Goal: Task Accomplishment & Management: Use online tool/utility

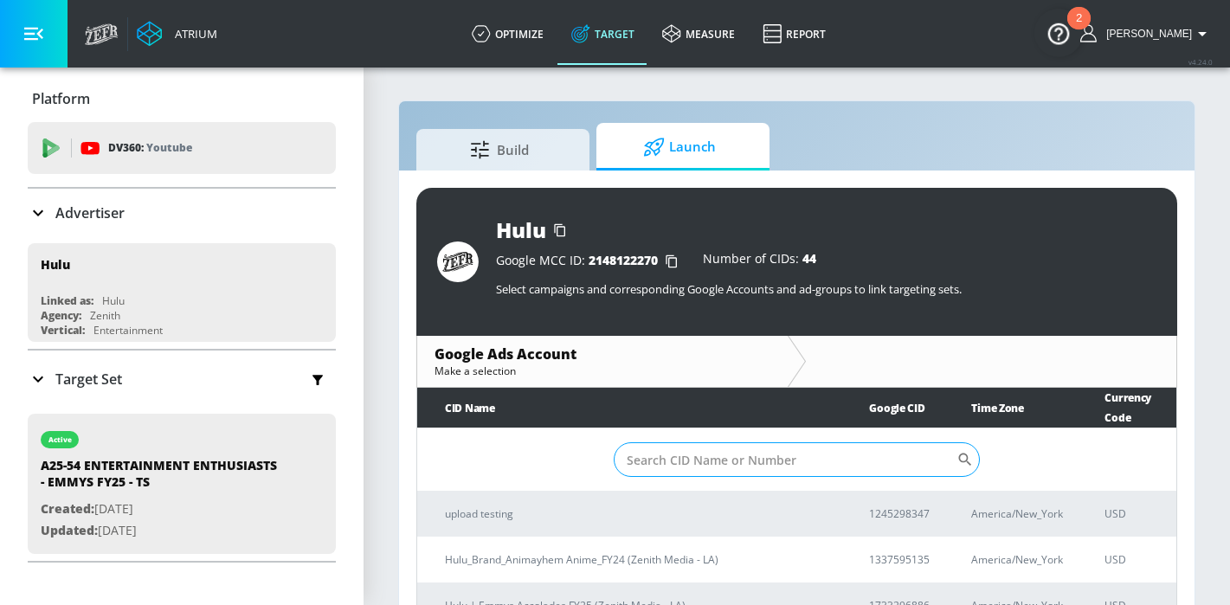
click at [729, 450] on input "Sort By" at bounding box center [785, 459] width 343 height 35
paste input "1733296886"
type input "1733296886"
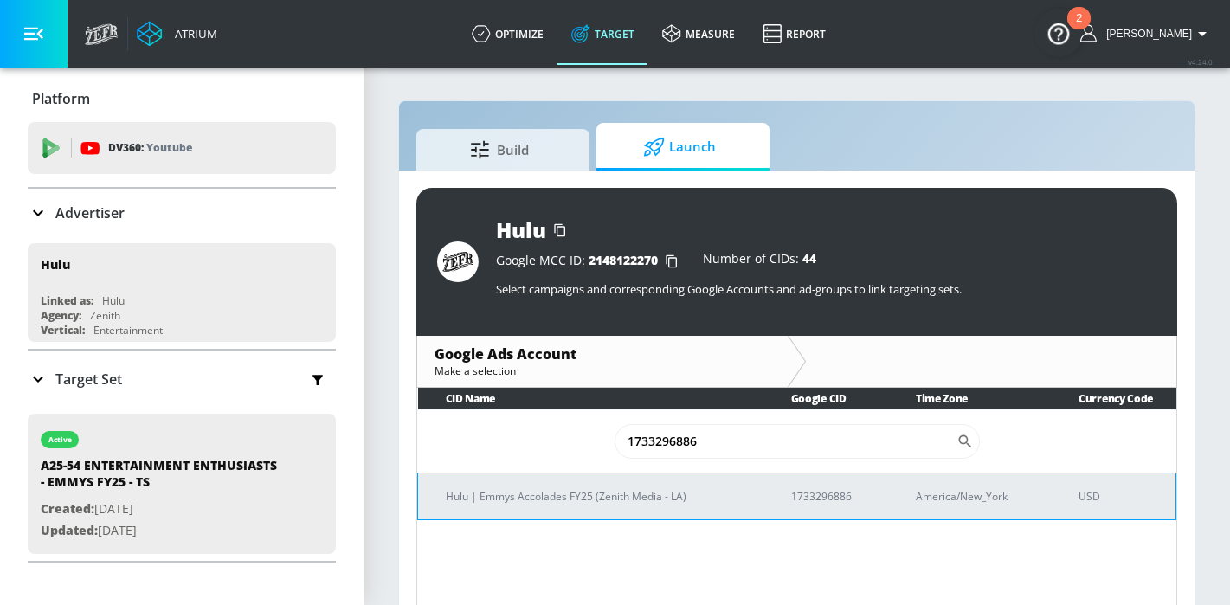
click at [609, 501] on p "Hulu | Emmys Accolades FY25 (Zenith Media - LA)" at bounding box center [598, 496] width 304 height 18
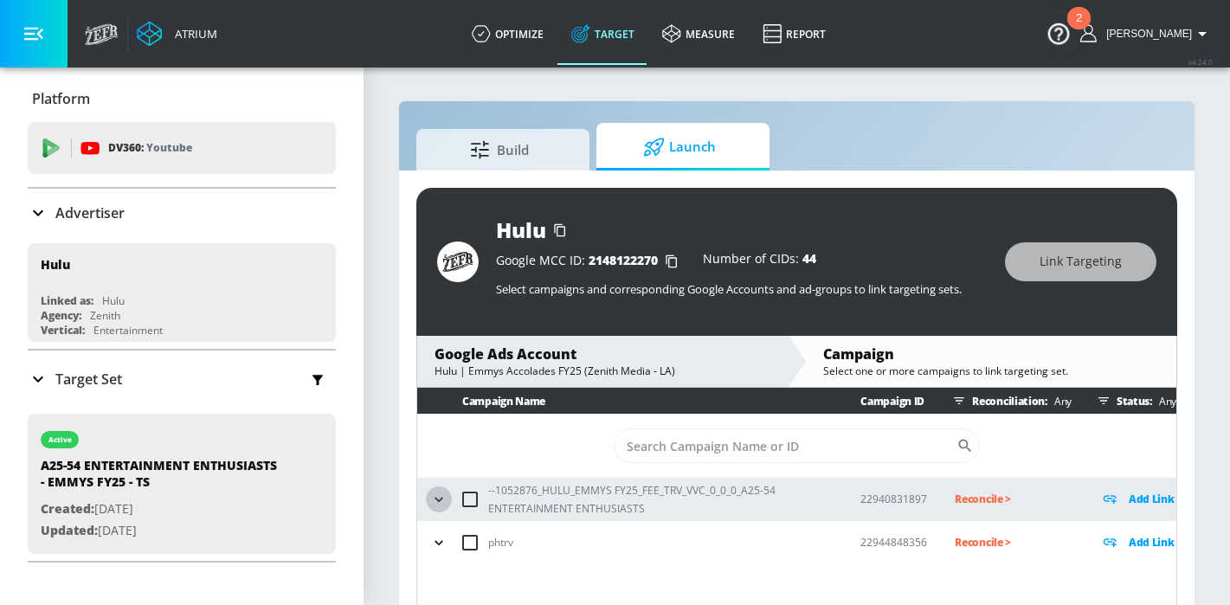
click at [447, 495] on icon "button" at bounding box center [438, 499] width 17 height 17
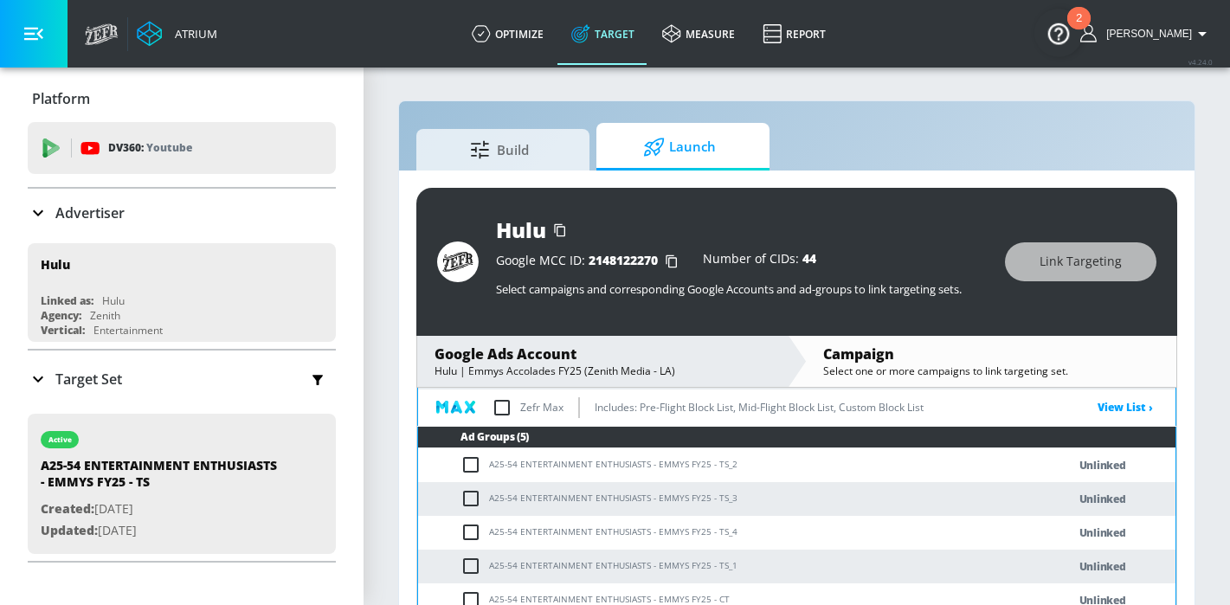
scroll to position [84, 0]
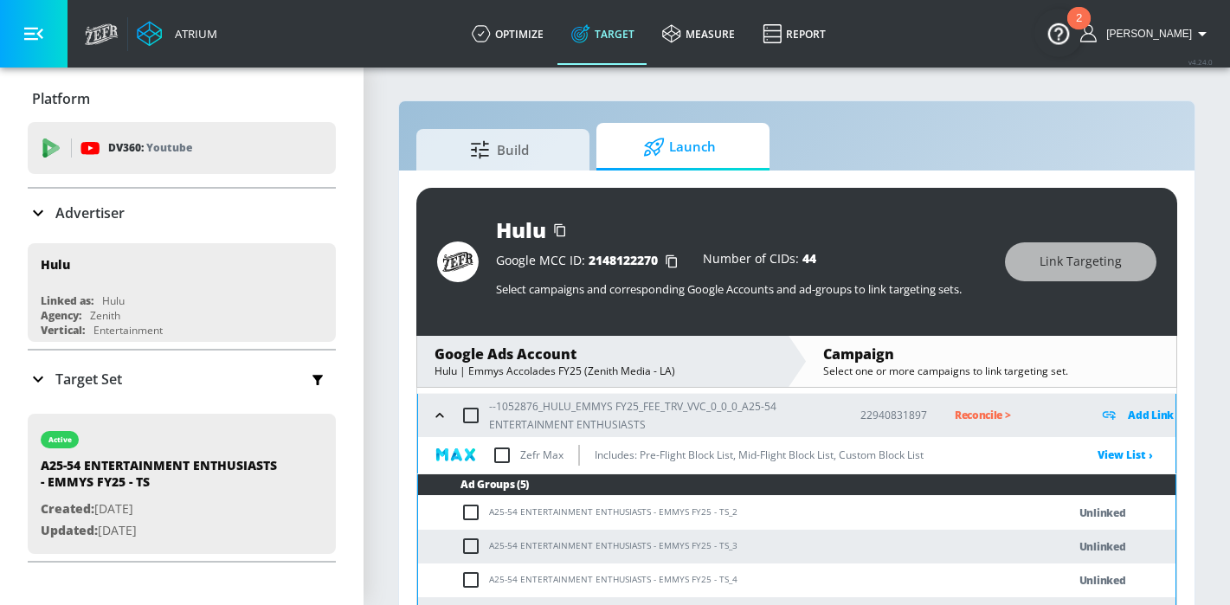
click at [474, 512] on input "checkbox" at bounding box center [474, 512] width 29 height 21
checkbox input "true"
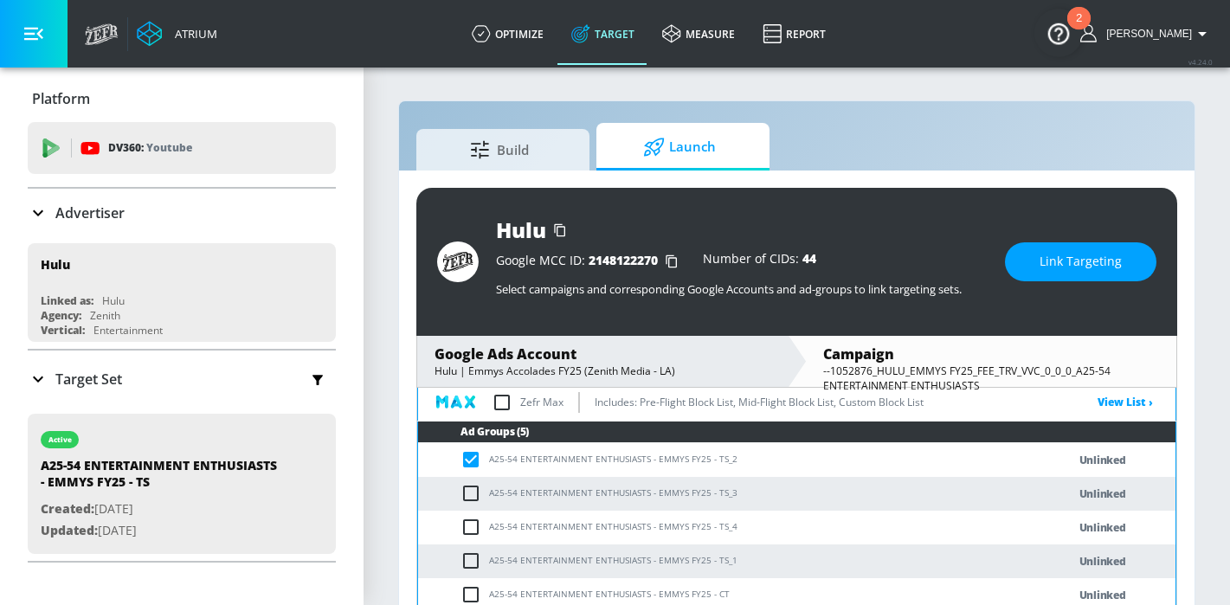
scroll to position [150, 0]
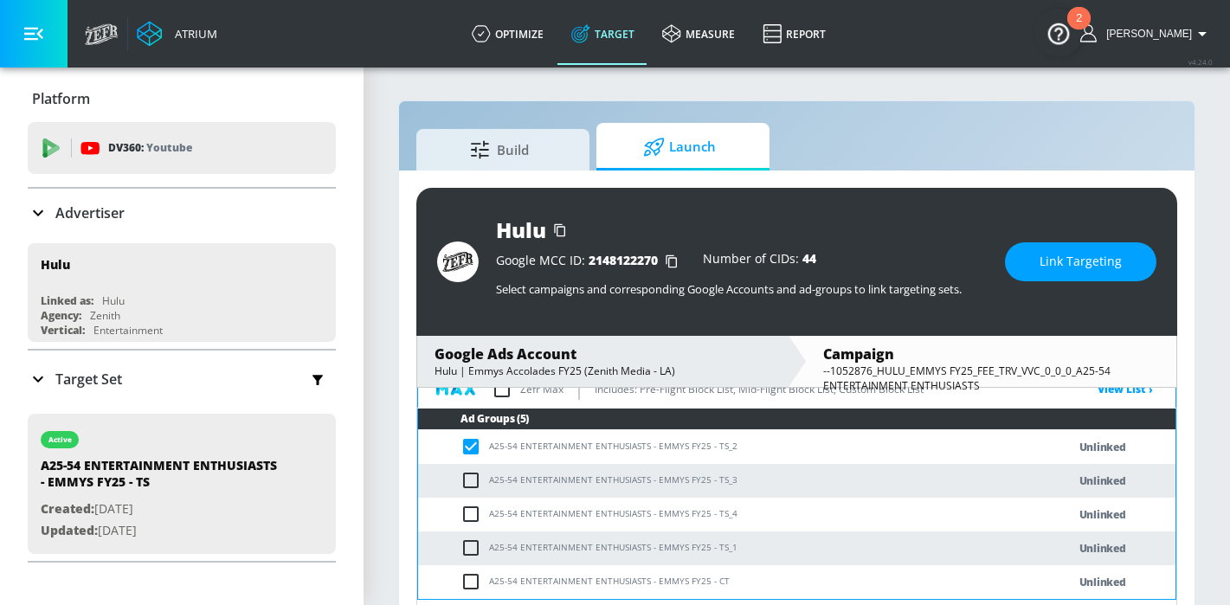
click at [467, 544] on input "checkbox" at bounding box center [474, 548] width 29 height 21
checkbox input "true"
click at [476, 513] on input "checkbox" at bounding box center [474, 514] width 29 height 21
checkbox input "true"
click at [473, 492] on td "A25-54 ENTERTAINMENT ENTHUSIASTS - EMMYS FY25 - TS_3" at bounding box center [725, 481] width 614 height 34
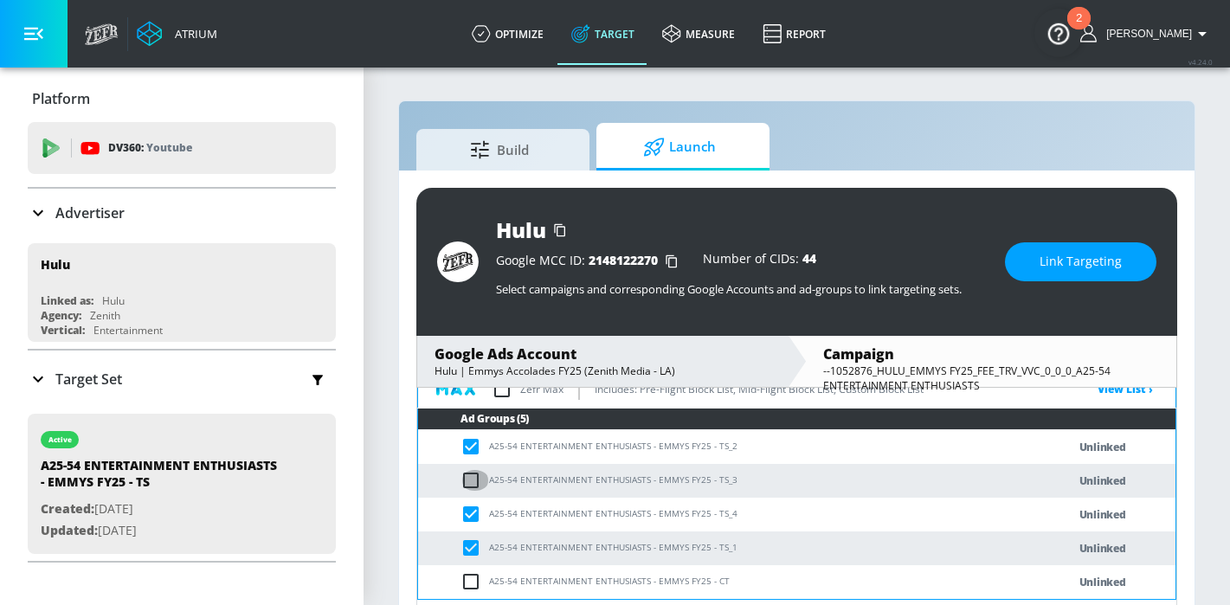
click at [472, 480] on input "checkbox" at bounding box center [474, 480] width 29 height 21
checkbox input "true"
click at [1038, 250] on button "Link Targeting" at bounding box center [1080, 261] width 151 height 39
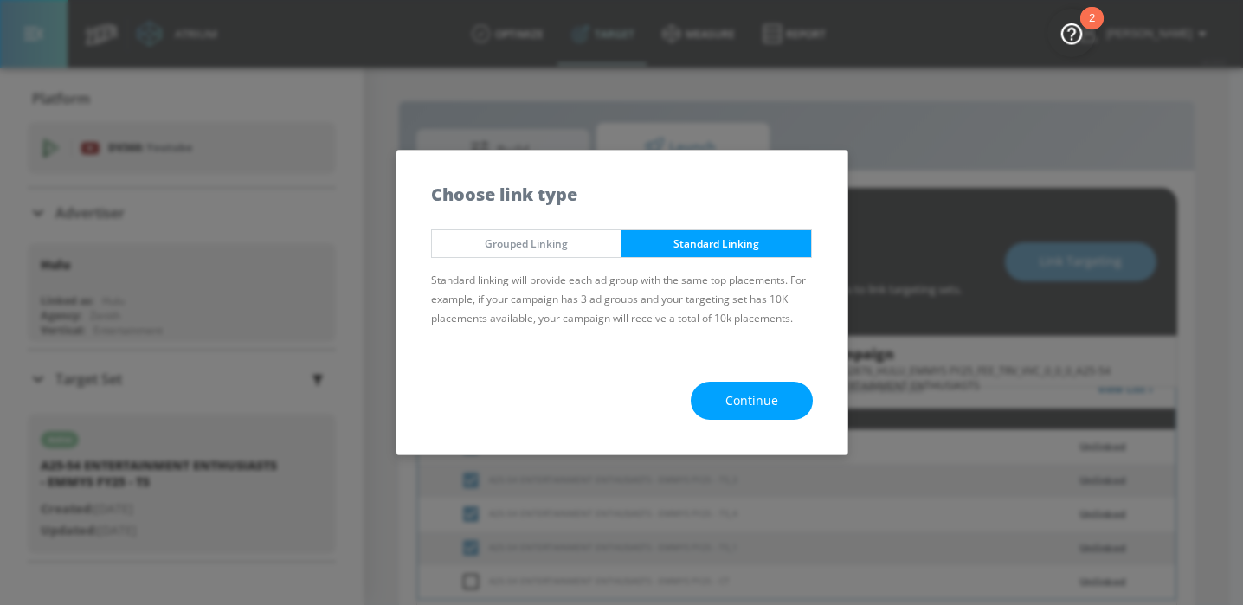
drag, startPoint x: 551, startPoint y: 254, endPoint x: 572, endPoint y: 267, distance: 24.0
click at [552, 254] on button "Grouped Linking" at bounding box center [526, 243] width 191 height 29
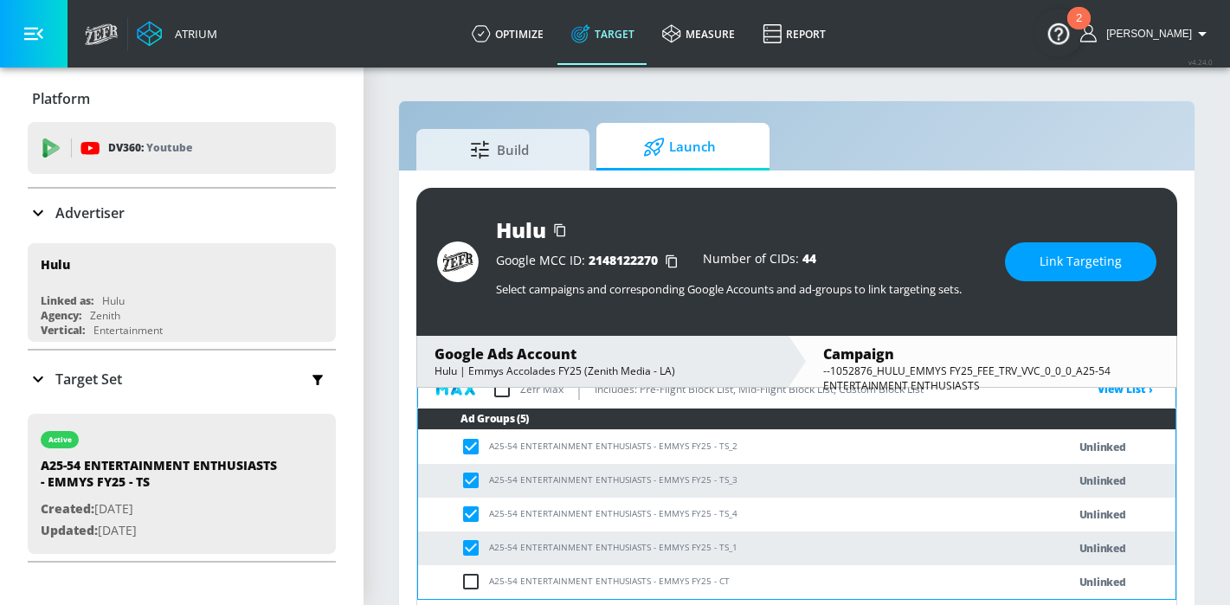
click at [480, 452] on input "checkbox" at bounding box center [474, 446] width 29 height 21
click at [1070, 260] on span "Link Targeting" at bounding box center [1081, 262] width 82 height 22
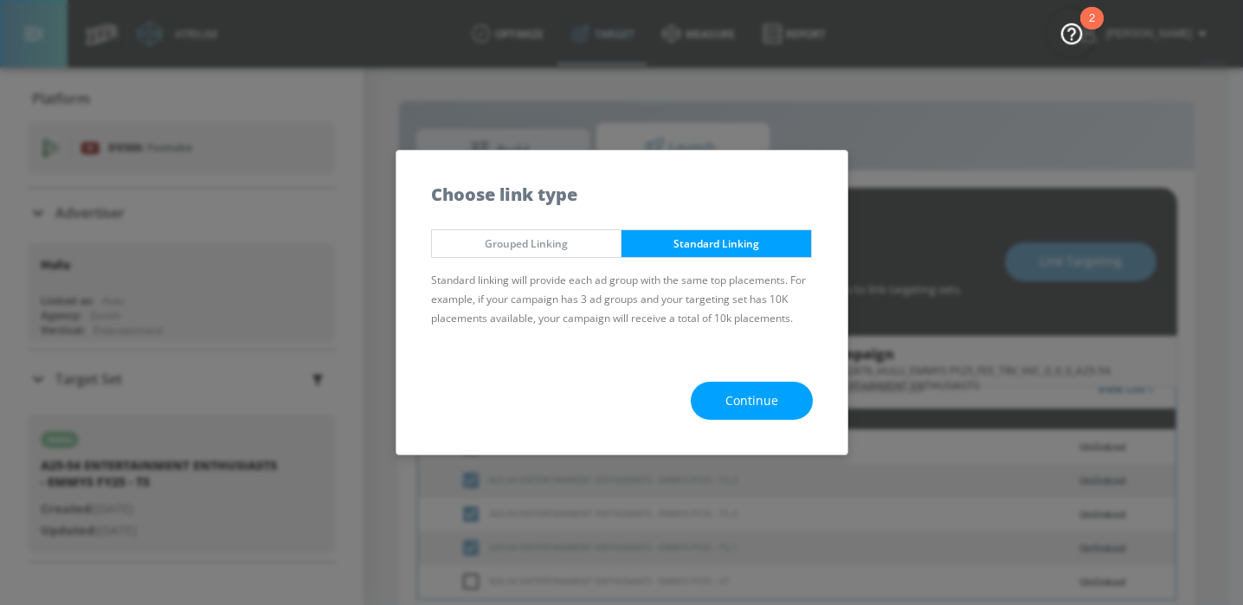
click at [596, 259] on div "Grouped Linking Standard Linking Standard linking will provide each ad group wi…" at bounding box center [621, 284] width 451 height 126
click at [583, 238] on span "Grouped Linking" at bounding box center [527, 244] width 164 height 18
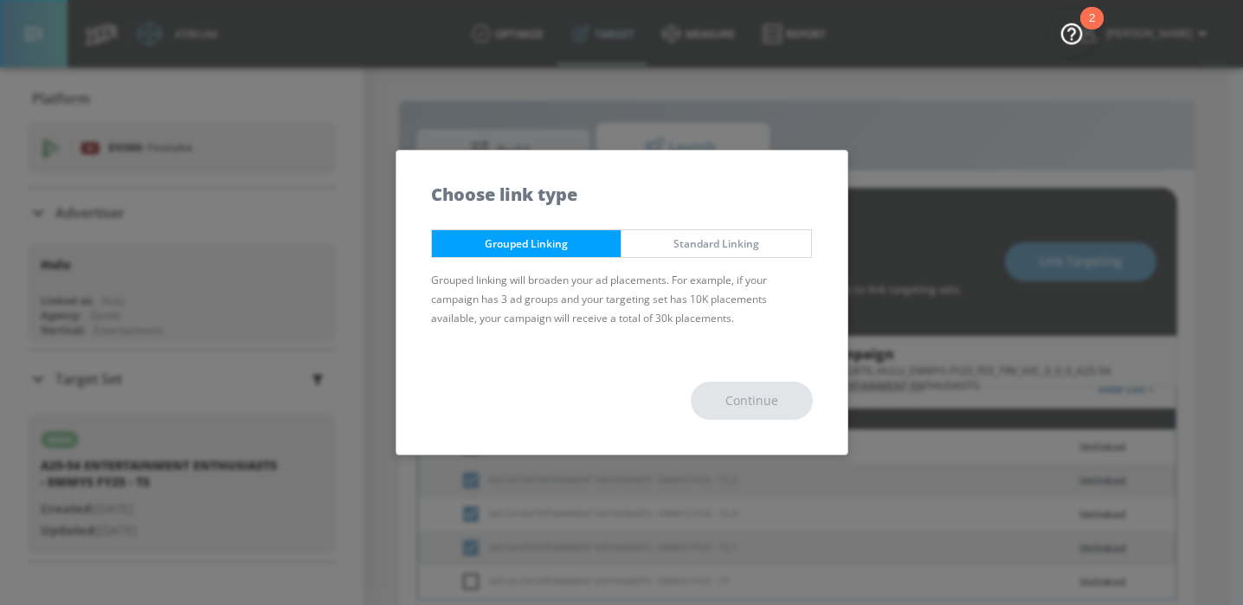
click at [782, 403] on div "Continue" at bounding box center [621, 401] width 451 height 108
click at [760, 235] on span "Standard Linking" at bounding box center [716, 244] width 164 height 18
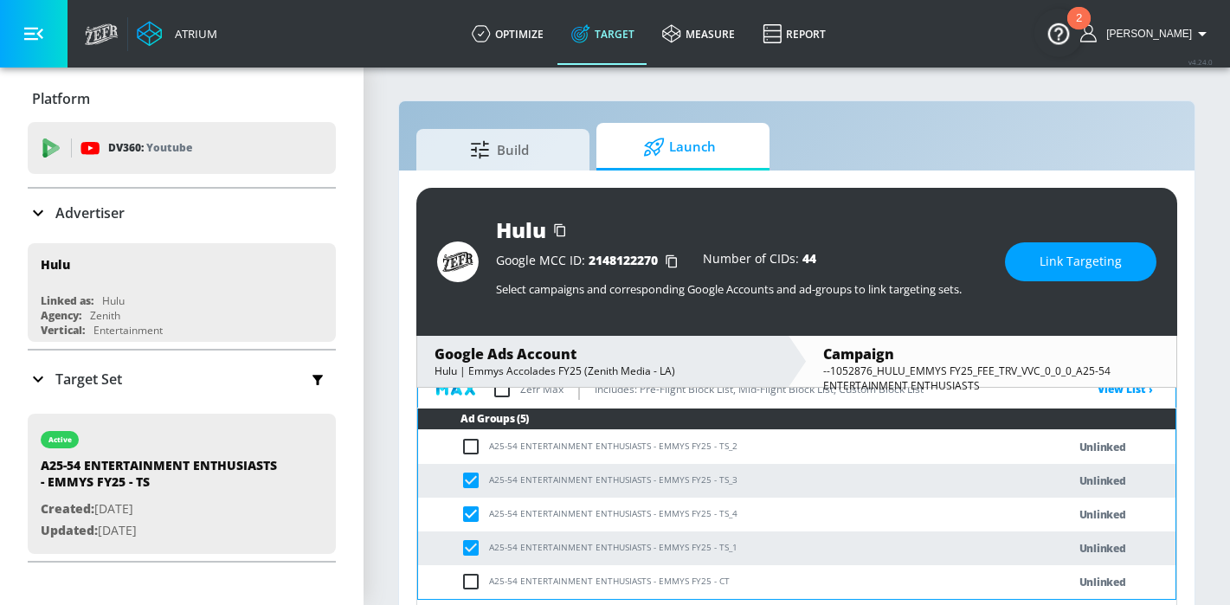
click at [470, 454] on input "checkbox" at bounding box center [474, 446] width 29 height 21
checkbox input "true"
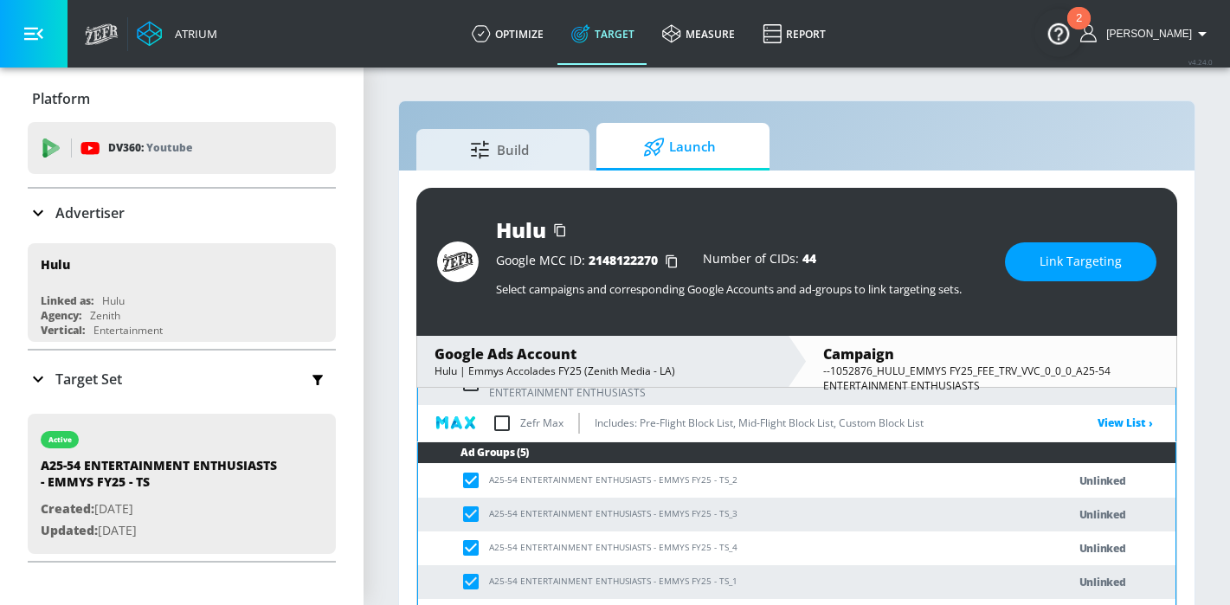
scroll to position [181, 0]
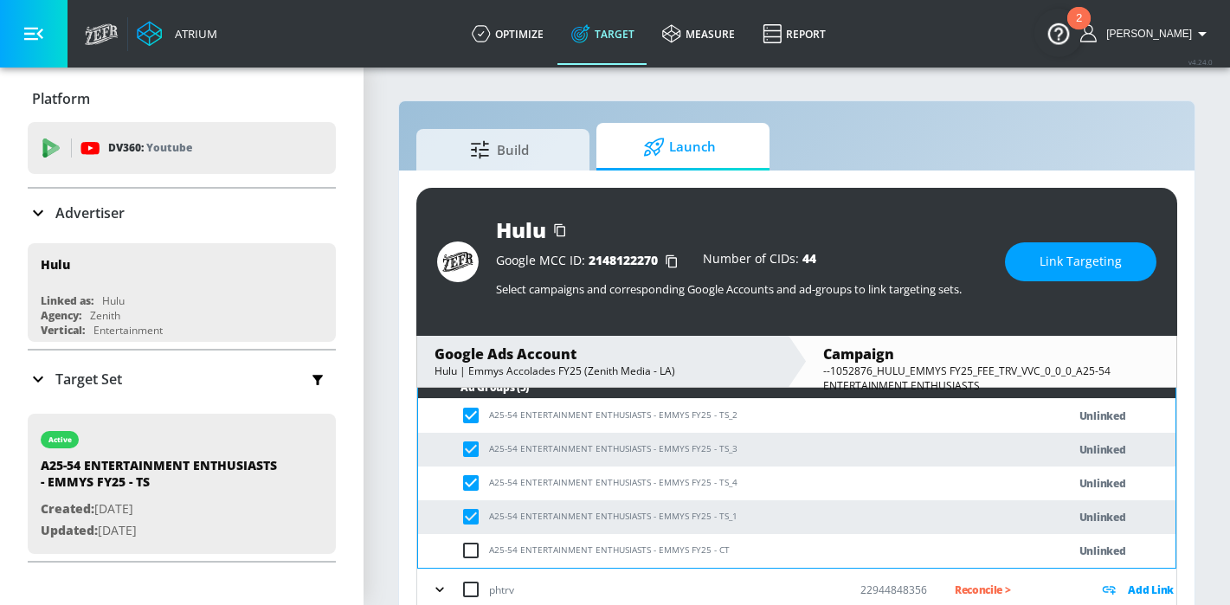
click at [1028, 258] on button "Link Targeting" at bounding box center [1080, 261] width 151 height 39
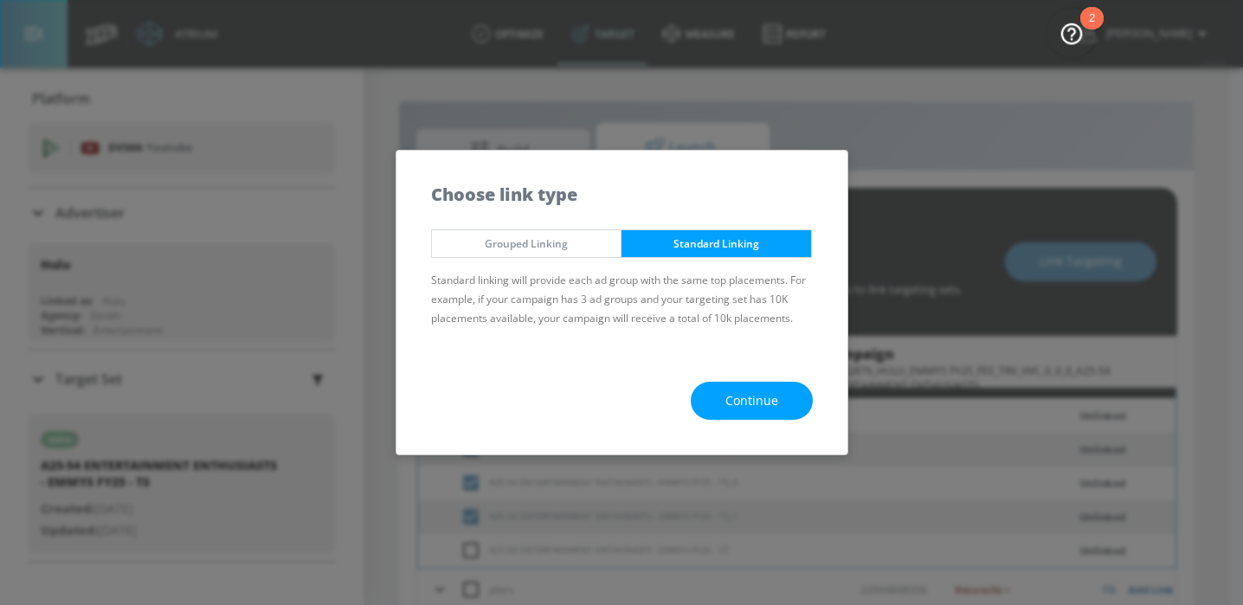
click at [569, 238] on span "Grouped Linking" at bounding box center [527, 244] width 164 height 18
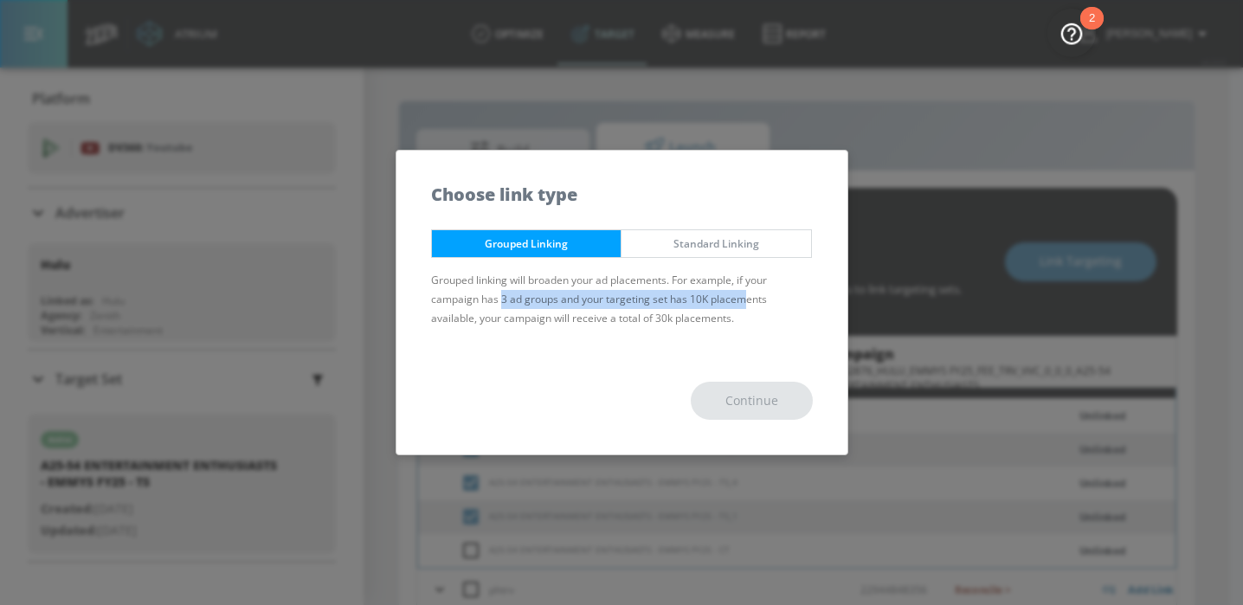
drag, startPoint x: 500, startPoint y: 295, endPoint x: 747, endPoint y: 295, distance: 246.7
click at [747, 295] on p "Grouped linking will broaden your ad placements. For example, if your campaign …" at bounding box center [622, 299] width 382 height 57
click at [512, 320] on p "Grouped linking will broaden your ad placements. For example, if your campaign …" at bounding box center [622, 299] width 382 height 57
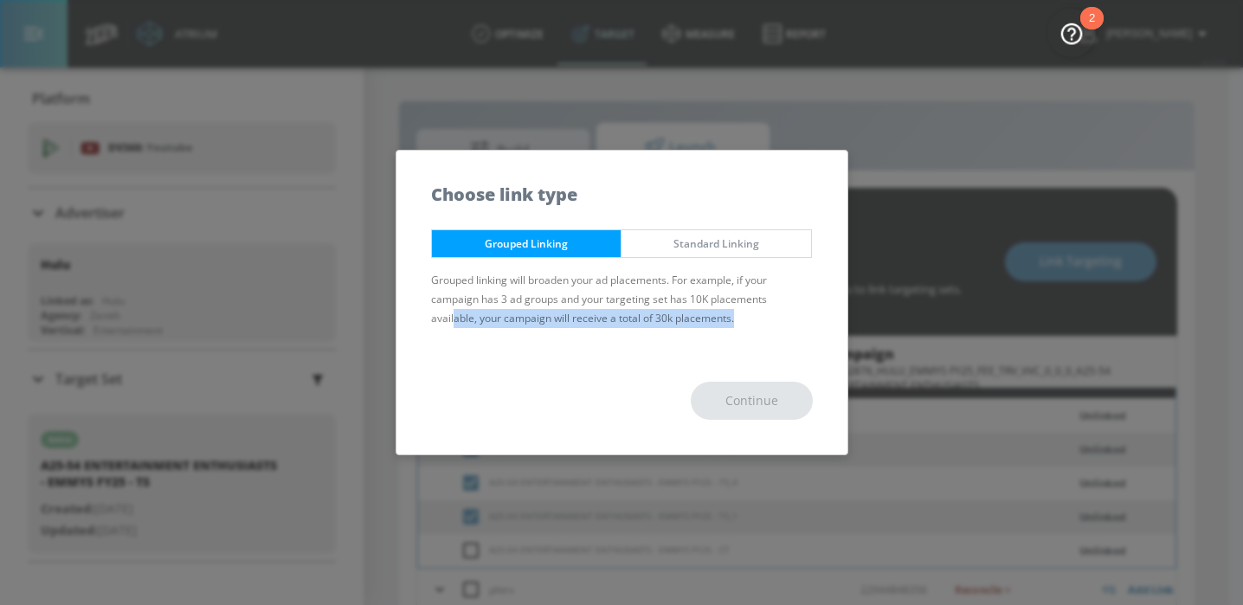
drag, startPoint x: 453, startPoint y: 316, endPoint x: 749, endPoint y: 316, distance: 296.0
click at [749, 316] on p "Grouped linking will broaden your ad placements. For example, if your campaign …" at bounding box center [622, 299] width 382 height 57
click at [813, 212] on div "Choose link type" at bounding box center [621, 186] width 451 height 70
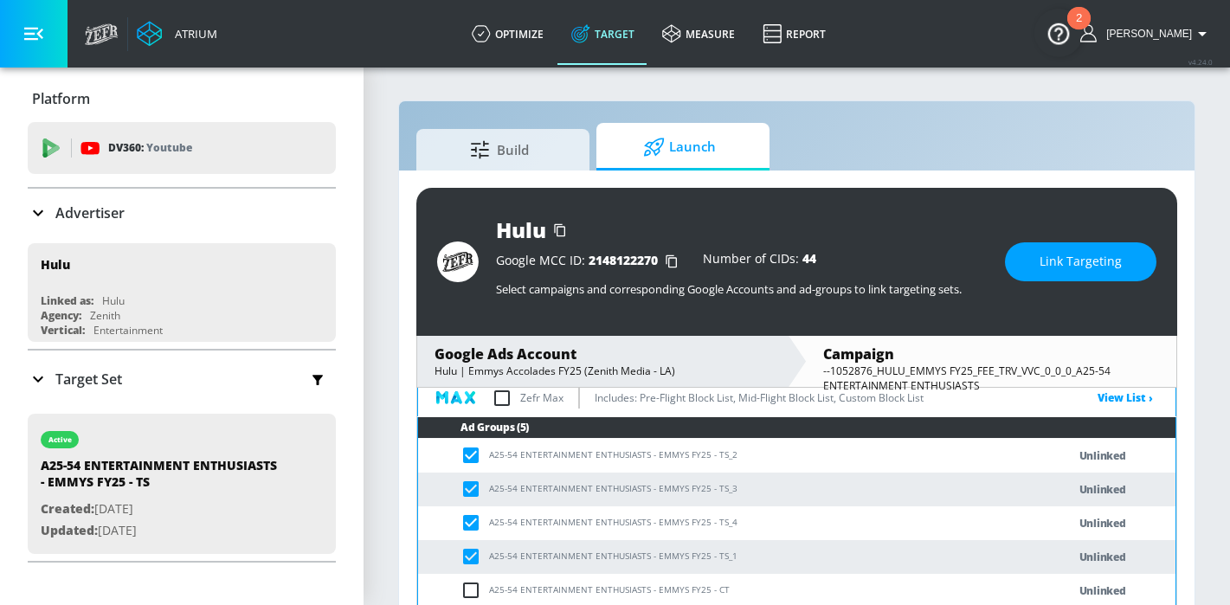
scroll to position [135, 0]
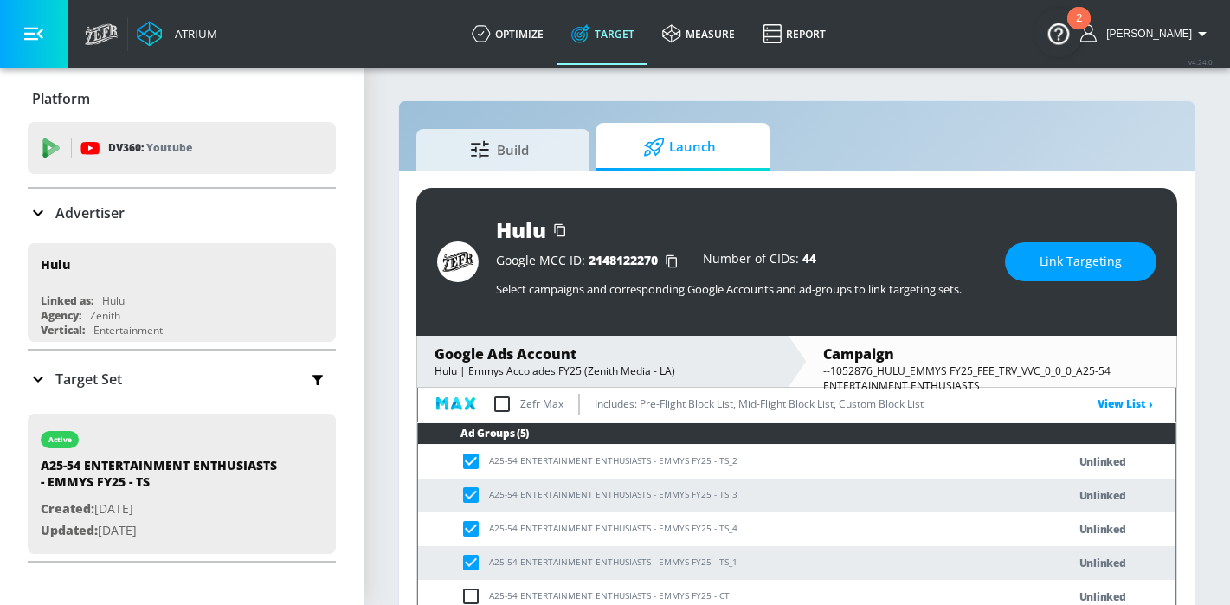
click at [468, 585] on td "A25-54 ENTERTAINMENT ENTHUSIASTS - EMMYS FY25 - CT" at bounding box center [725, 597] width 614 height 34
click at [473, 591] on input "checkbox" at bounding box center [474, 596] width 29 height 21
checkbox input "true"
click at [1037, 253] on button "Link Targeting" at bounding box center [1080, 261] width 151 height 39
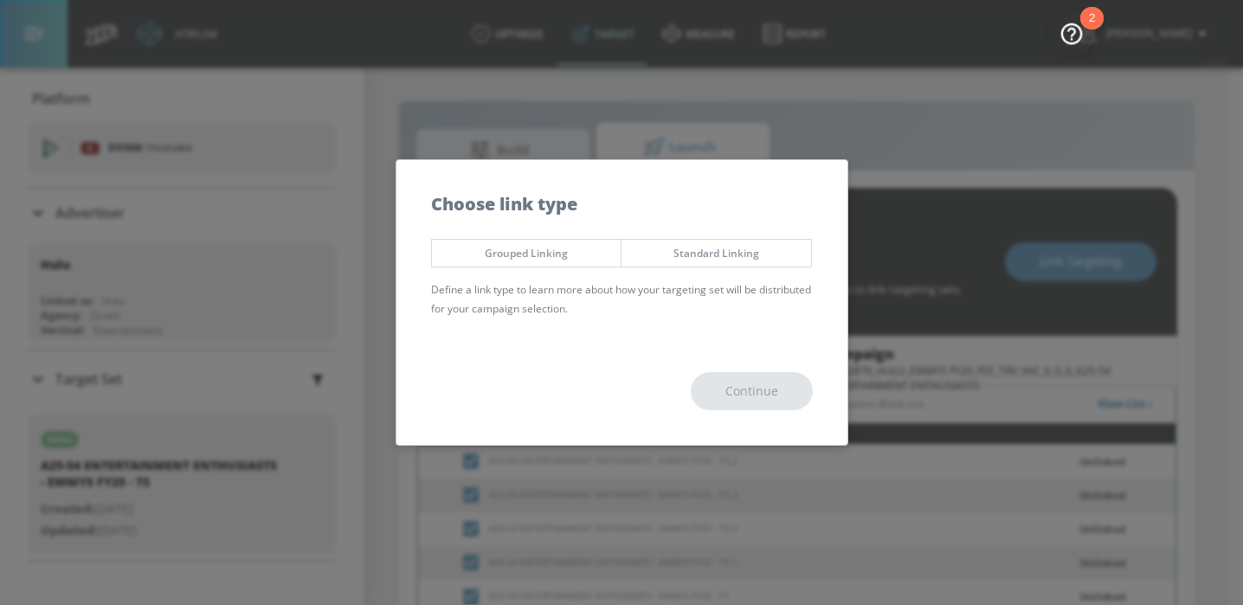
click at [494, 253] on span "Grouped Linking" at bounding box center [527, 253] width 164 height 18
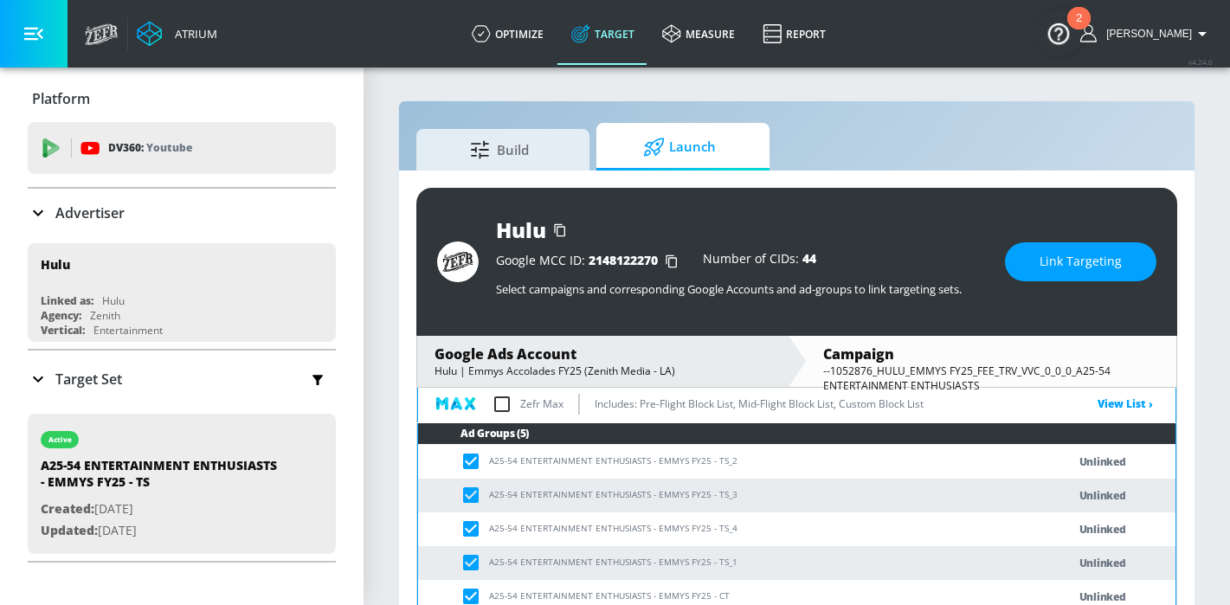
scroll to position [181, 0]
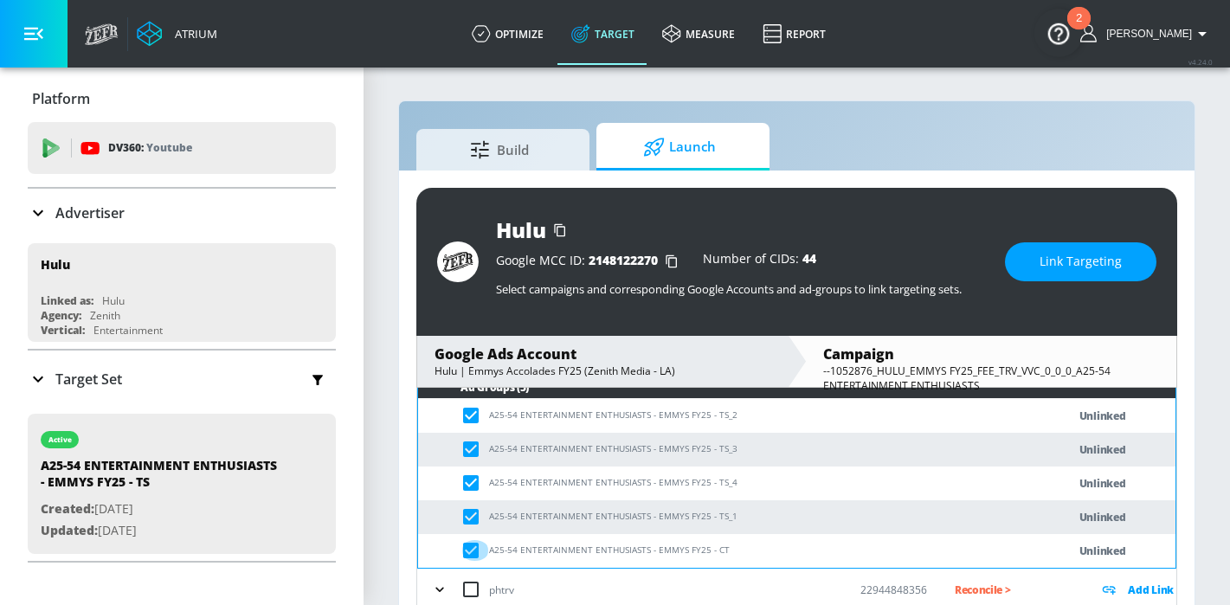
click at [481, 552] on input "checkbox" at bounding box center [474, 550] width 29 height 21
checkbox input "false"
click at [1036, 254] on button "Link Targeting" at bounding box center [1080, 261] width 151 height 39
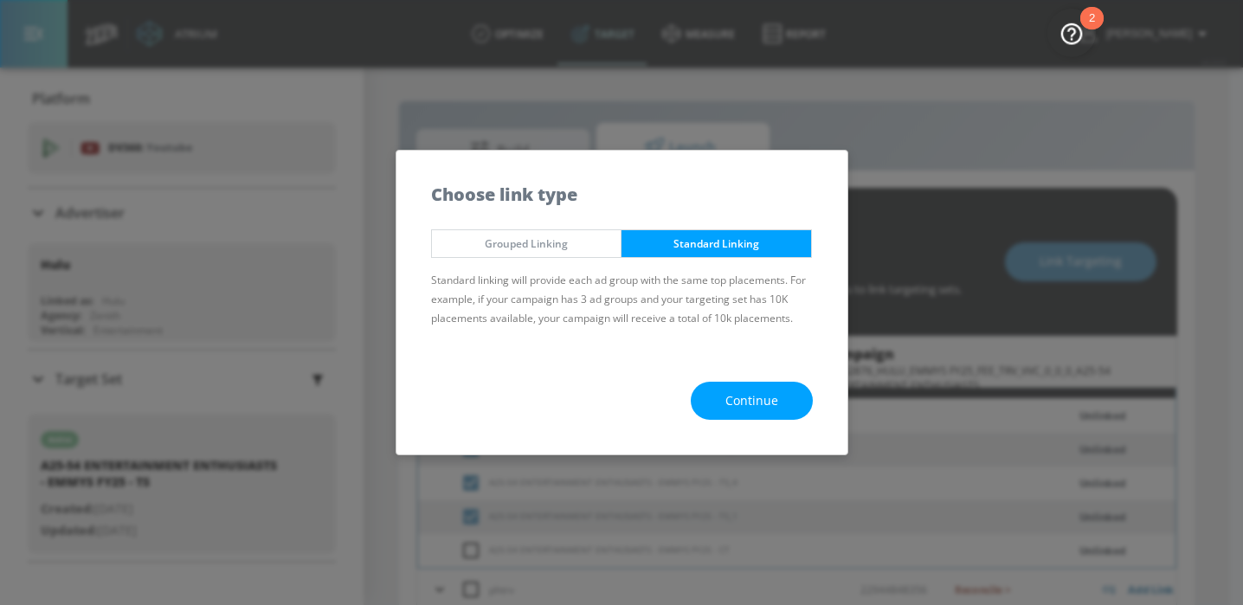
click at [566, 253] on button "Grouped Linking" at bounding box center [526, 243] width 191 height 29
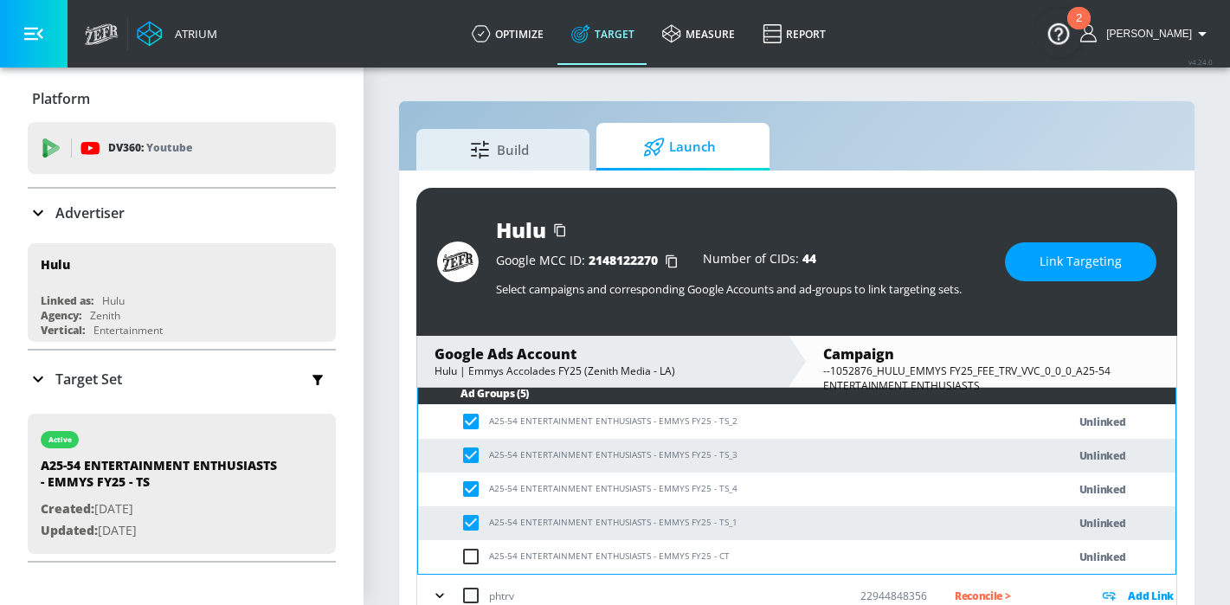
scroll to position [173, 0]
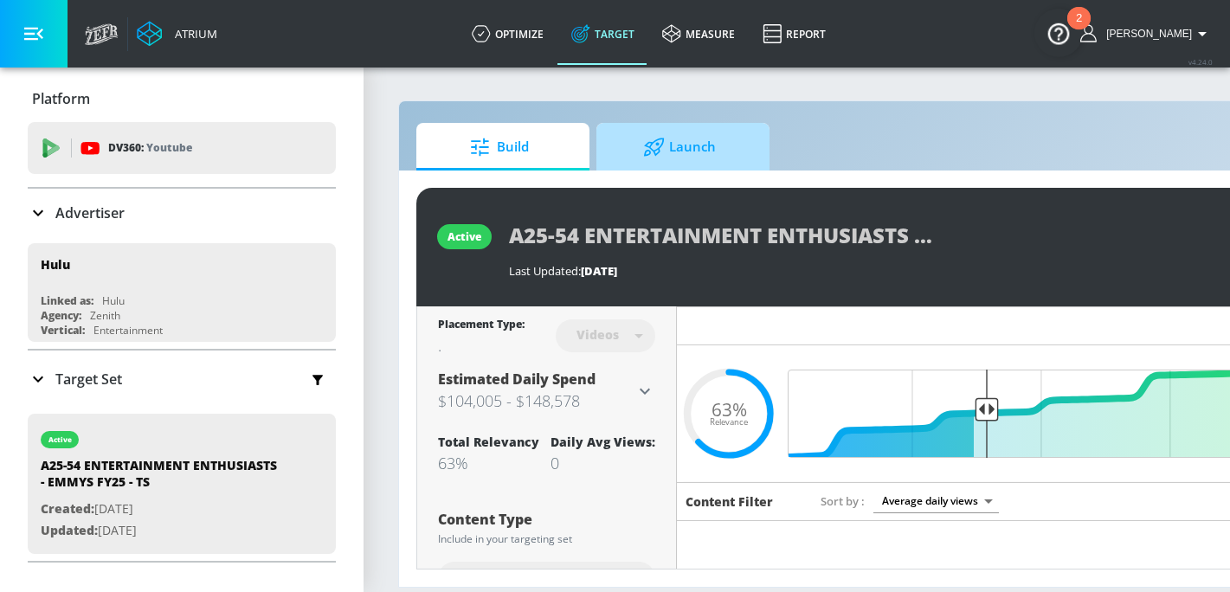
click at [717, 143] on span "Launch" at bounding box center [680, 147] width 132 height 42
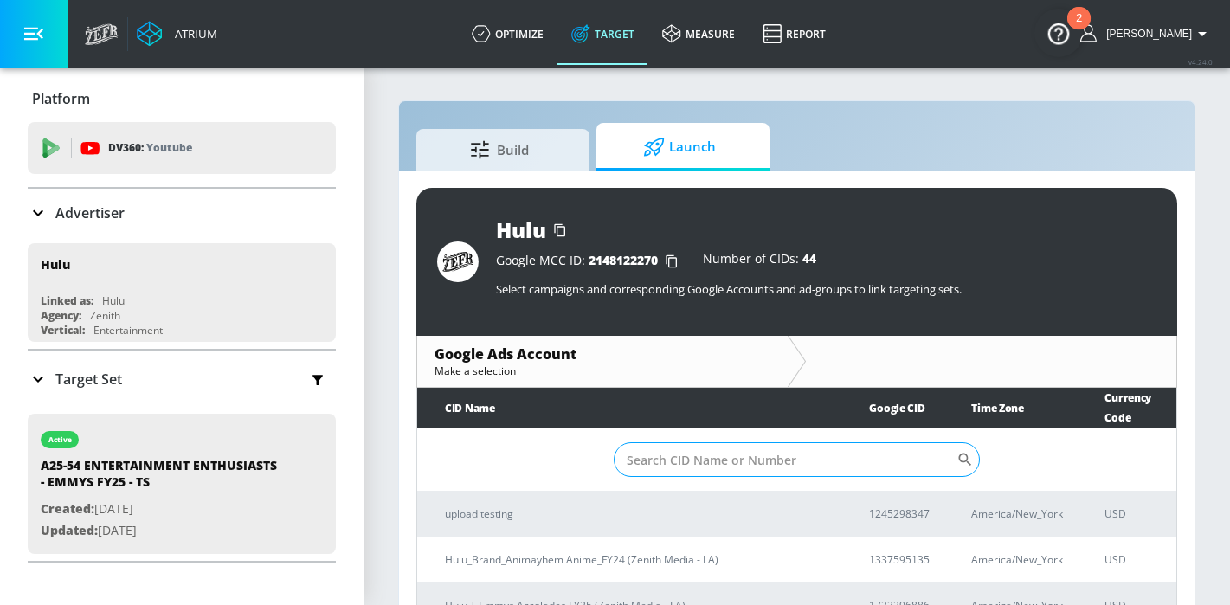
click at [692, 442] on input "Sort By" at bounding box center [785, 459] width 343 height 35
paste input "1733296886"
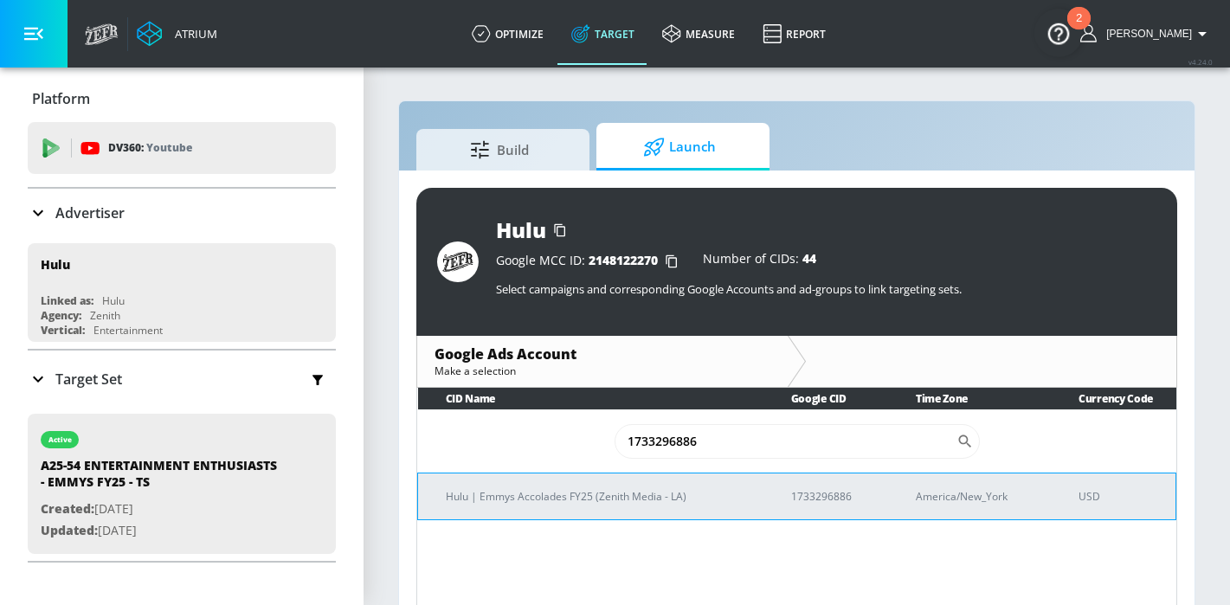
type input "1733296886"
click at [583, 496] on p "Hulu | Emmys Accolades FY25 (Zenith Media - LA)" at bounding box center [598, 496] width 304 height 18
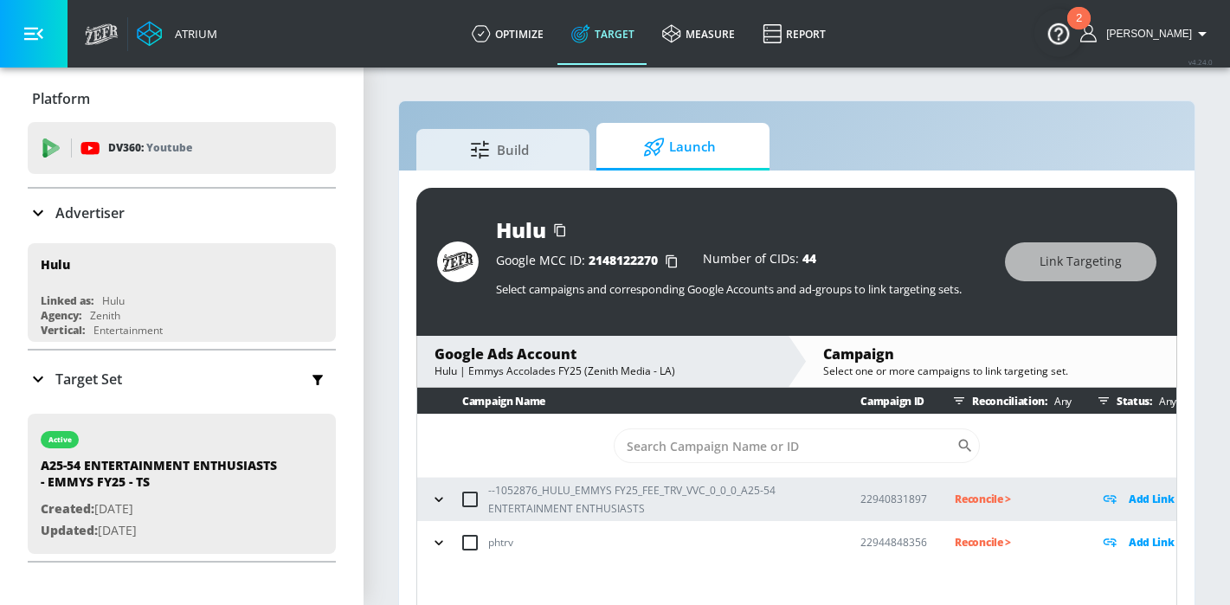
click at [439, 507] on icon "button" at bounding box center [438, 499] width 17 height 17
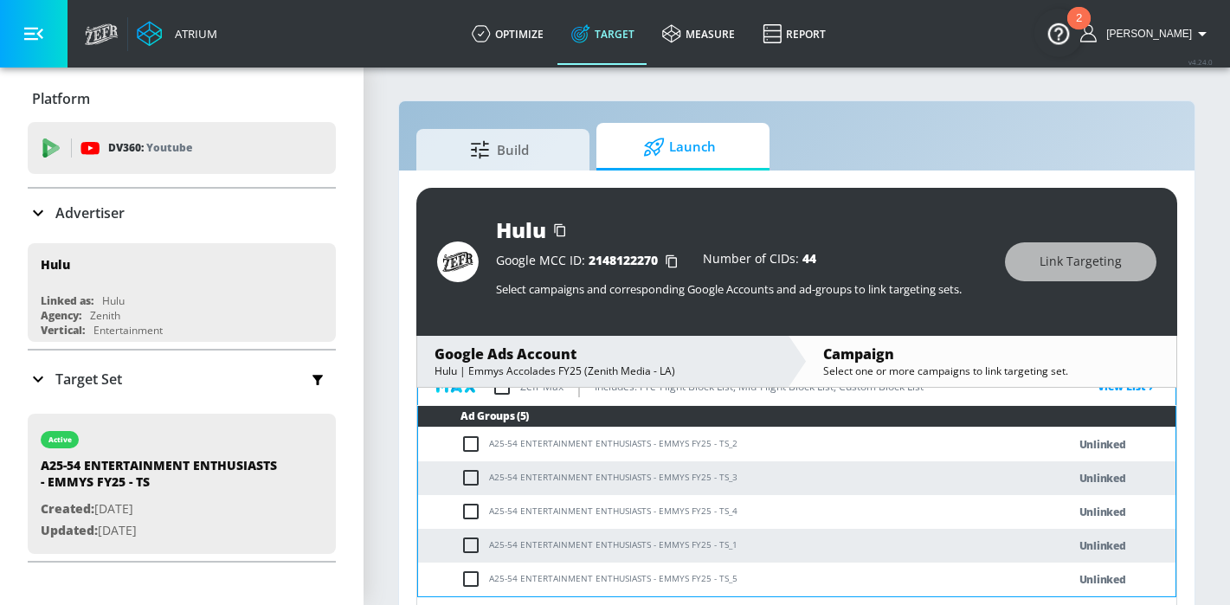
scroll to position [151, 0]
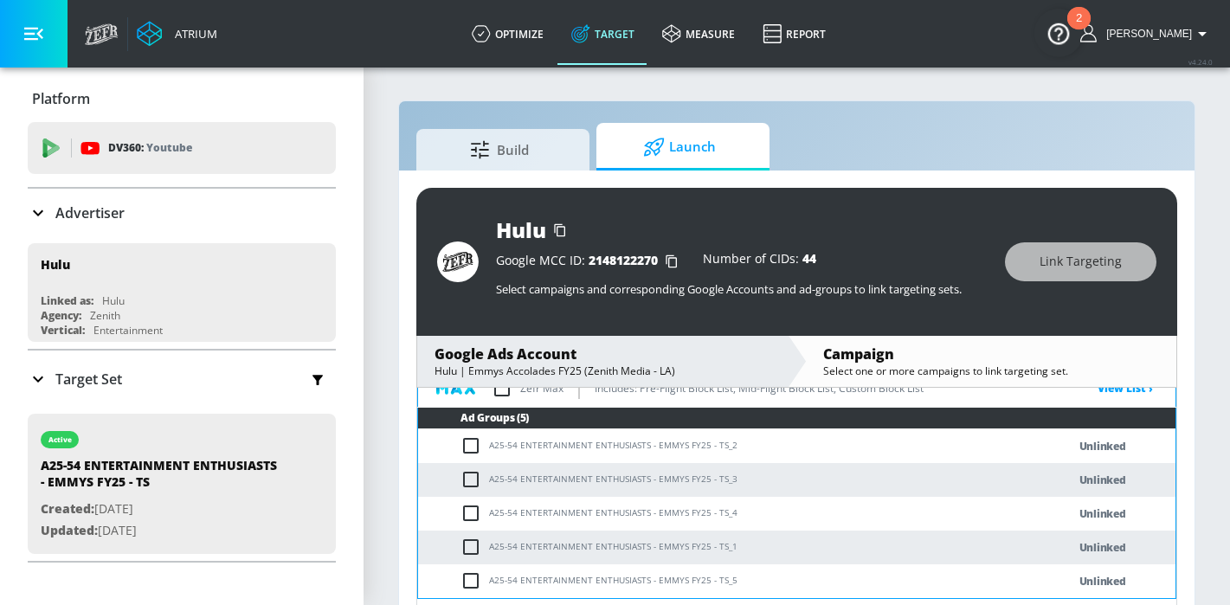
click at [473, 441] on input "checkbox" at bounding box center [474, 445] width 29 height 21
checkbox input "true"
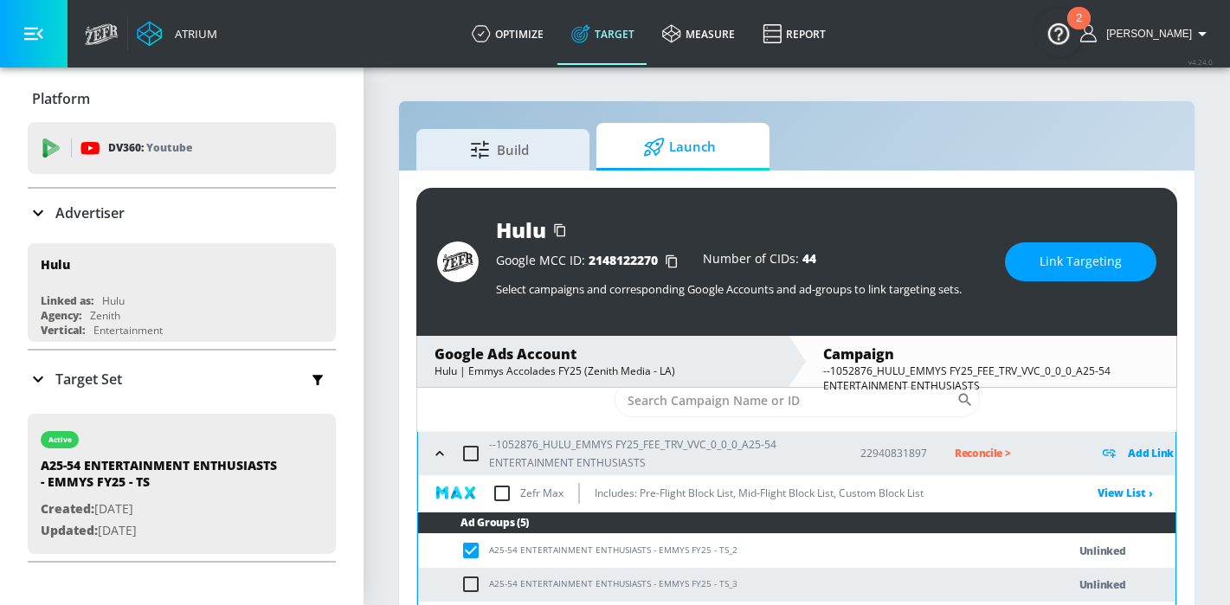
scroll to position [44, 0]
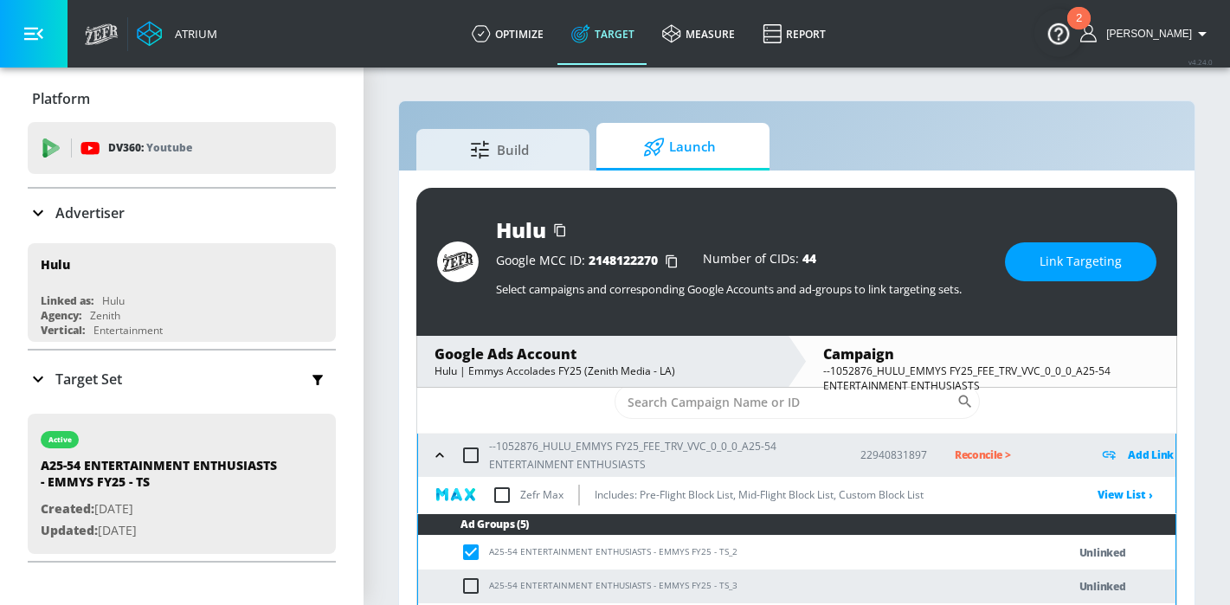
click at [473, 450] on input "checkbox" at bounding box center [471, 455] width 36 height 36
checkbox input "true"
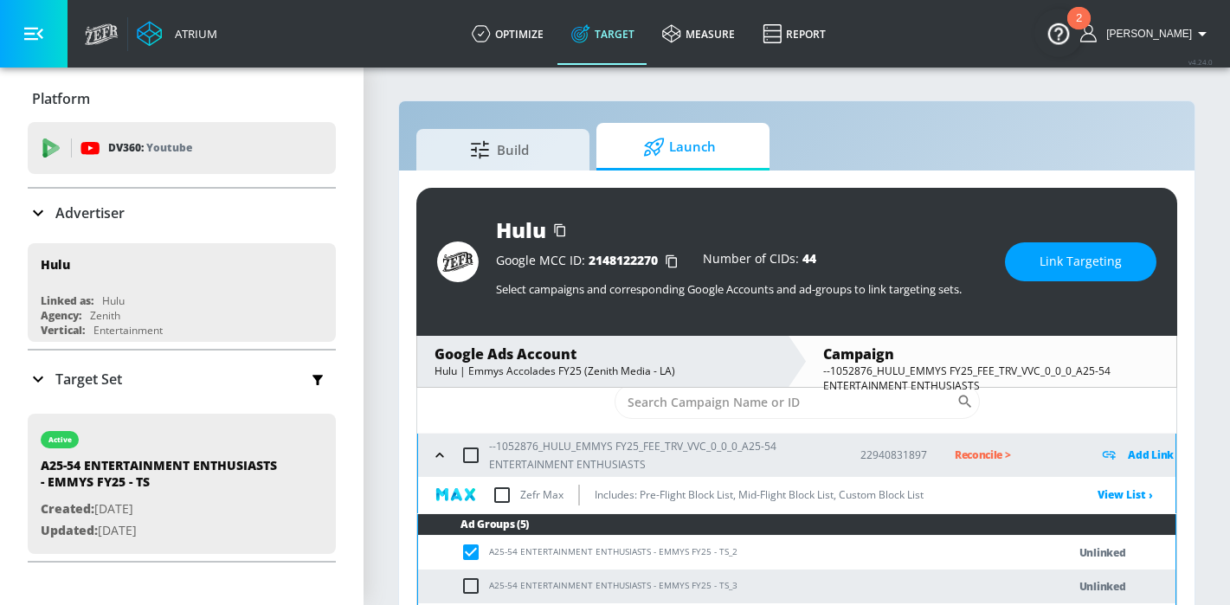
checkbox input "true"
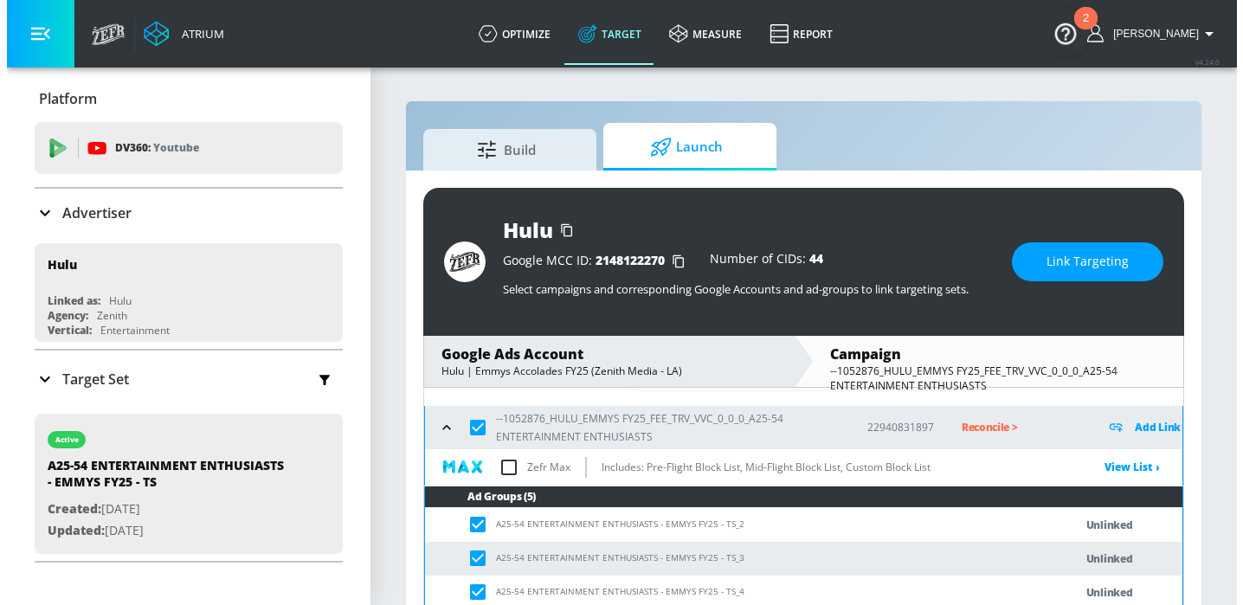
scroll to position [71, 0]
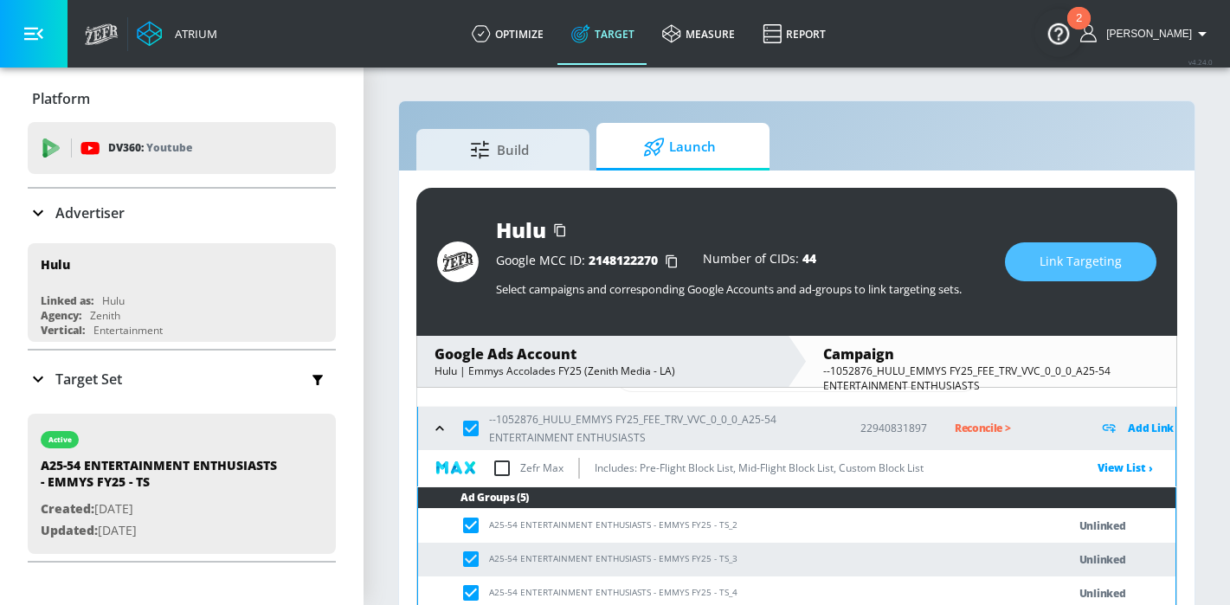
click at [1053, 263] on span "Link Targeting" at bounding box center [1081, 262] width 82 height 22
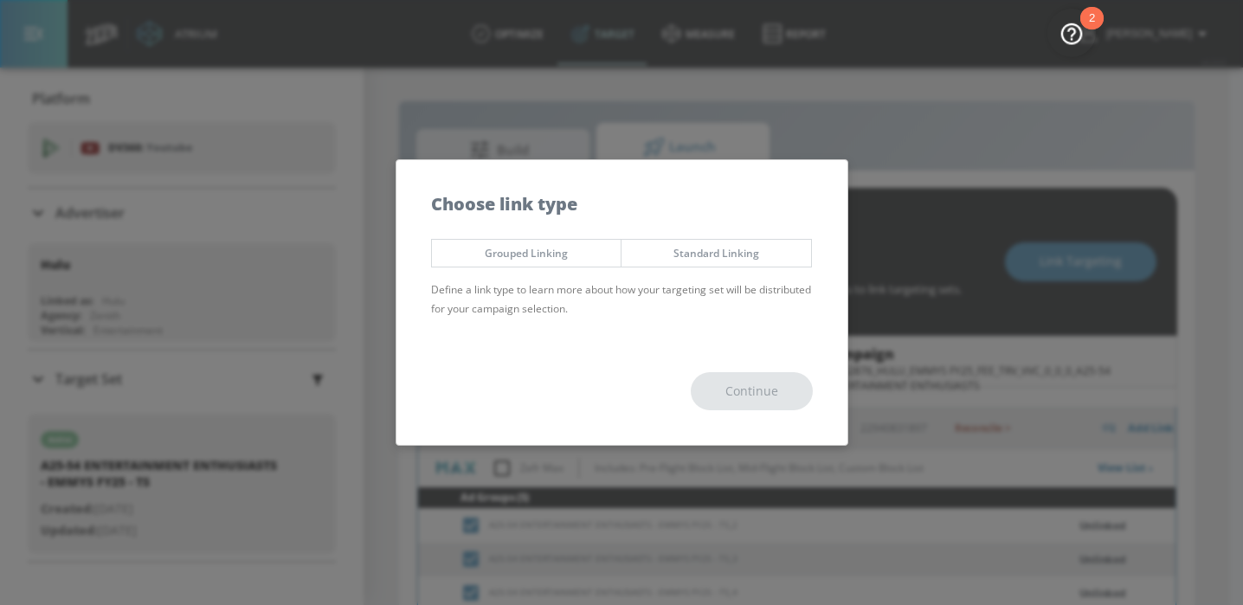
click at [583, 247] on span "Grouped Linking" at bounding box center [527, 253] width 164 height 18
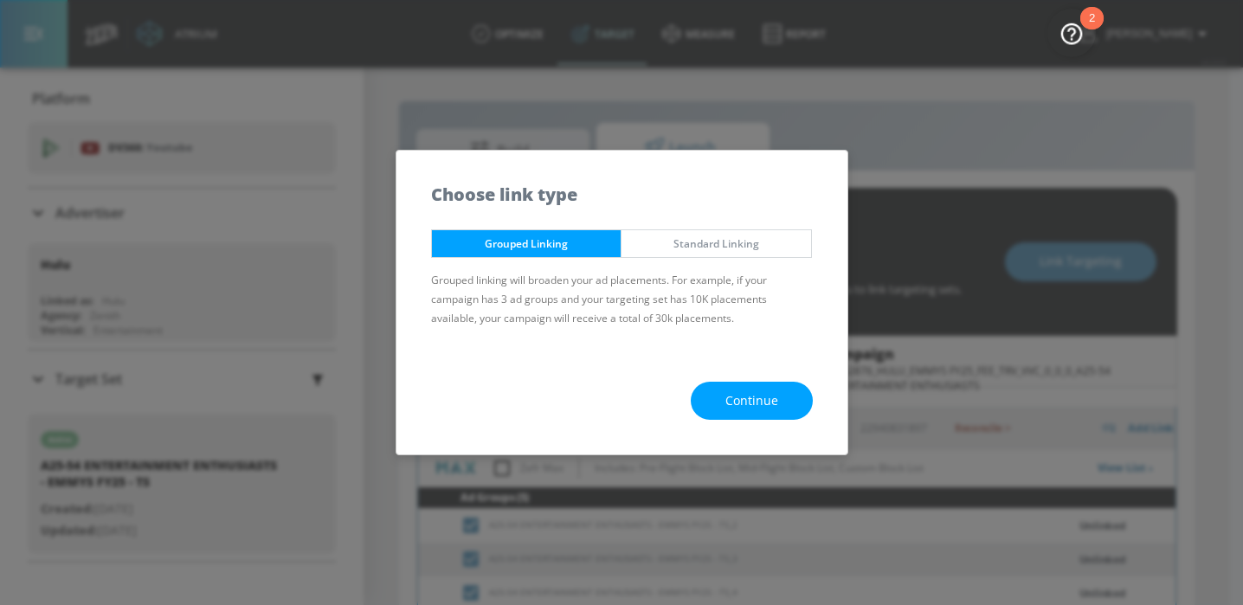
click at [766, 409] on span "Continue" at bounding box center [751, 401] width 53 height 22
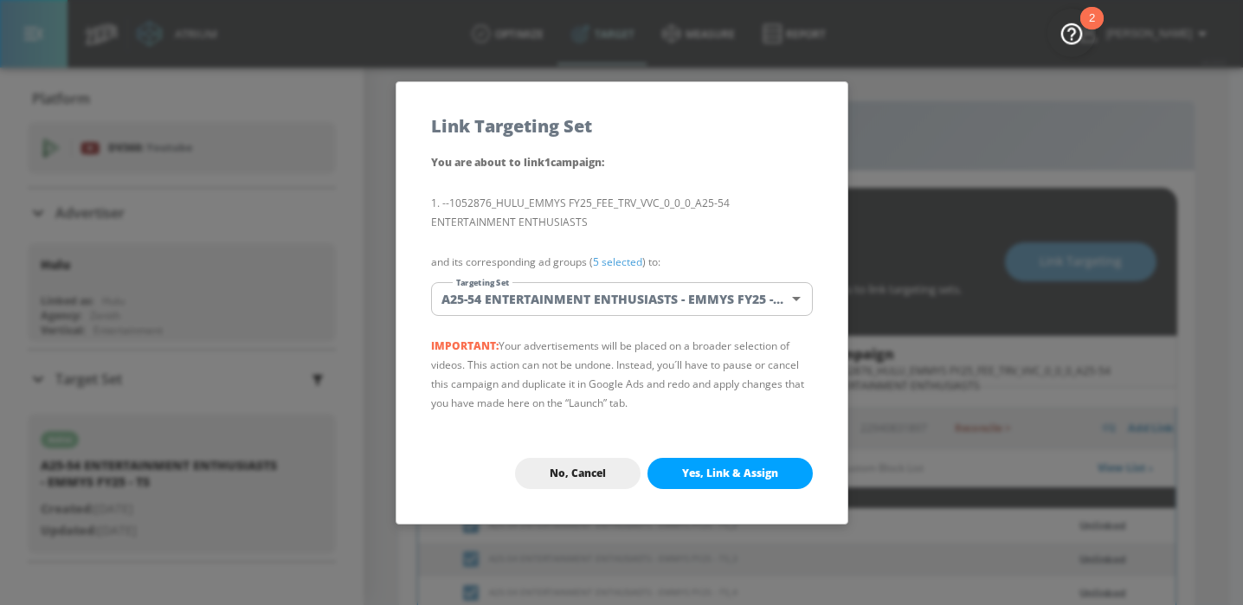
click at [747, 293] on body "Atrium optimize Target measure Report optimize Target measure Report v 4.24.0 H…" at bounding box center [621, 315] width 1243 height 630
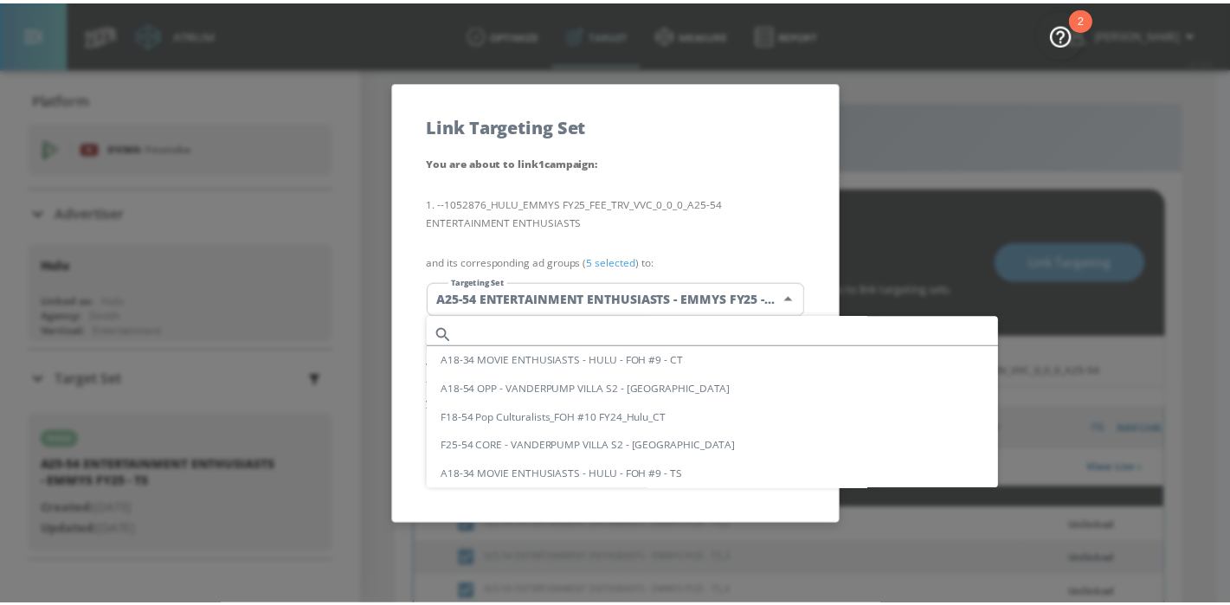
scroll to position [2872, 0]
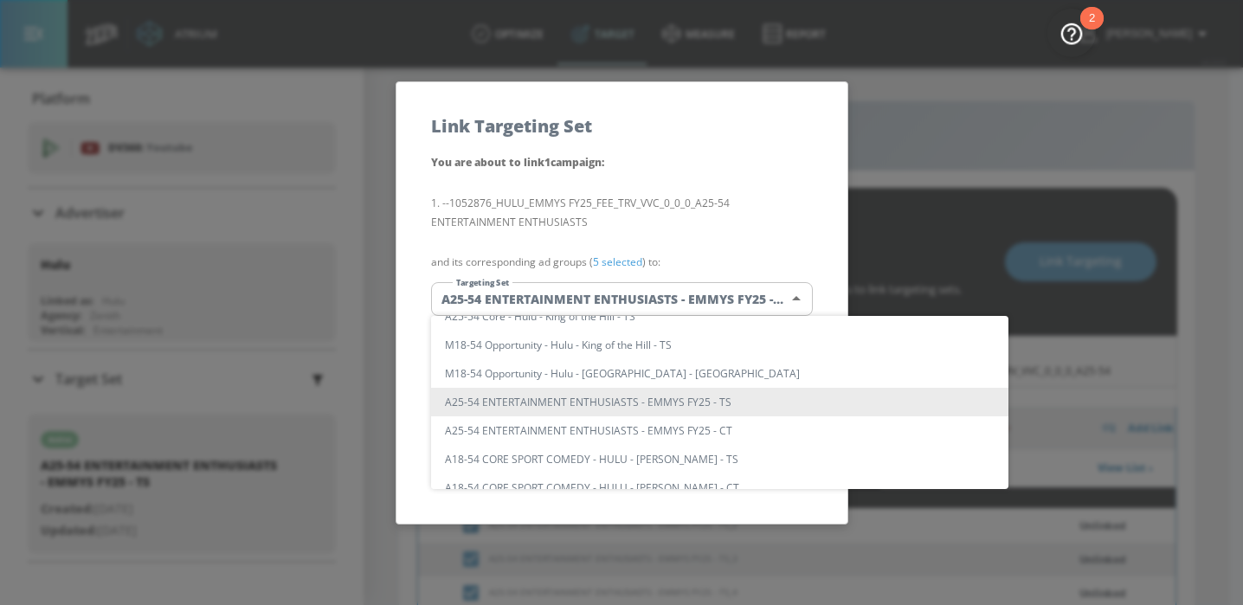
click at [772, 228] on div at bounding box center [621, 302] width 1243 height 605
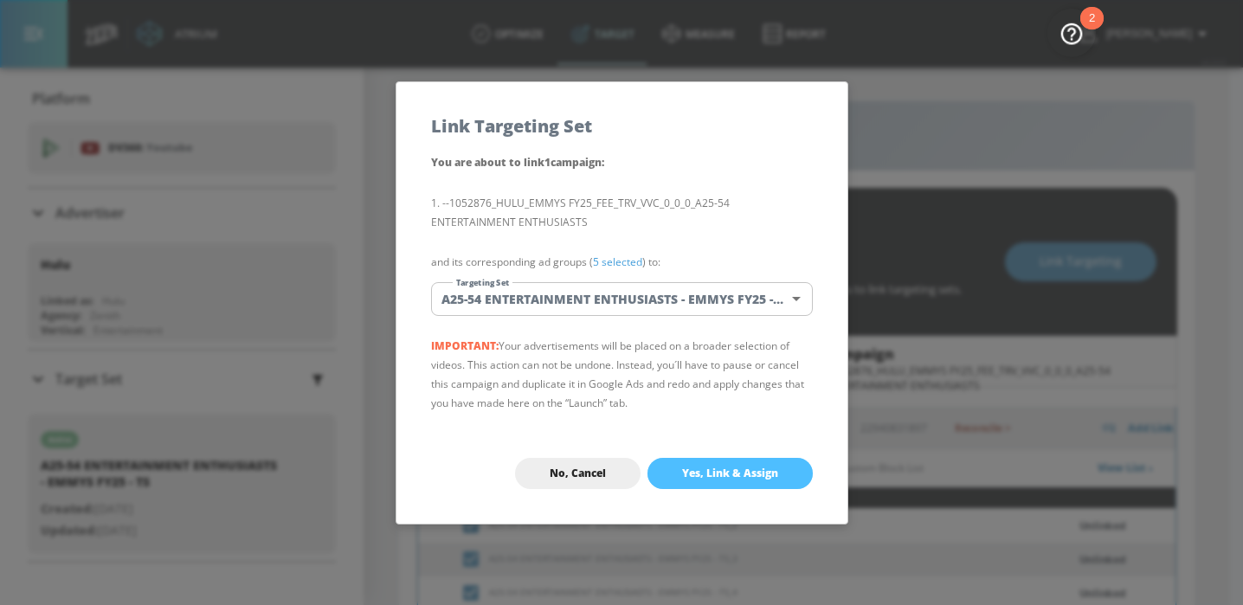
click at [723, 477] on span "Yes, Link & Assign" at bounding box center [730, 474] width 96 height 14
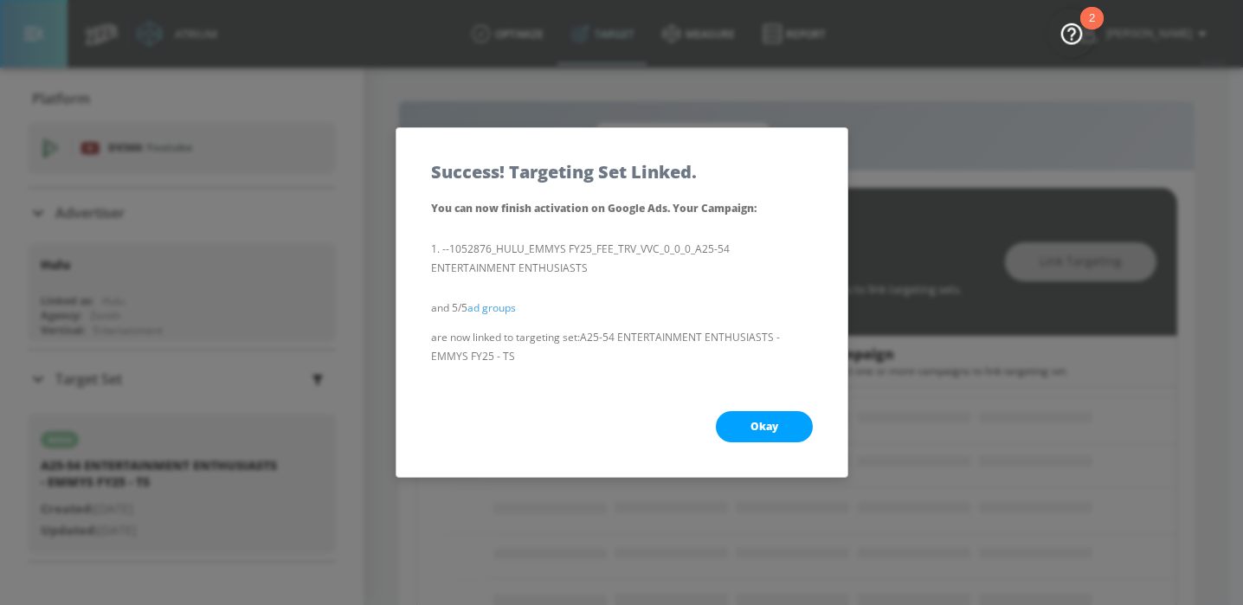
click at [756, 428] on span "Okay" at bounding box center [764, 427] width 28 height 14
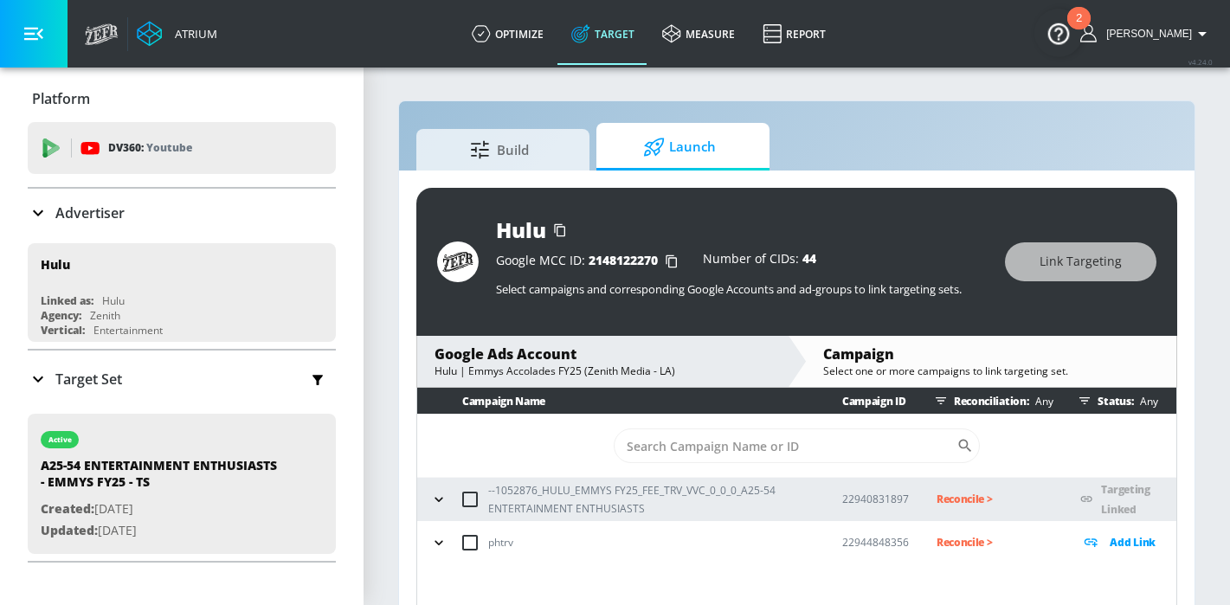
scroll to position [0, 0]
click at [969, 499] on p "Reconcile >" at bounding box center [995, 499] width 117 height 20
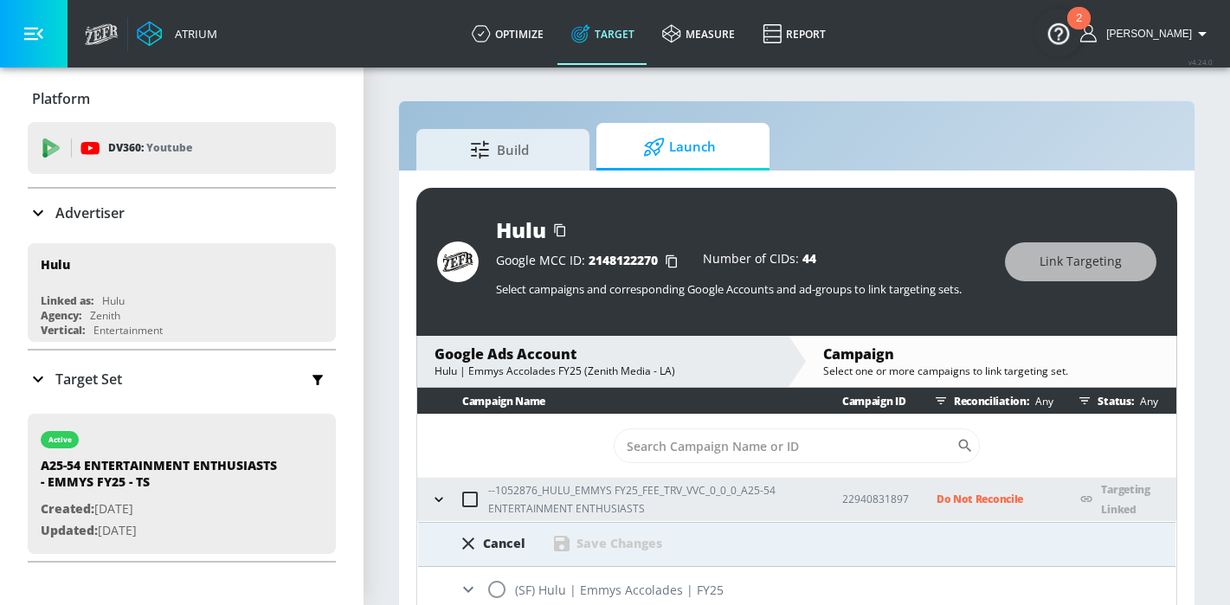
scroll to position [45, 0]
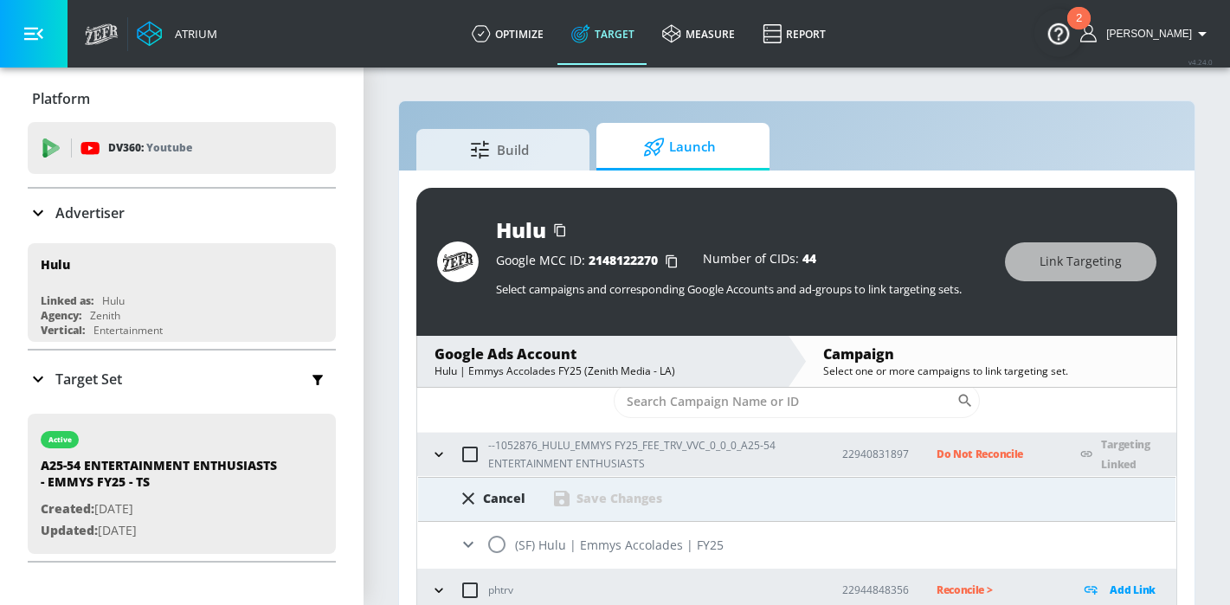
click at [502, 542] on input "radio" at bounding box center [497, 544] width 36 height 36
radio input "true"
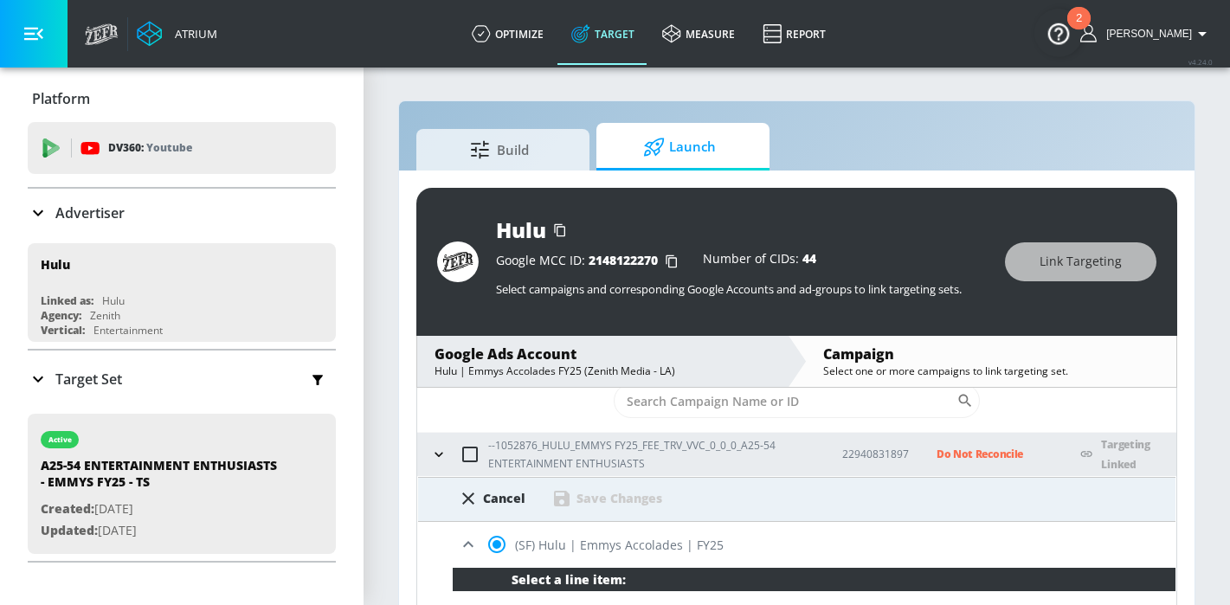
scroll to position [160, 0]
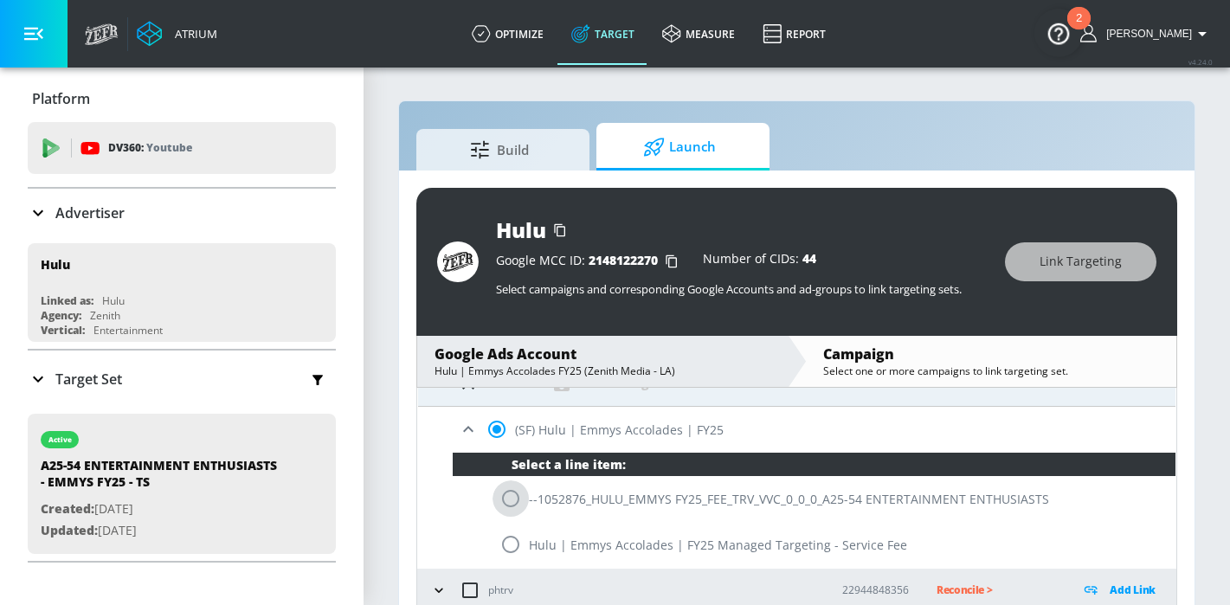
click at [521, 494] on input "radio" at bounding box center [511, 498] width 36 height 36
radio input "true"
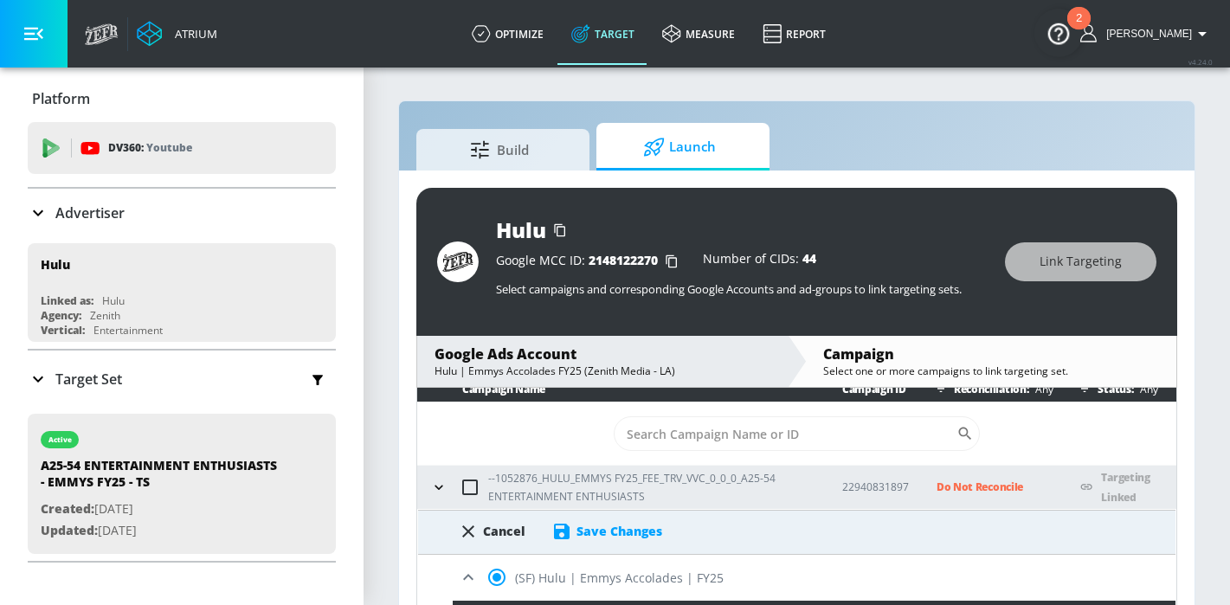
scroll to position [10, 0]
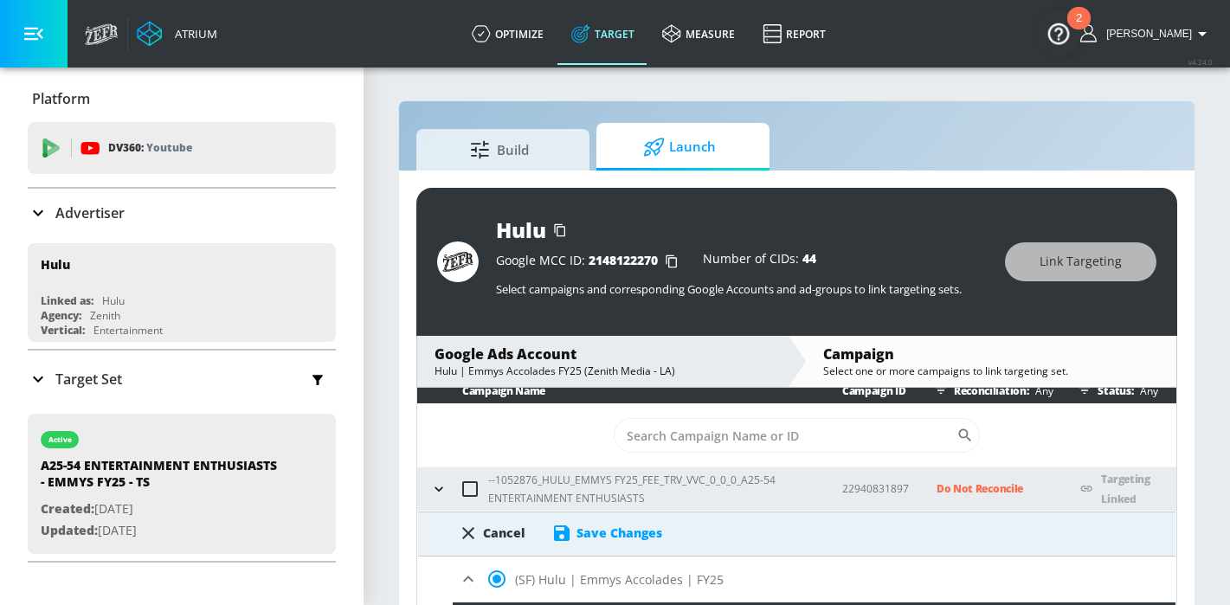
click at [621, 538] on div "Save Changes" at bounding box center [619, 533] width 86 height 16
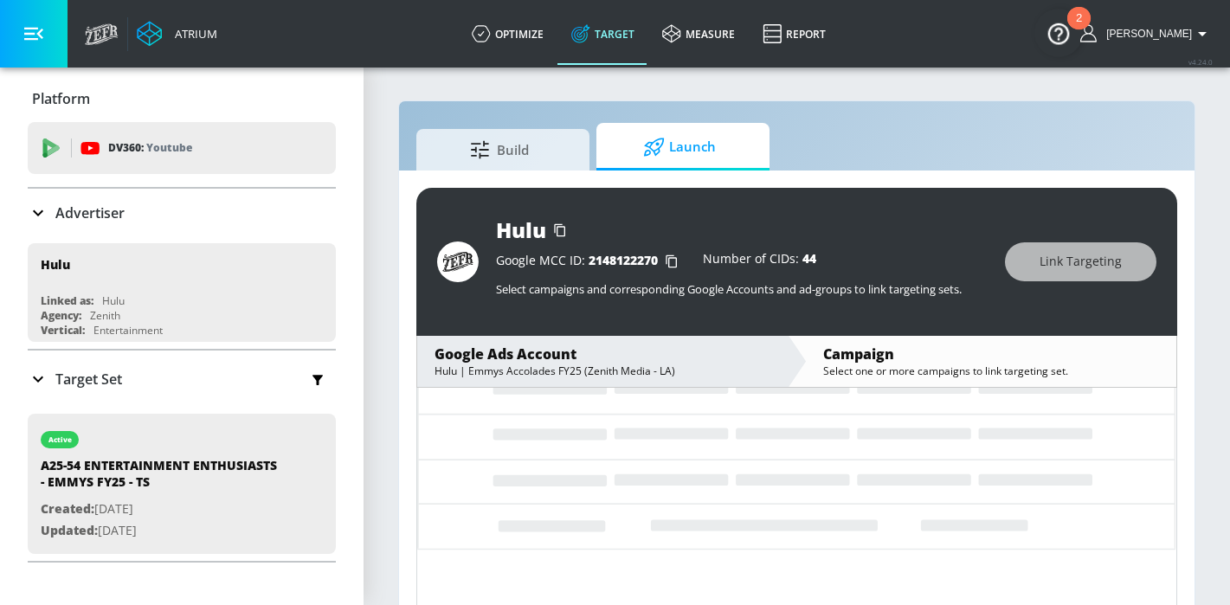
scroll to position [0, 0]
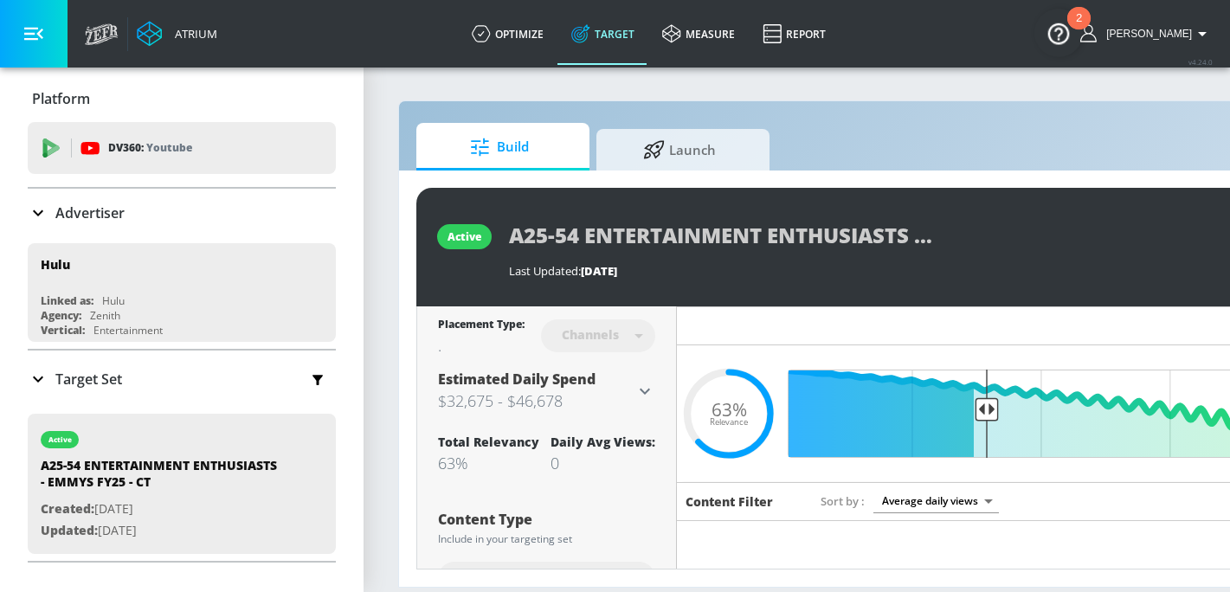
click at [713, 191] on div "active A25-54 ENTERTAINMENT ENTHUSIASTS - EMMYS FY25 - CT Last Updated: 12 days…" at bounding box center [910, 247] width 988 height 119
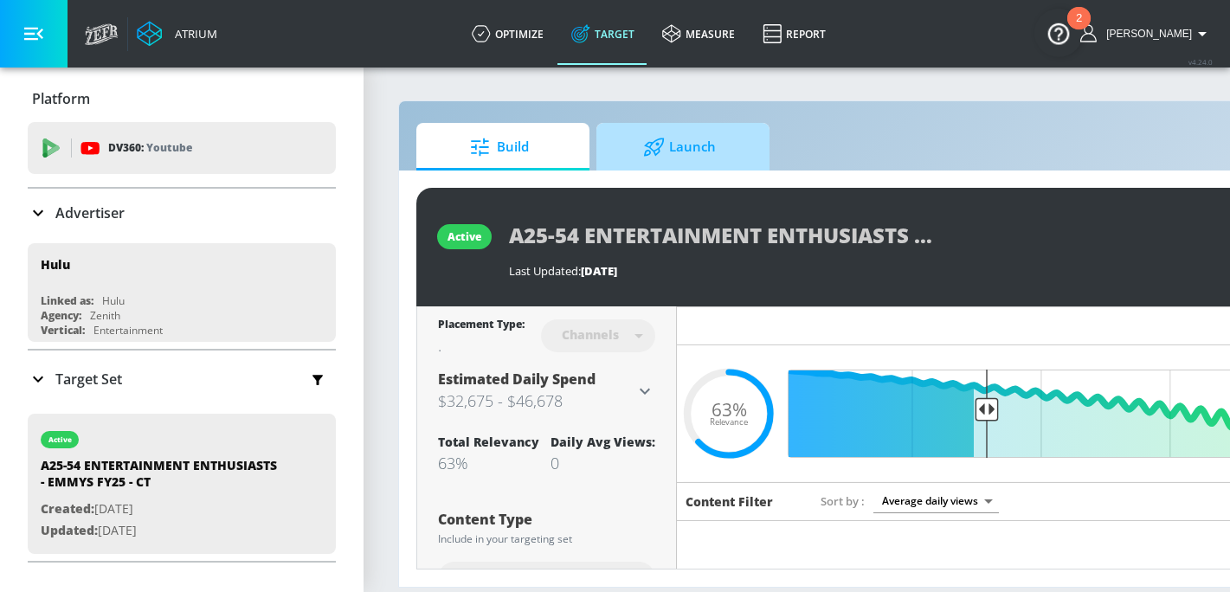
click at [705, 157] on span "Launch" at bounding box center [680, 147] width 132 height 42
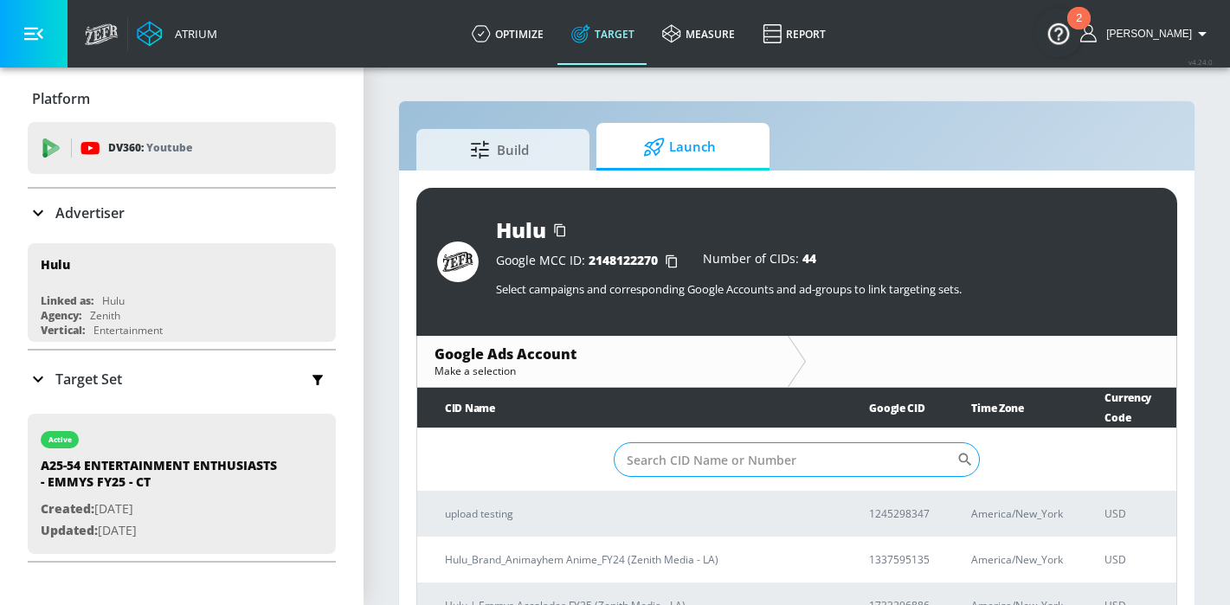
click at [711, 442] on input "Sort By" at bounding box center [785, 459] width 343 height 35
paste input "173-329-6886"
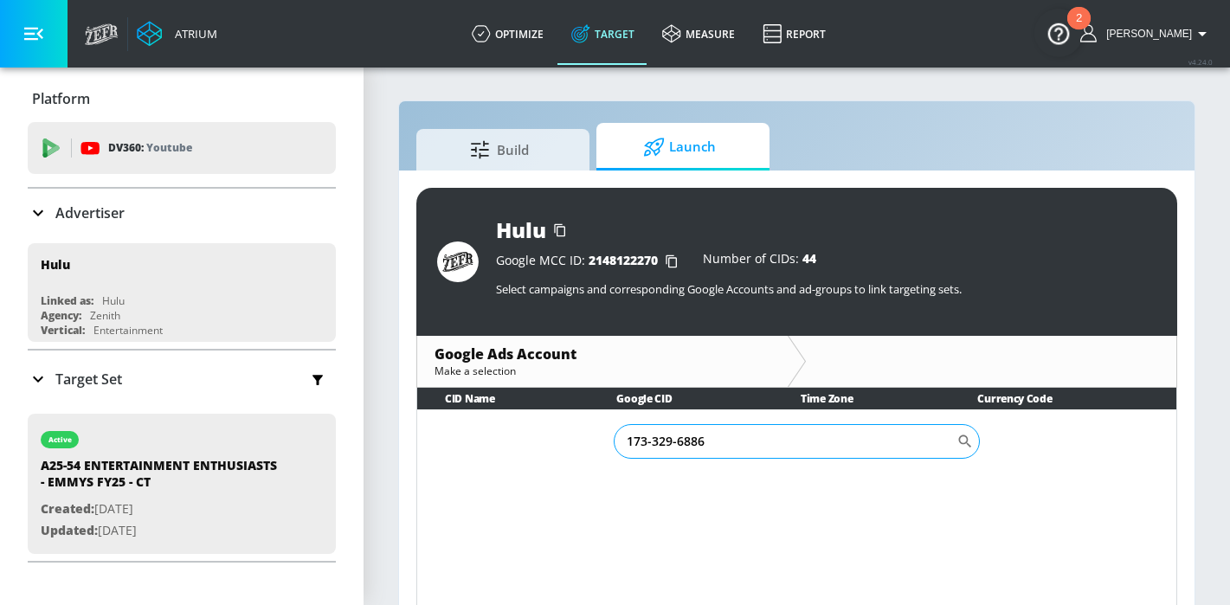
click at [677, 439] on input "173-329-6886" at bounding box center [785, 441] width 343 height 35
type input "1733296886"
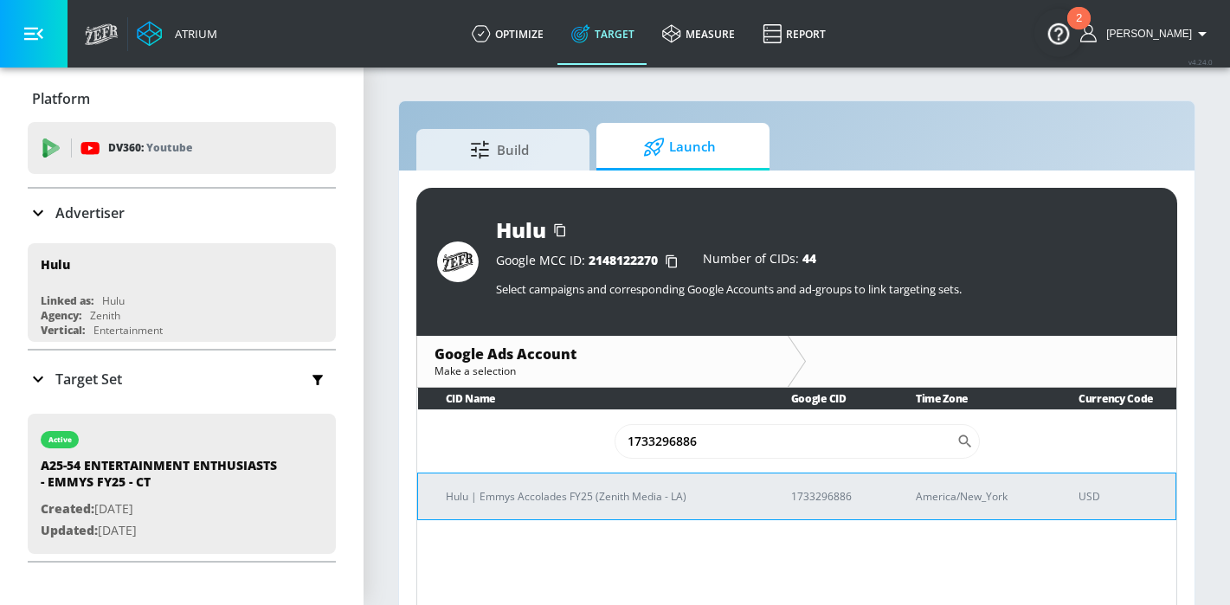
click at [706, 487] on p "Hulu | Emmys Accolades FY25 (Zenith Media - LA)" at bounding box center [598, 496] width 304 height 18
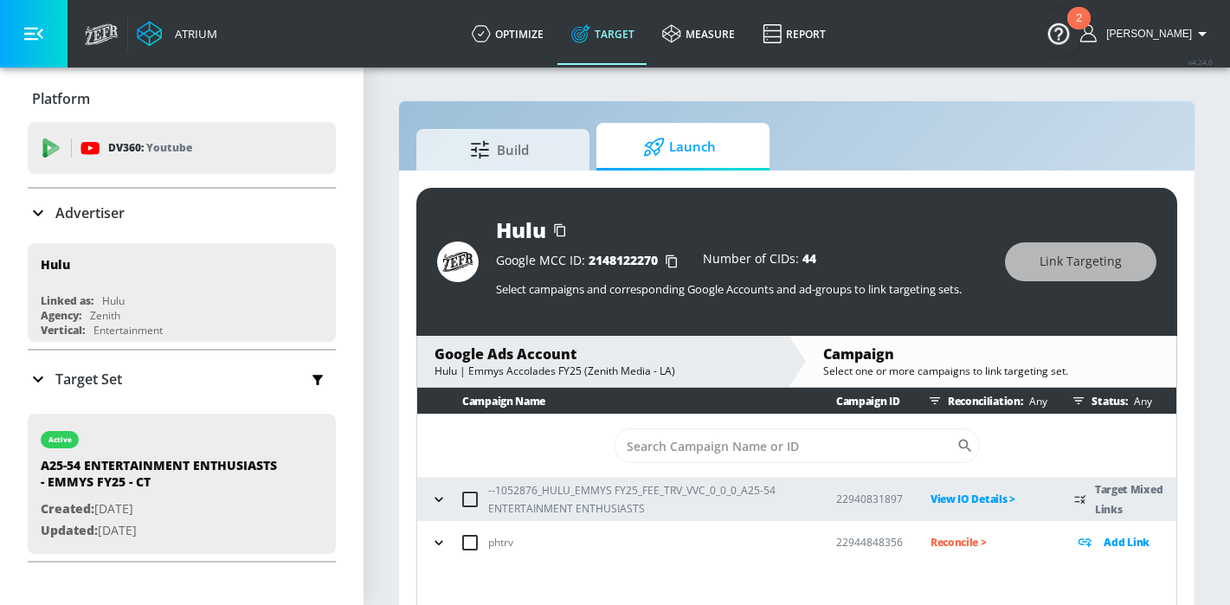
click at [442, 495] on icon "button" at bounding box center [438, 499] width 17 height 17
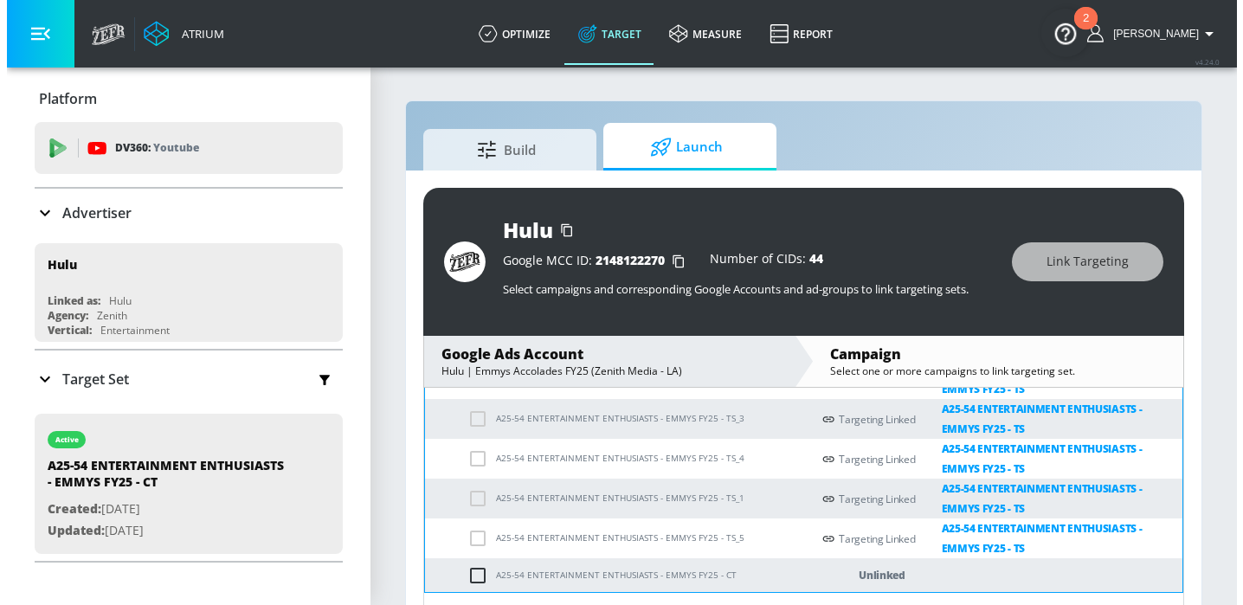
scroll to position [246, 0]
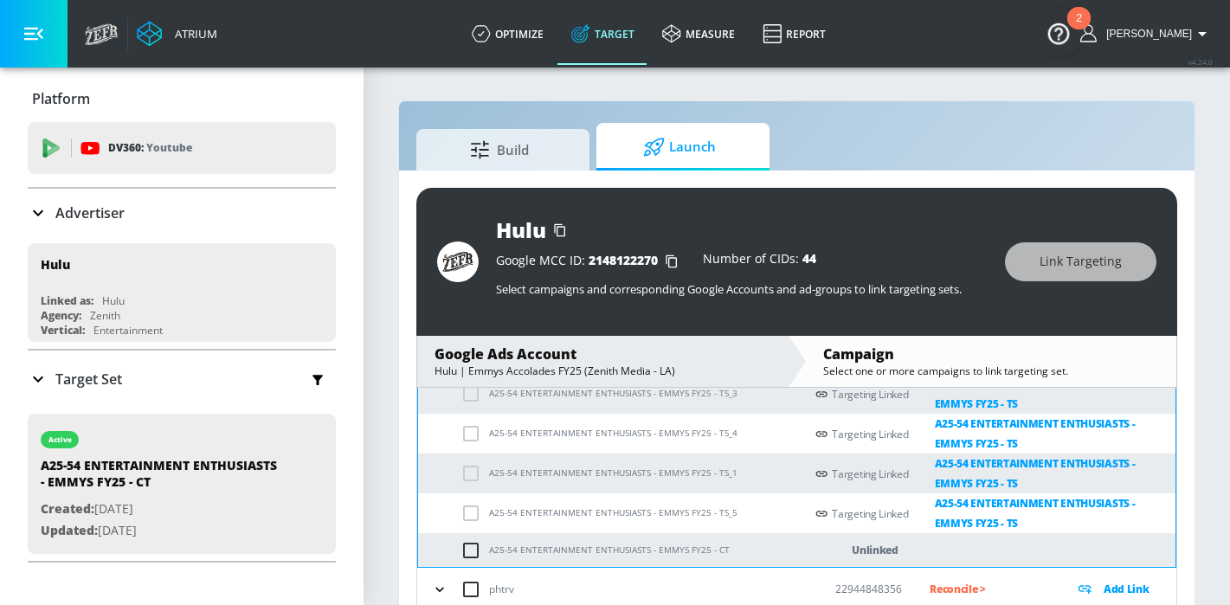
click at [473, 548] on input "checkbox" at bounding box center [474, 550] width 29 height 21
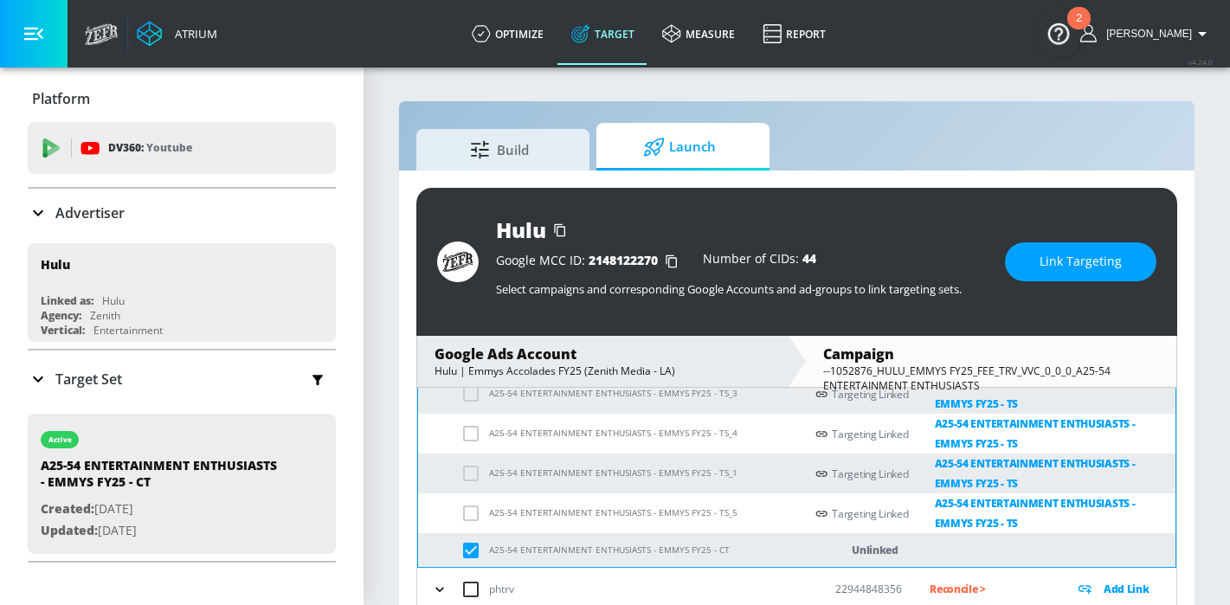
click at [1091, 259] on span "Link Targeting" at bounding box center [1081, 262] width 82 height 22
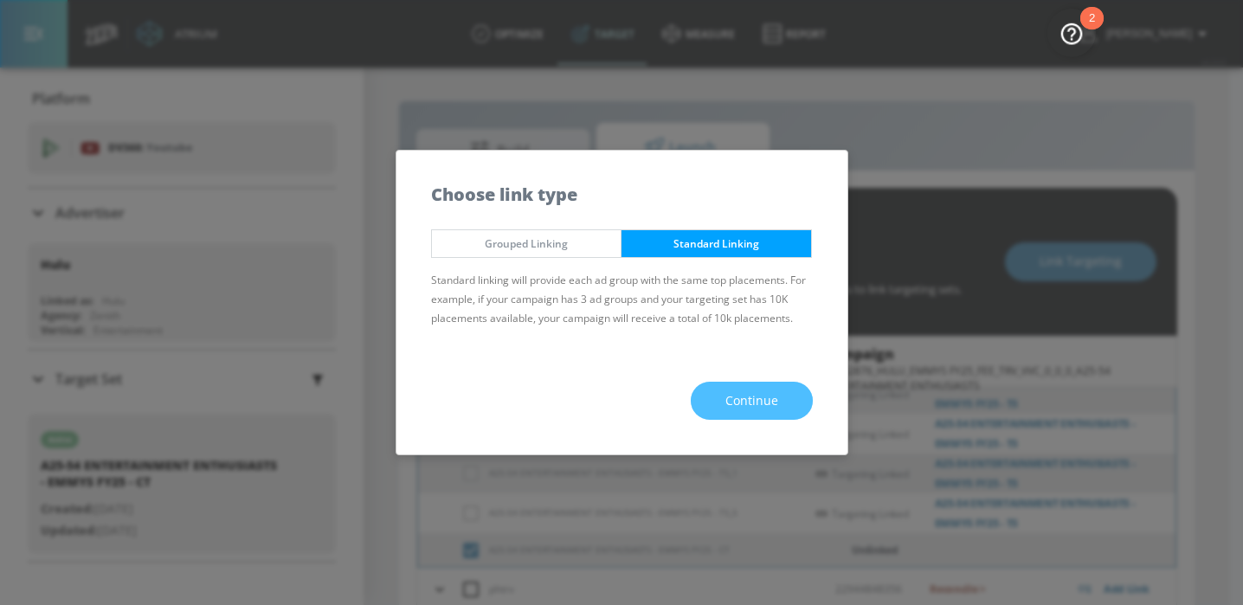
click at [750, 395] on span "Continue" at bounding box center [751, 401] width 53 height 22
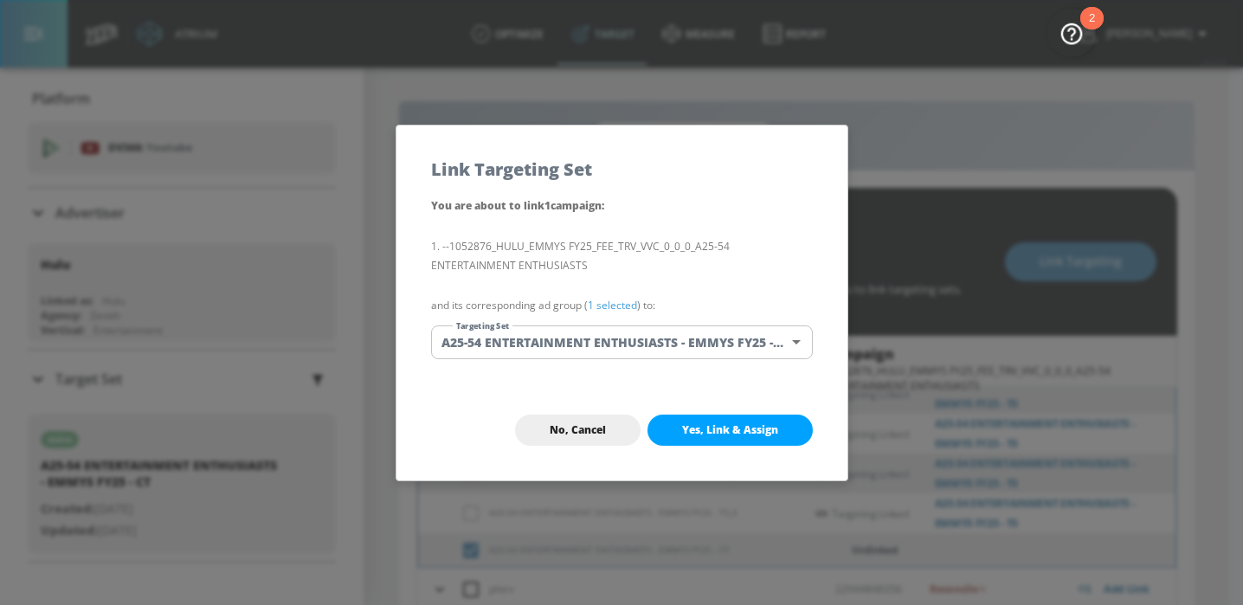
click at [744, 350] on body "Atrium optimize Target measure Report optimize Target measure Report v 4.24.0 H…" at bounding box center [621, 315] width 1243 height 630
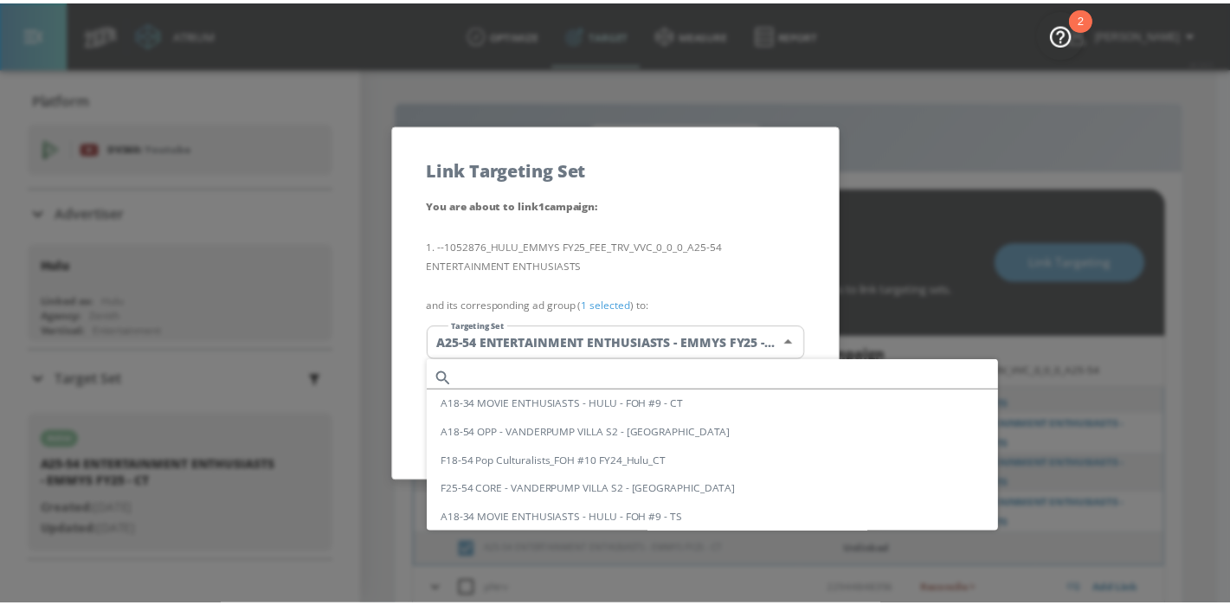
scroll to position [2901, 0]
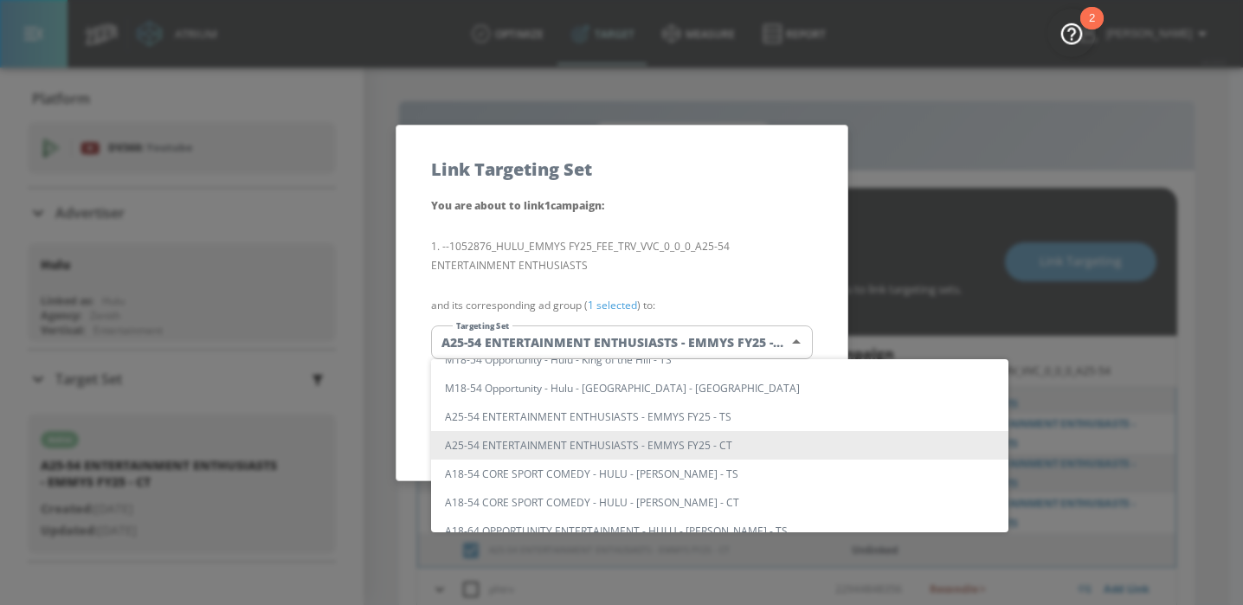
click at [769, 232] on div at bounding box center [621, 302] width 1243 height 605
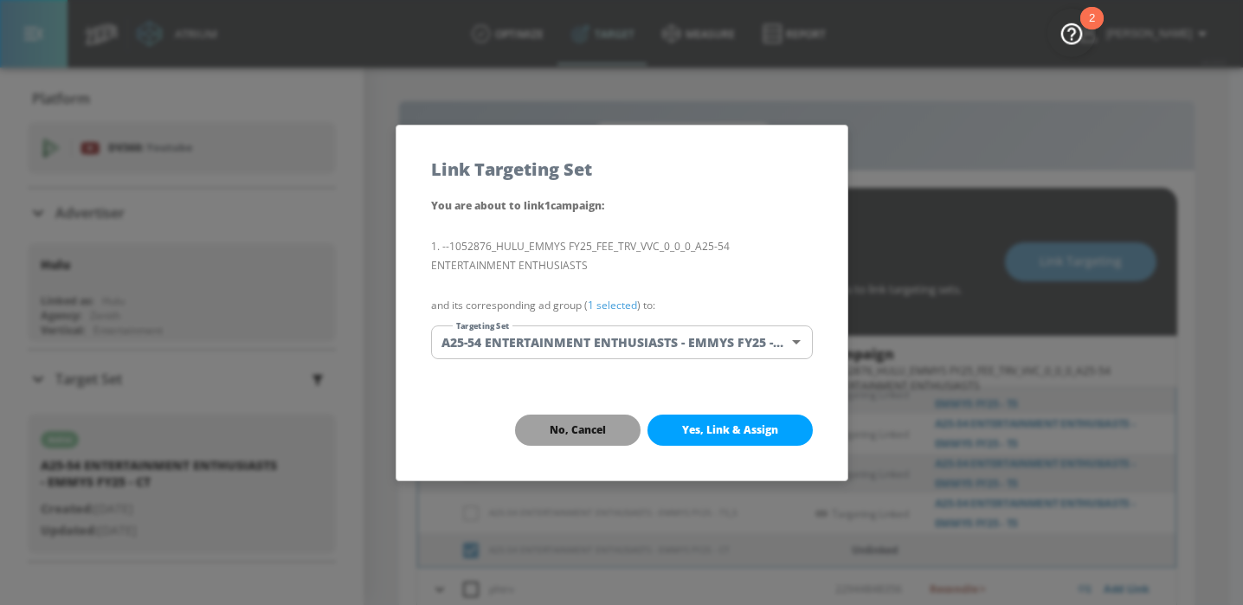
click at [571, 436] on button "No, Cancel" at bounding box center [578, 430] width 126 height 31
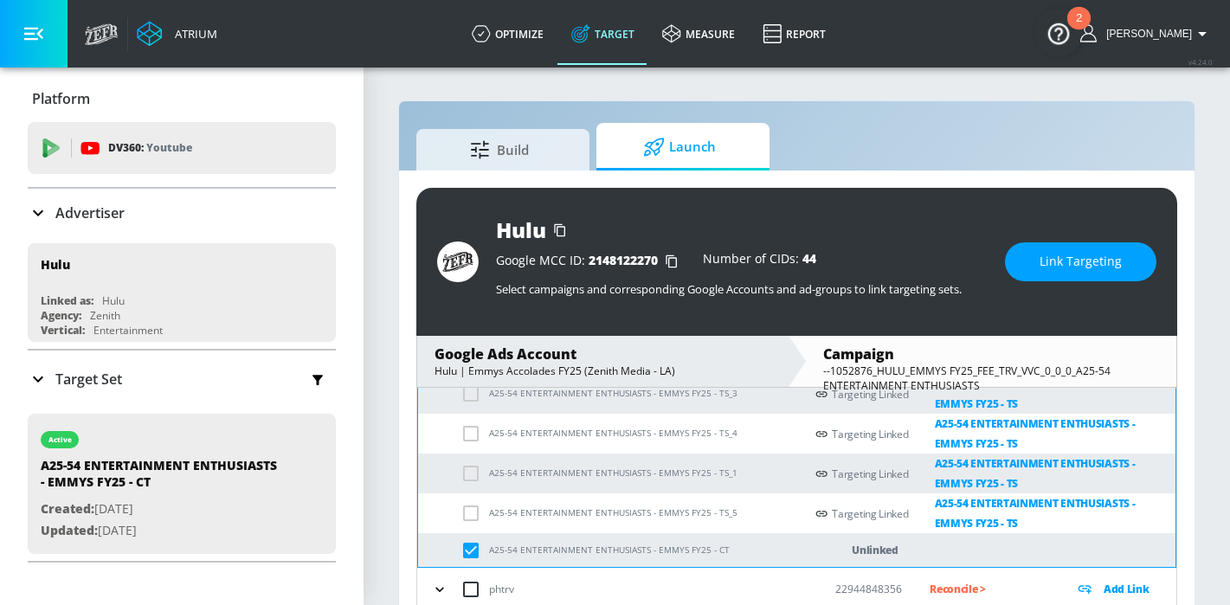
click at [473, 553] on input "checkbox" at bounding box center [474, 550] width 29 height 21
checkbox input "false"
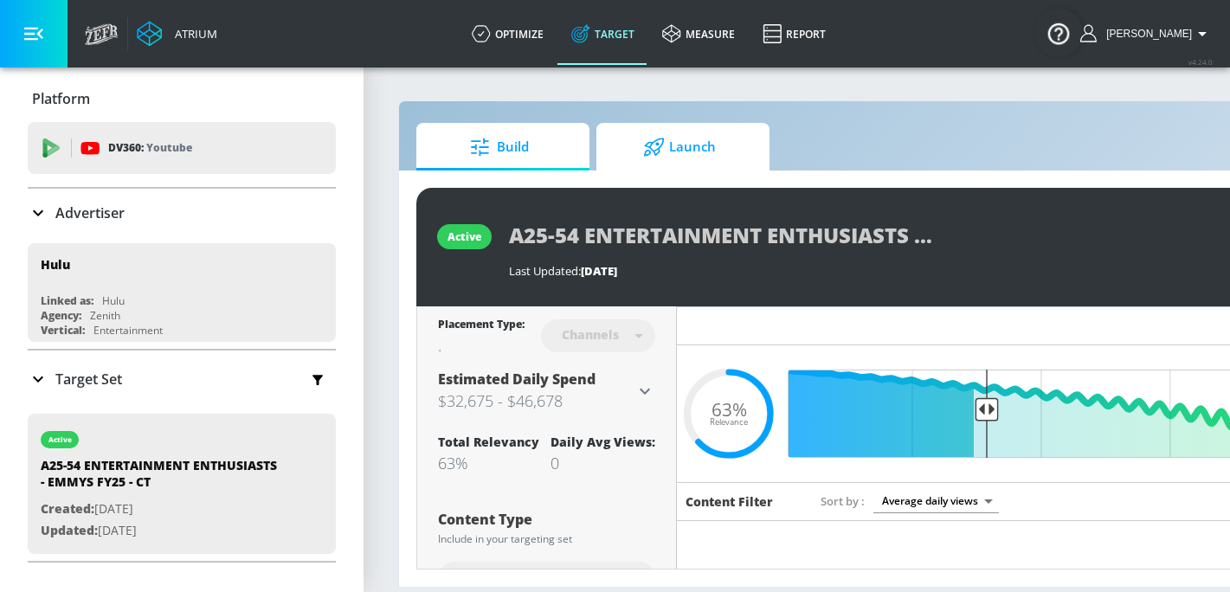
click at [691, 151] on span "Launch" at bounding box center [680, 147] width 132 height 42
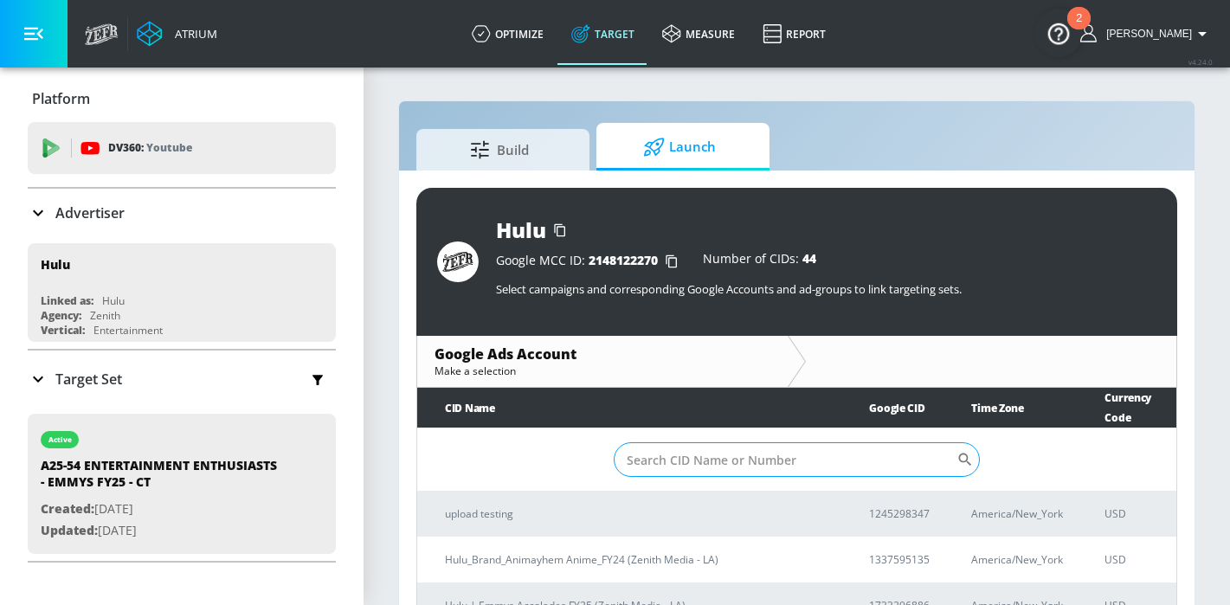
click at [692, 442] on input "Sort By" at bounding box center [785, 459] width 343 height 35
paste input "173-329-6886"
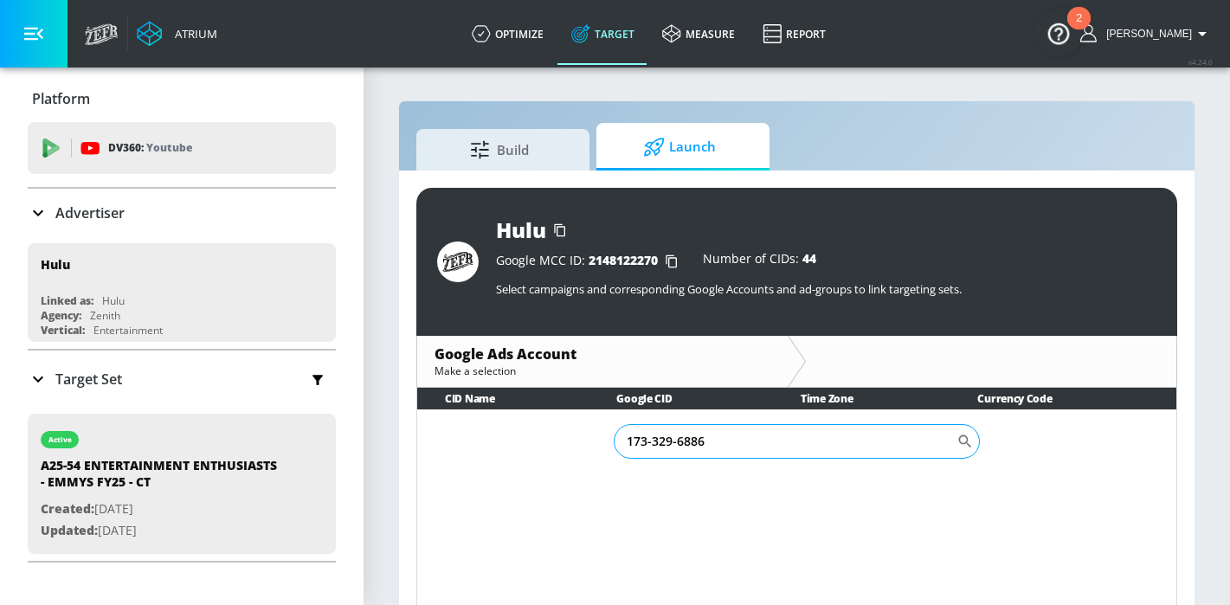
click at [680, 441] on input "173-329-6886" at bounding box center [785, 441] width 343 height 35
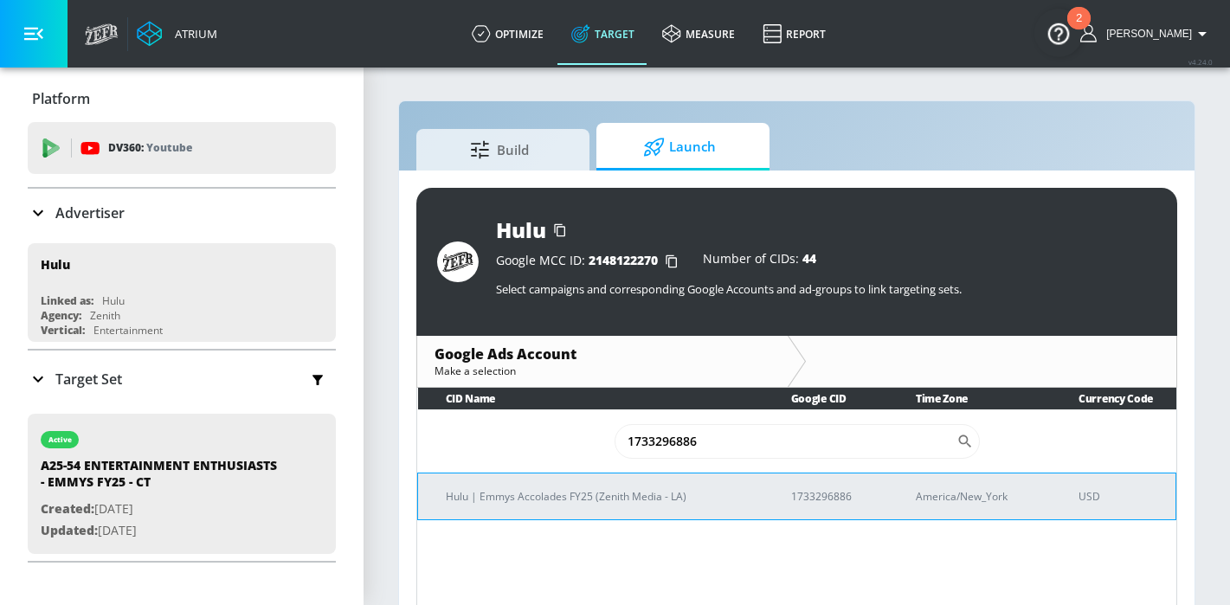
type input "1733296886"
click at [660, 498] on p "Hulu | Emmys Accolades FY25 (Zenith Media - LA)" at bounding box center [598, 496] width 304 height 18
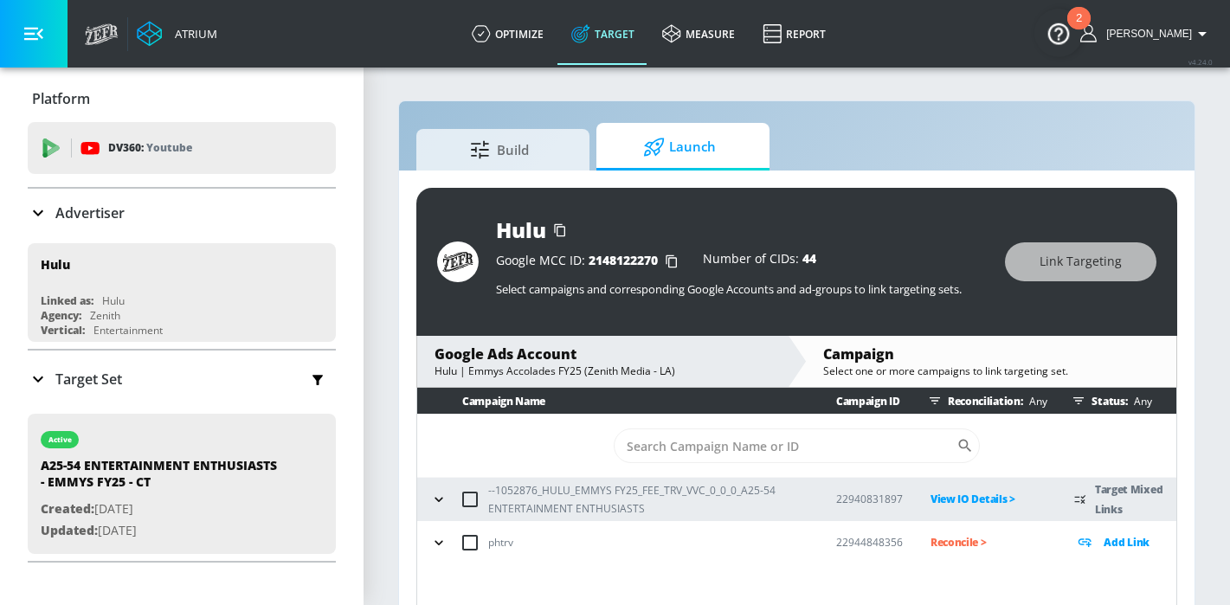
click at [435, 505] on icon "button" at bounding box center [438, 499] width 17 height 17
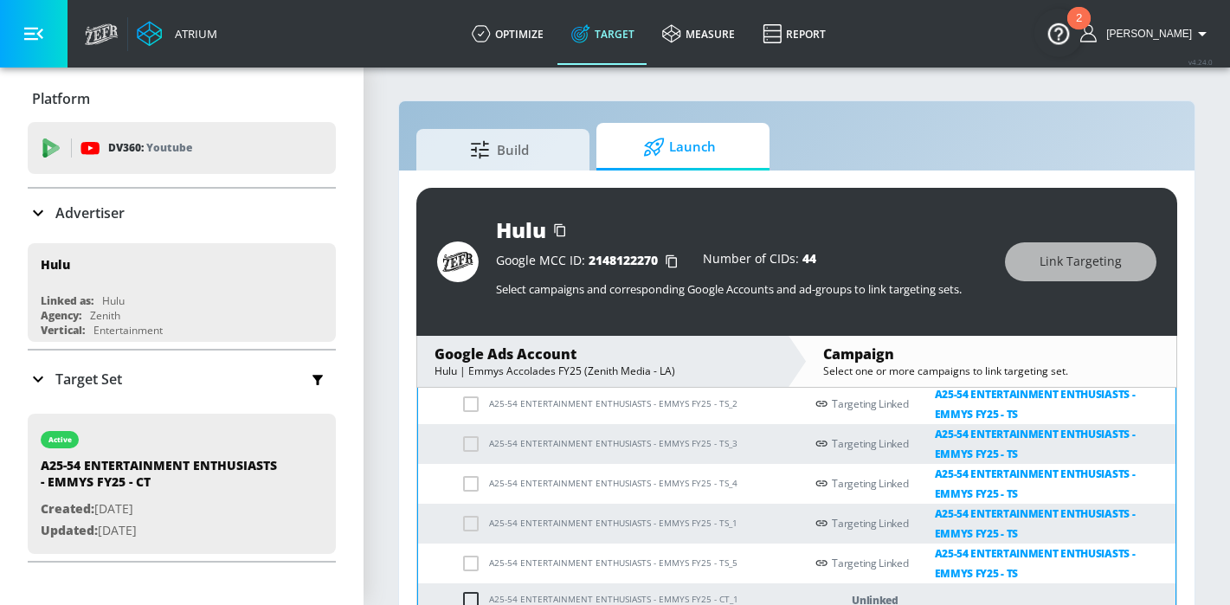
scroll to position [127, 0]
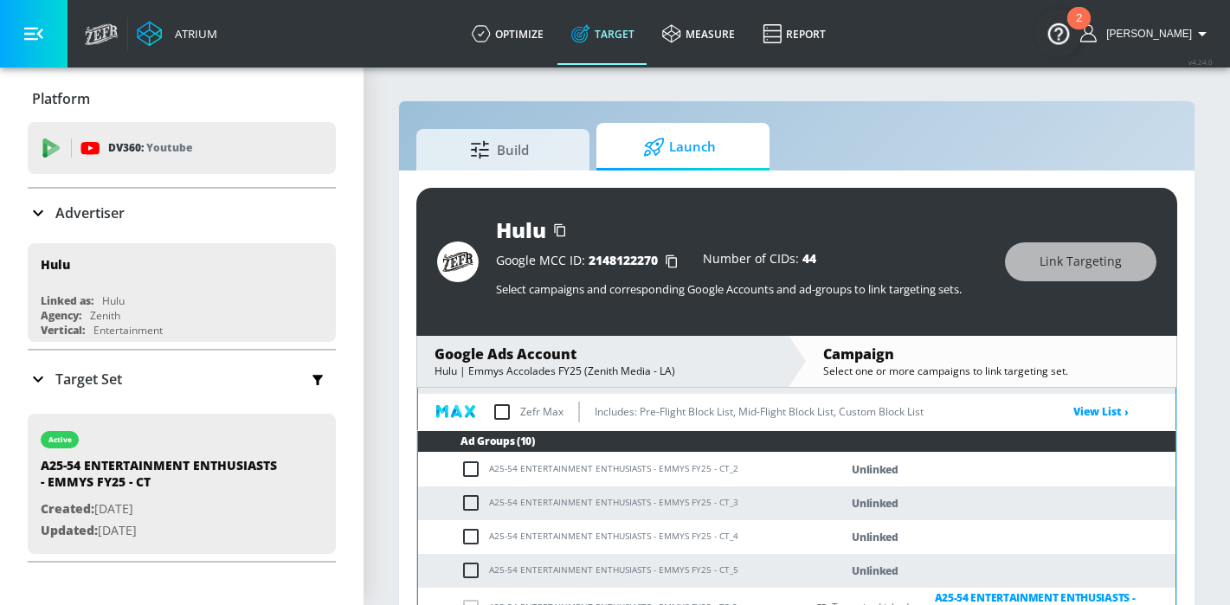
click at [485, 464] on input "checkbox" at bounding box center [474, 469] width 29 height 21
checkbox input "true"
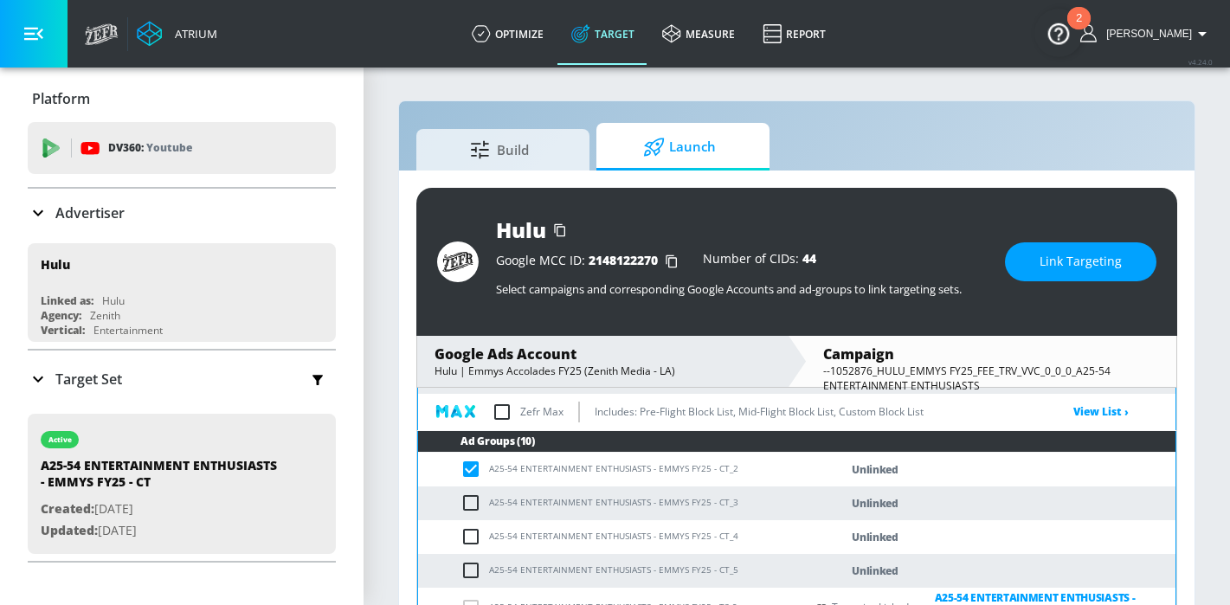
click at [485, 496] on input "checkbox" at bounding box center [474, 503] width 29 height 21
checkbox input "true"
click at [479, 531] on input "checkbox" at bounding box center [474, 536] width 29 height 21
checkbox input "true"
click at [473, 570] on input "checkbox" at bounding box center [474, 570] width 29 height 21
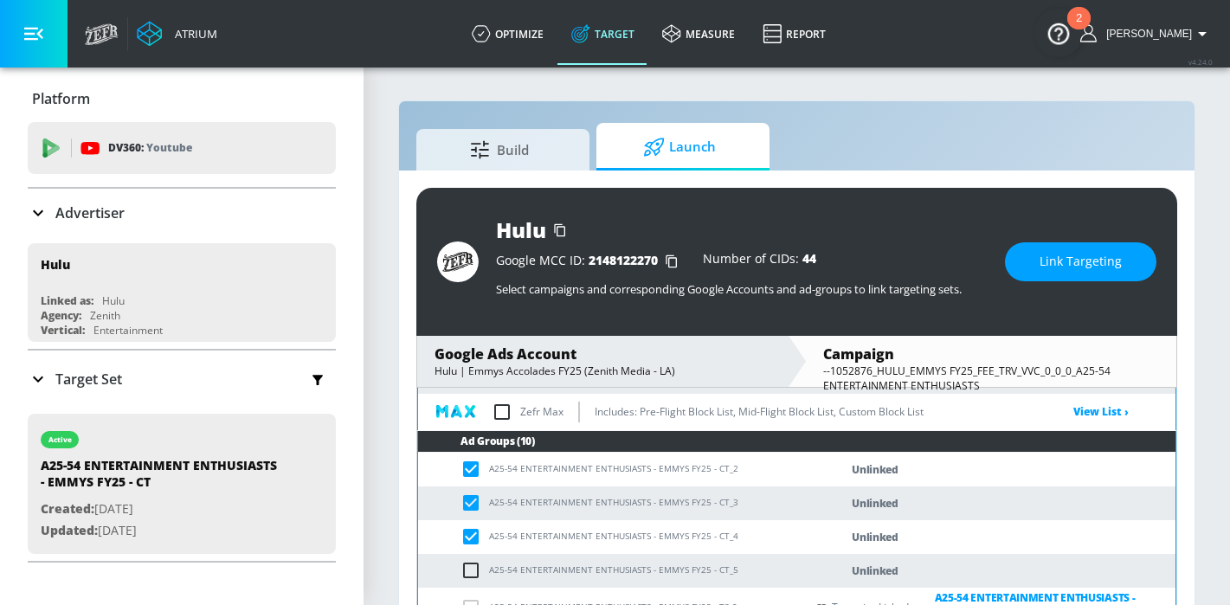
checkbox input "true"
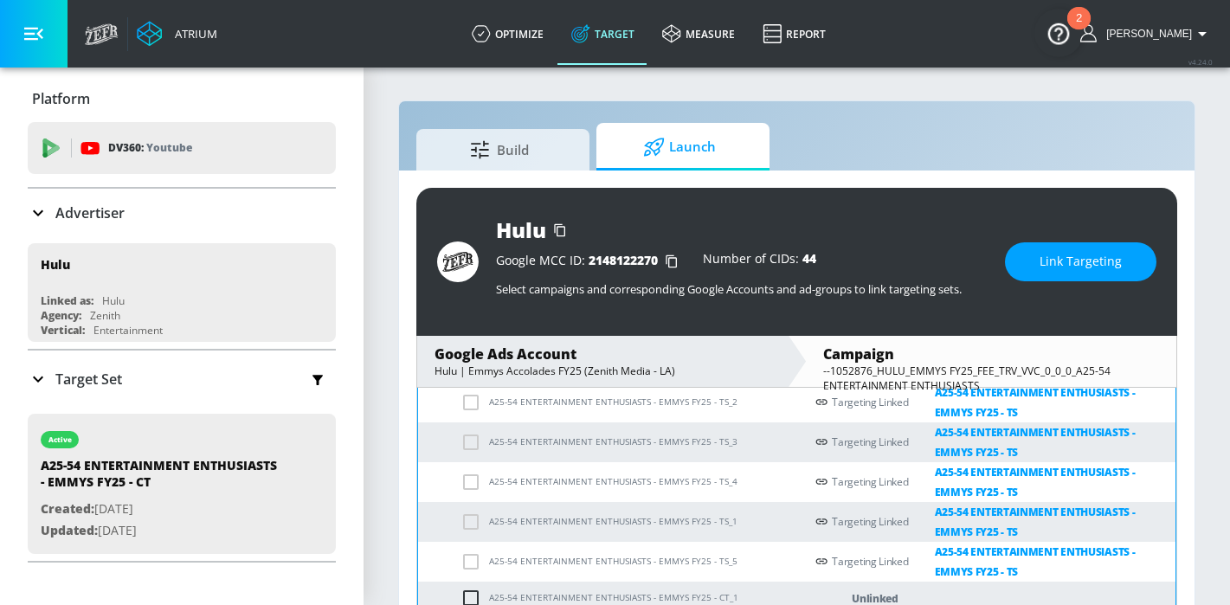
scroll to position [380, 0]
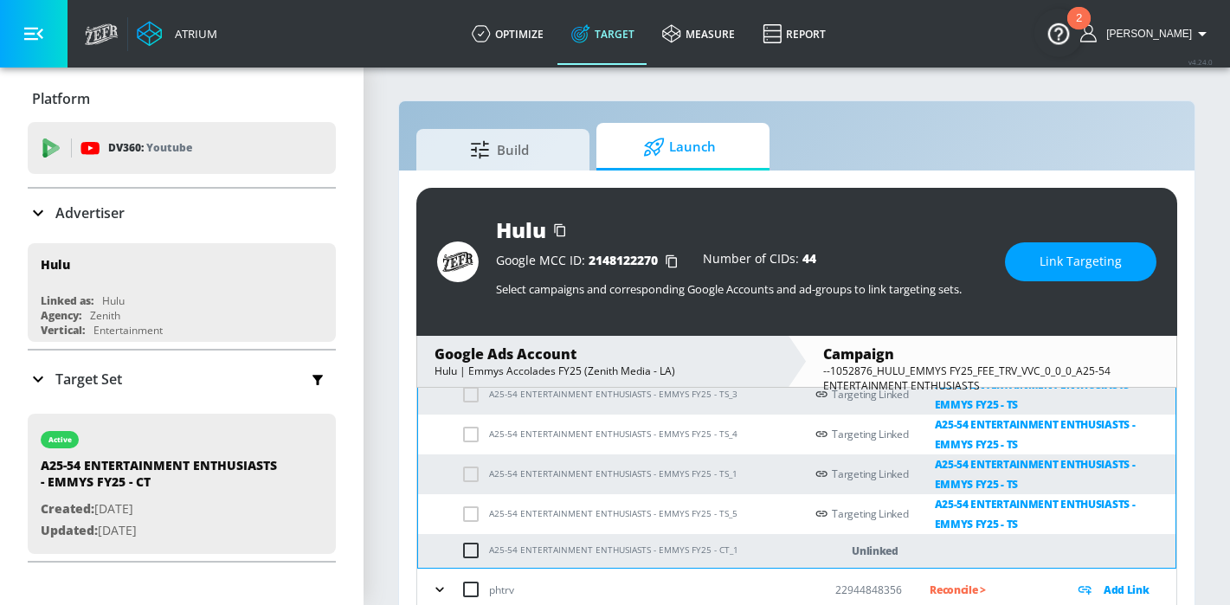
click at [473, 553] on input "checkbox" at bounding box center [474, 550] width 29 height 21
checkbox input "true"
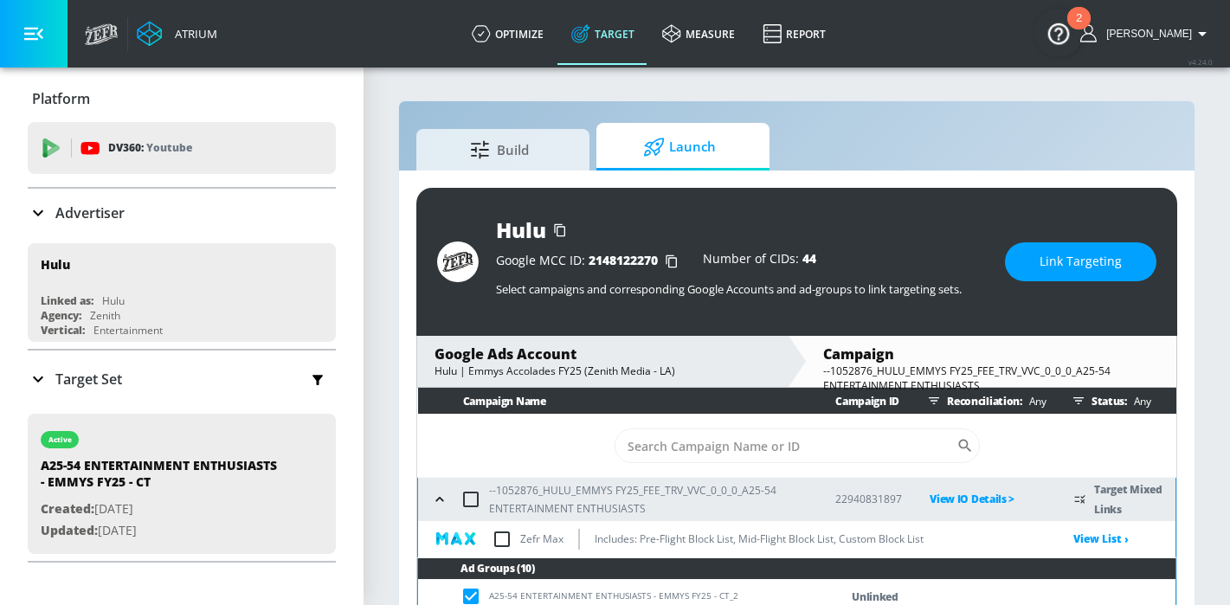
click at [1094, 251] on span "Link Targeting" at bounding box center [1081, 262] width 82 height 22
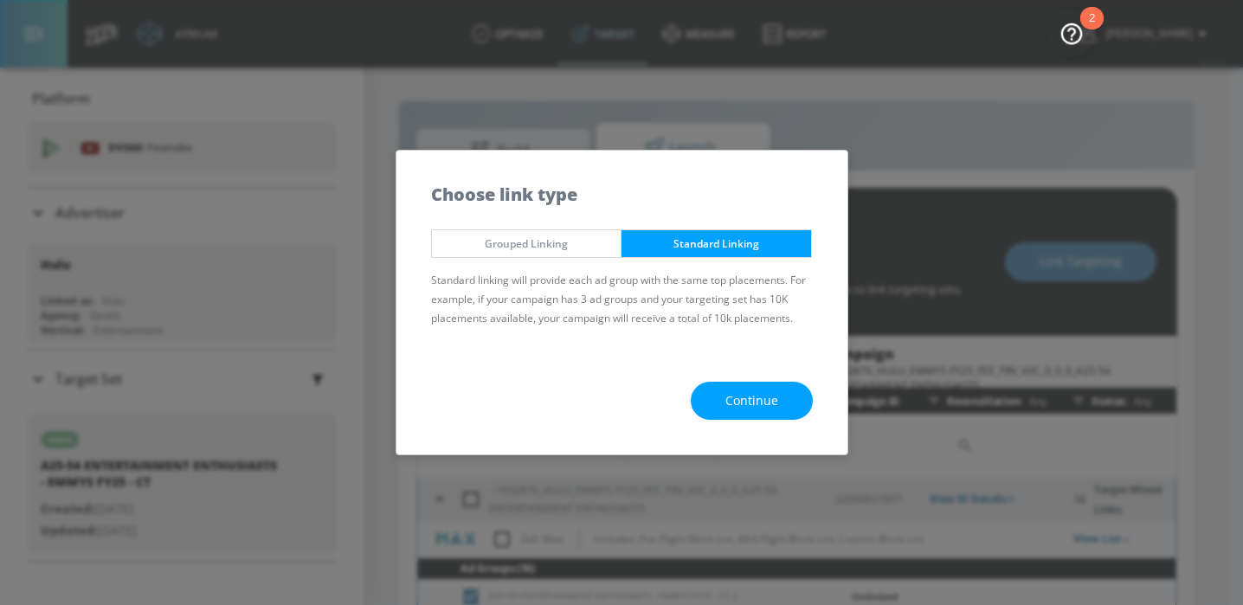
click at [539, 252] on button "Grouped Linking" at bounding box center [526, 243] width 191 height 29
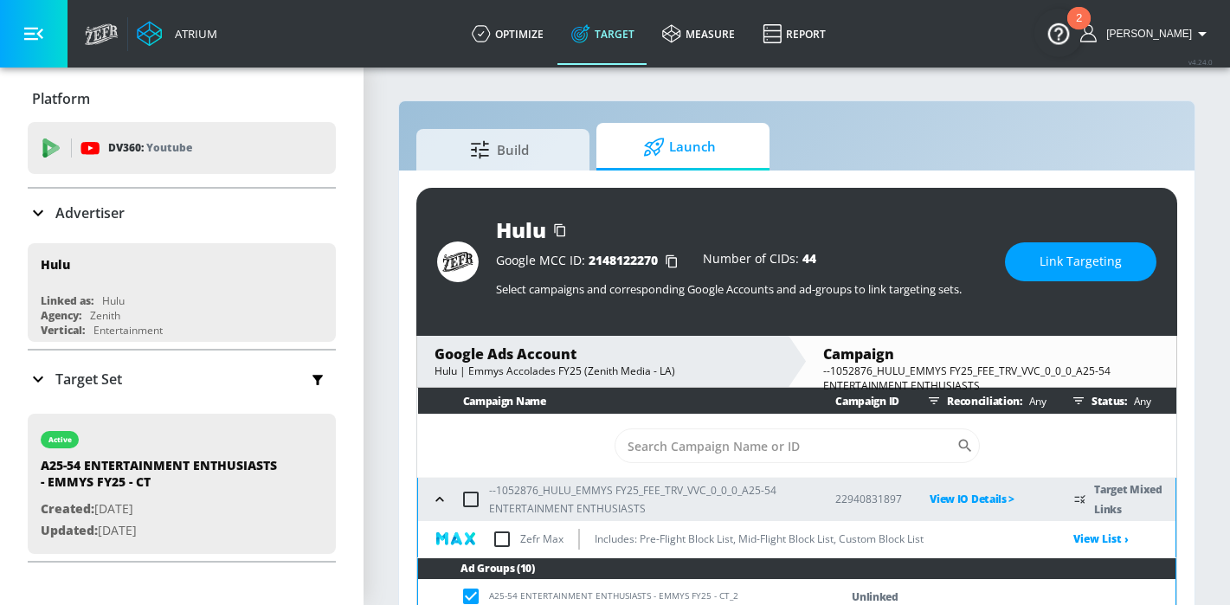
click at [475, 502] on input "checkbox" at bounding box center [471, 499] width 36 height 36
checkbox input "true"
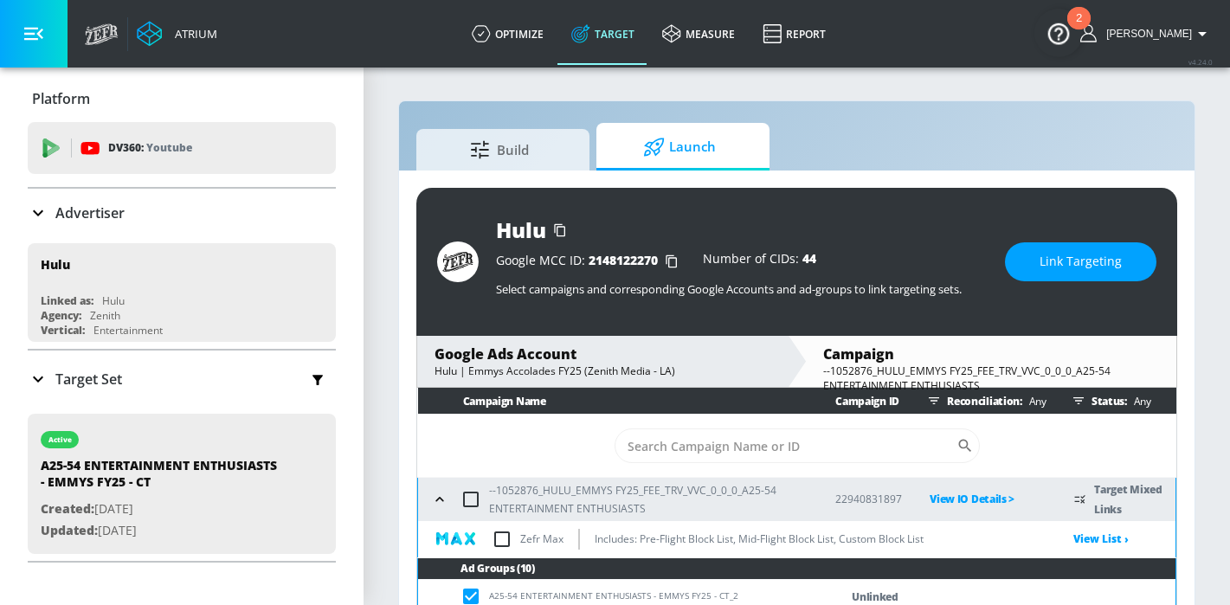
checkbox input "true"
click at [1092, 269] on span "Link Targeting" at bounding box center [1081, 262] width 82 height 22
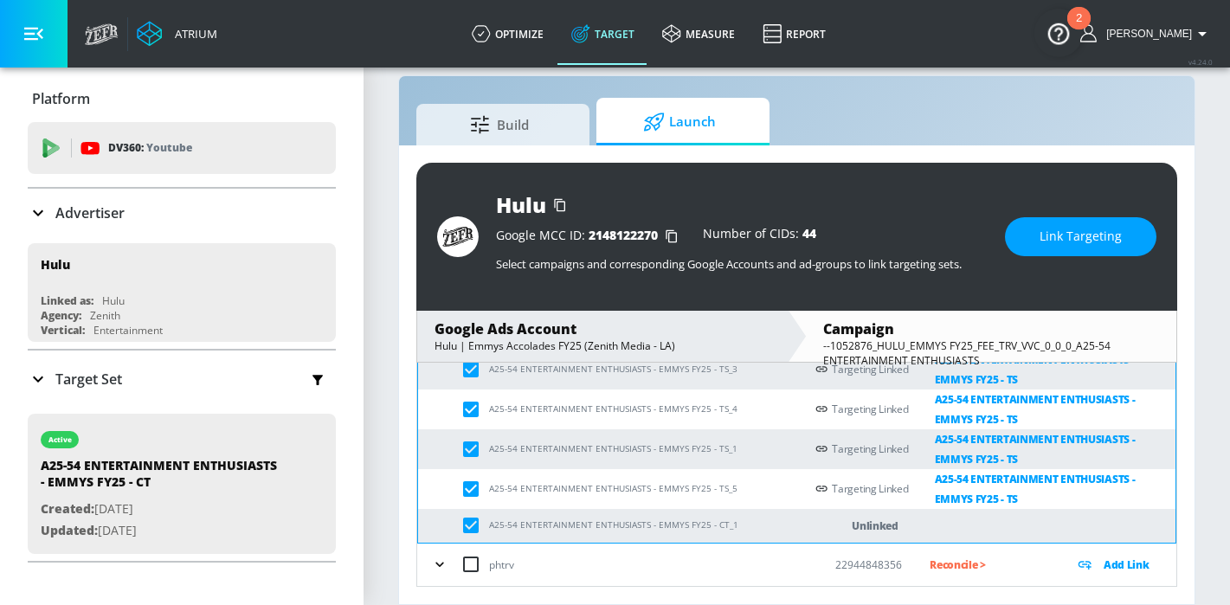
scroll to position [285, 0]
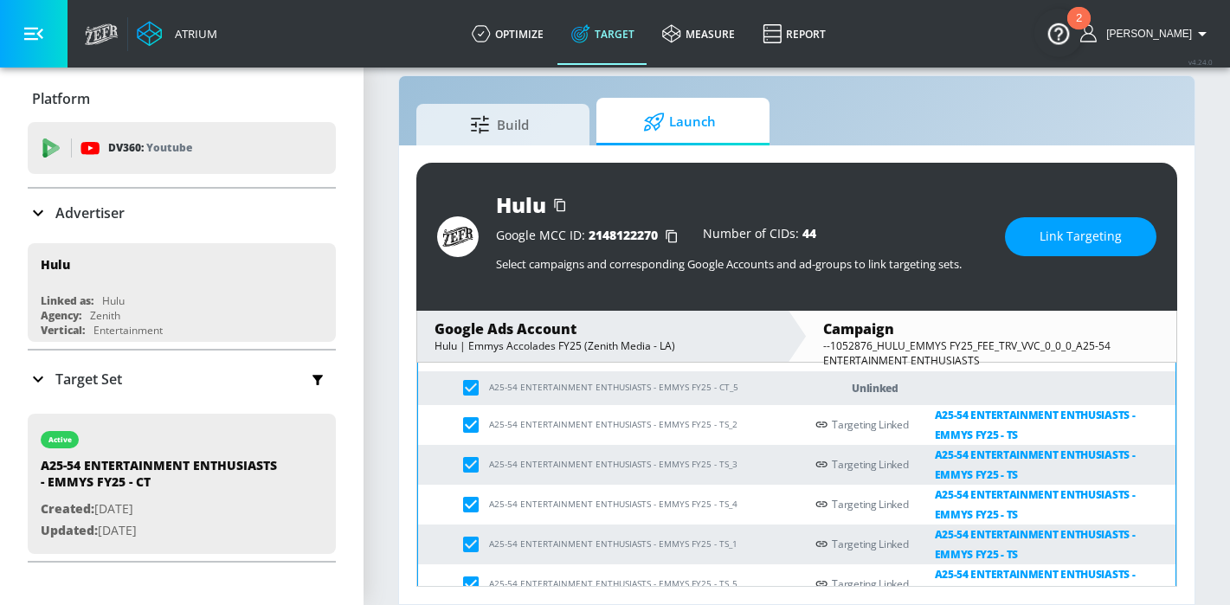
click at [473, 432] on td "A25-54 ENTERTAINMENT ENTHUSIASTS - EMMYS FY25 - TS_2" at bounding box center [611, 425] width 386 height 40
click at [471, 430] on td "A25-54 ENTERTAINMENT ENTHUSIASTS - EMMYS FY25 - TS_2" at bounding box center [611, 425] width 386 height 40
click at [470, 463] on span at bounding box center [474, 463] width 29 height 12
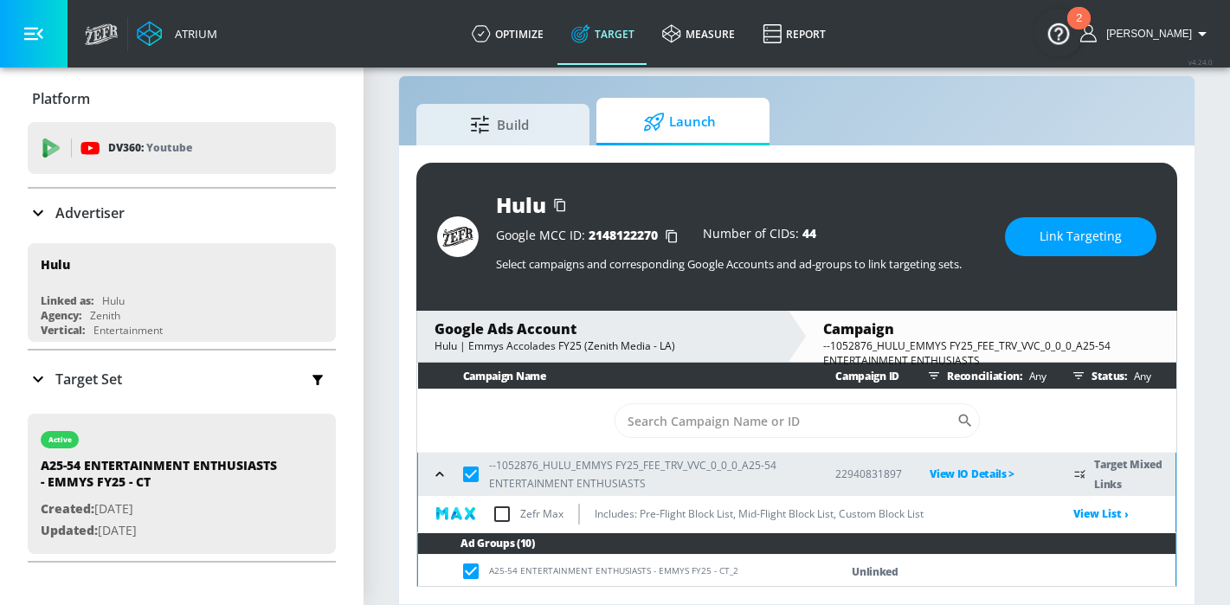
click at [473, 470] on input "checkbox" at bounding box center [471, 474] width 36 height 36
checkbox input "false"
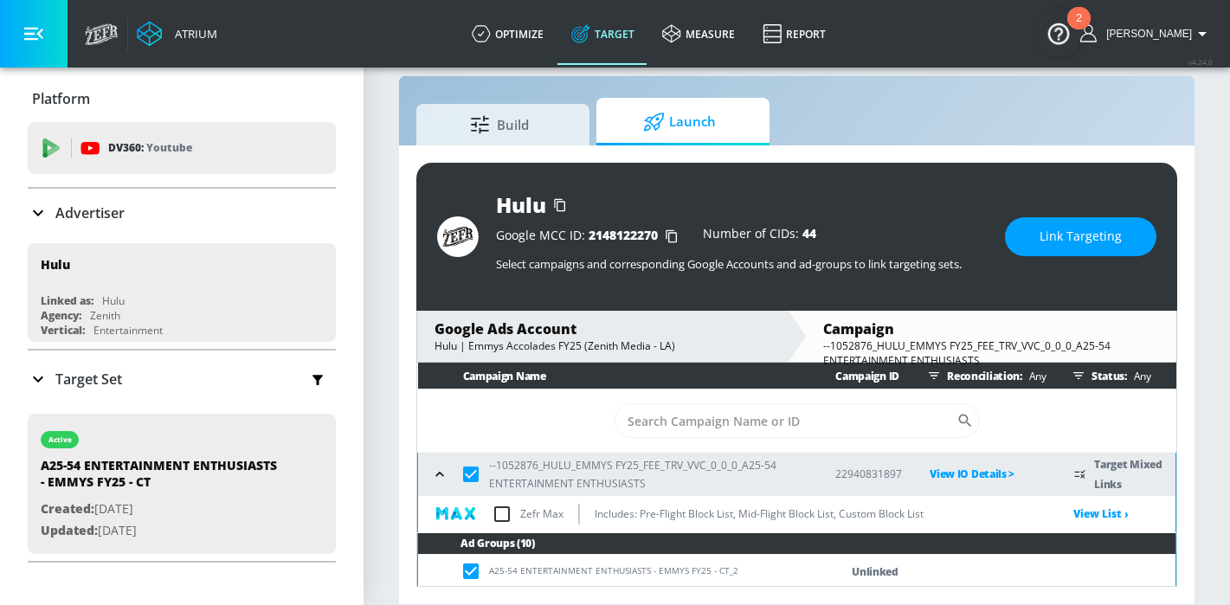
checkbox input "false"
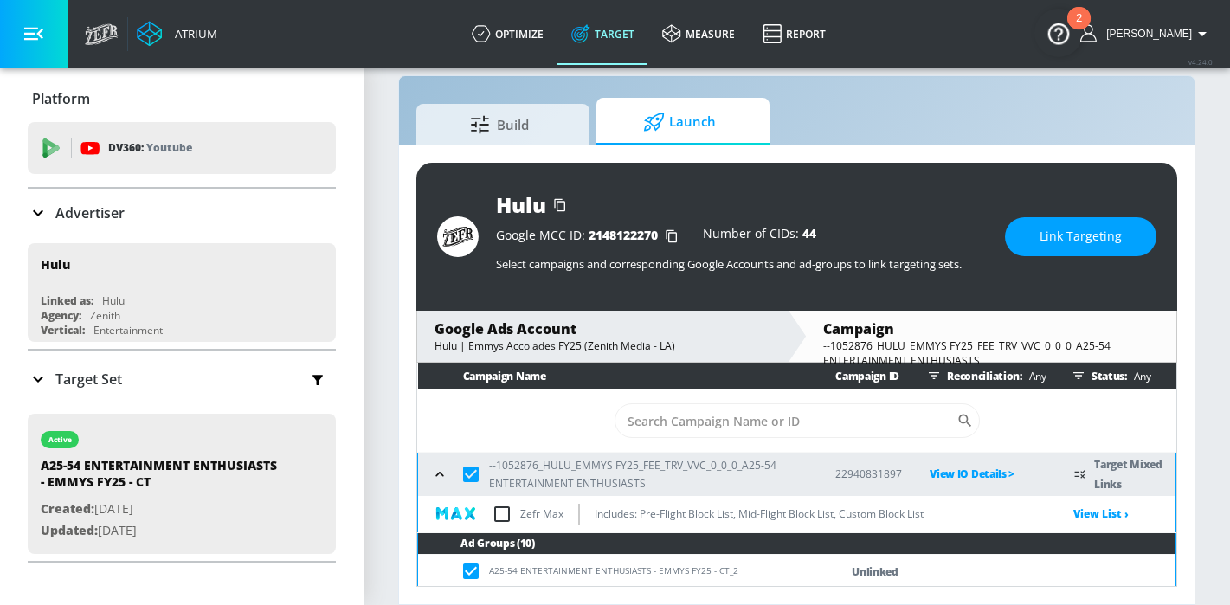
checkbox input "false"
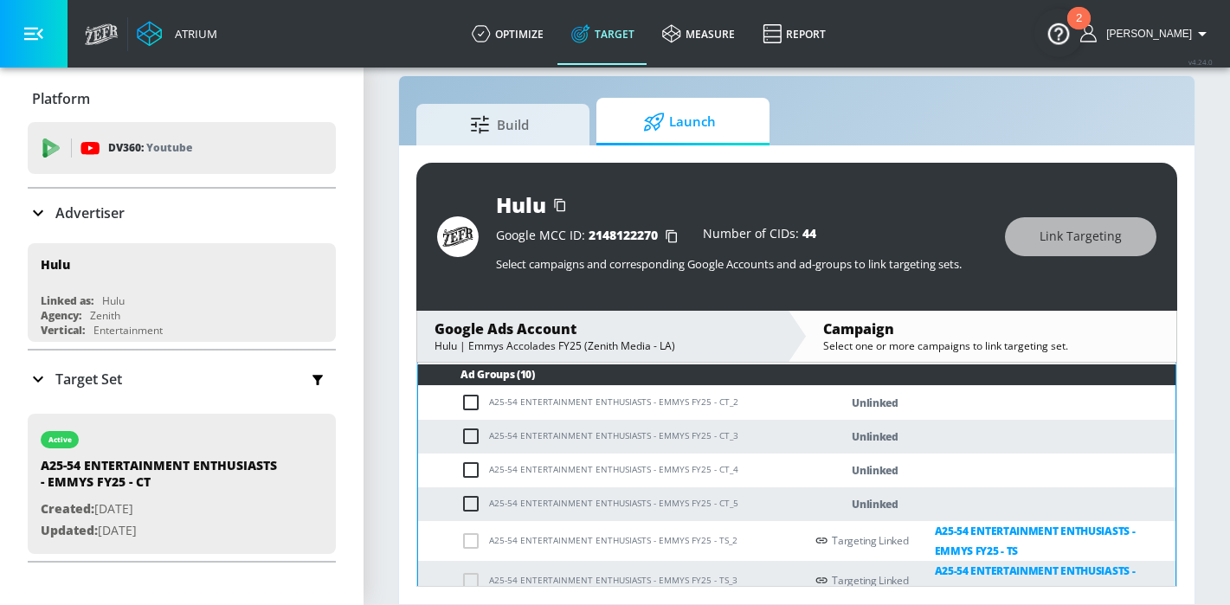
scroll to position [152, 0]
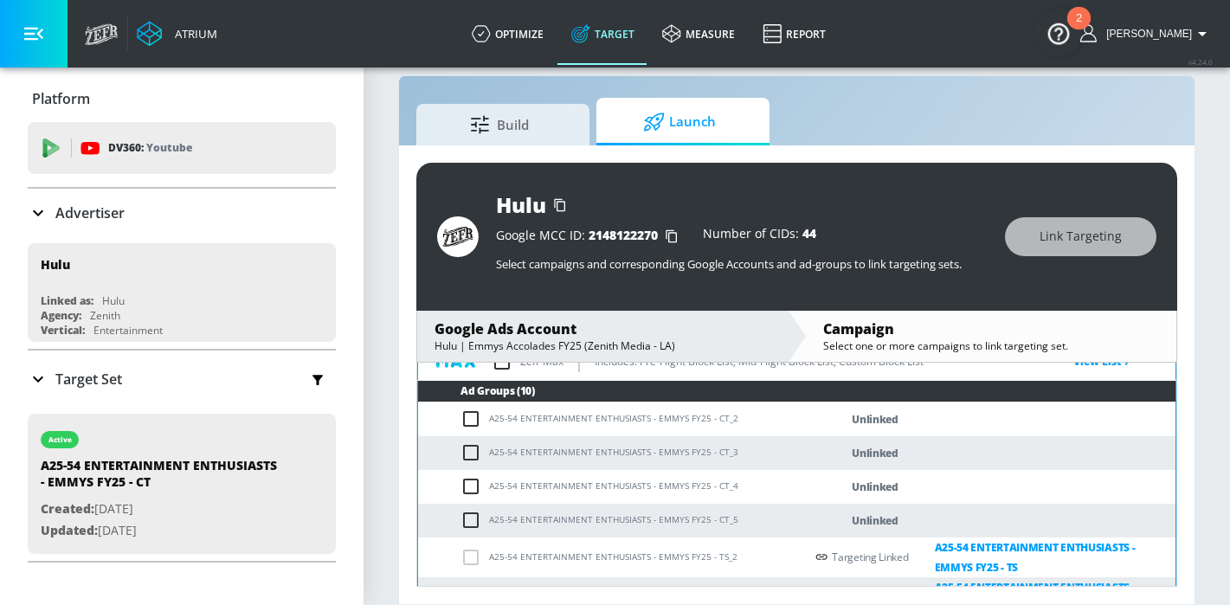
click at [474, 424] on input "checkbox" at bounding box center [474, 419] width 29 height 21
checkbox input "true"
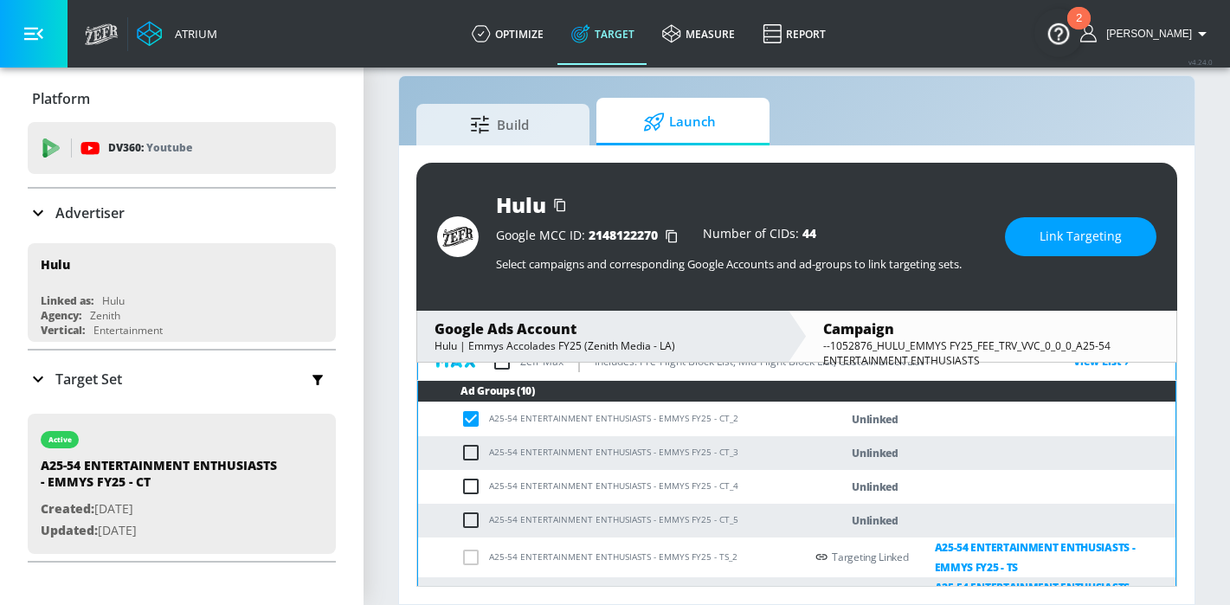
click at [473, 450] on input "checkbox" at bounding box center [474, 452] width 29 height 21
checkbox input "true"
click at [473, 488] on input "checkbox" at bounding box center [474, 486] width 29 height 21
checkbox input "true"
click at [473, 518] on input "checkbox" at bounding box center [474, 520] width 29 height 21
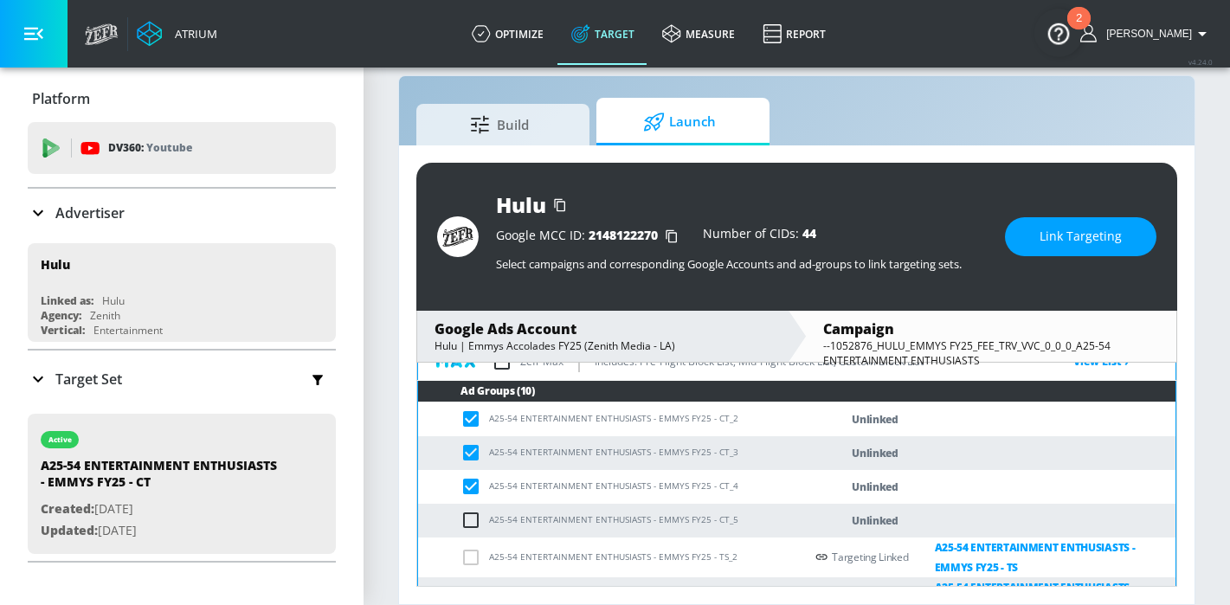
checkbox input "true"
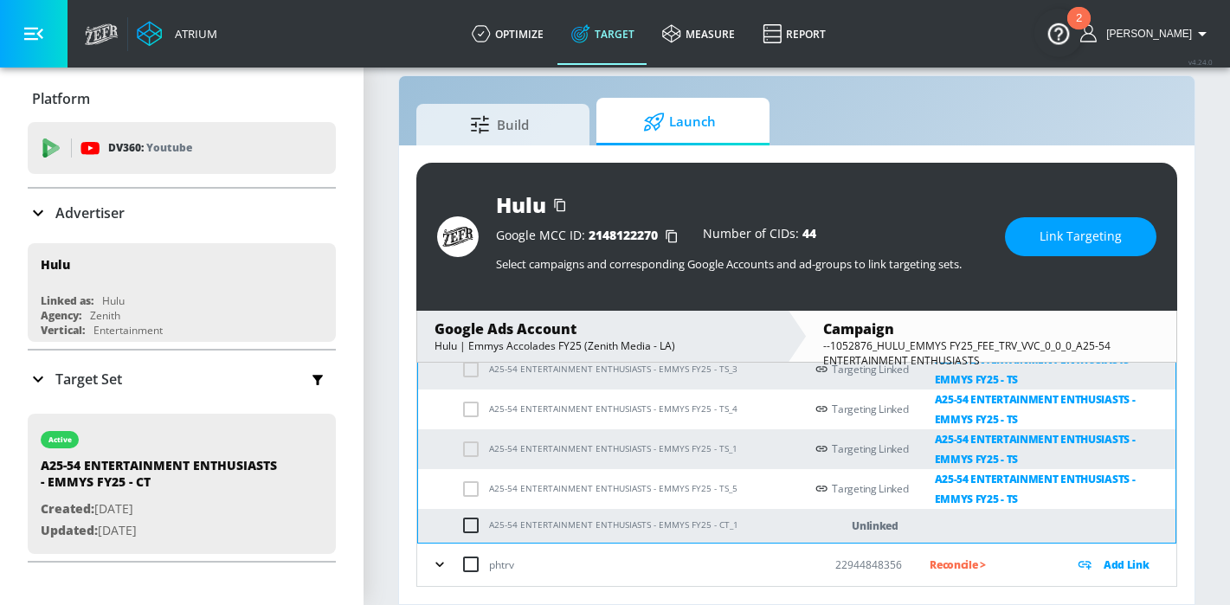
click at [473, 518] on input "checkbox" at bounding box center [474, 525] width 29 height 21
checkbox input "true"
click at [1135, 223] on button "Link Targeting" at bounding box center [1080, 236] width 151 height 39
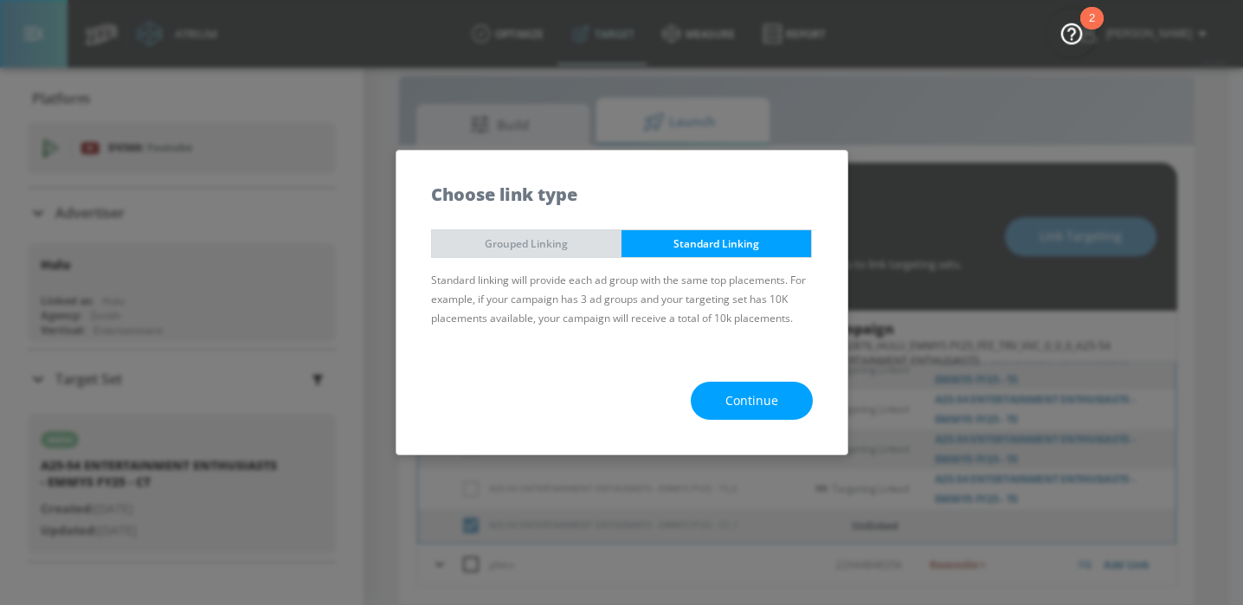
click at [561, 236] on span "Grouped Linking" at bounding box center [527, 244] width 164 height 18
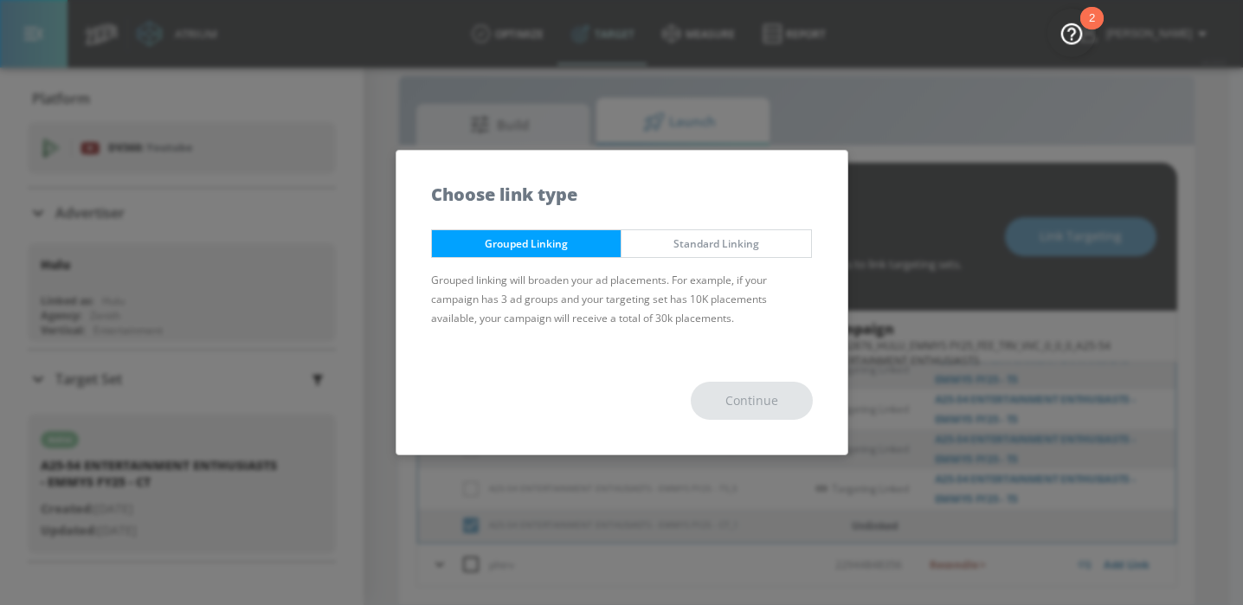
click at [731, 408] on div "Continue" at bounding box center [621, 401] width 451 height 108
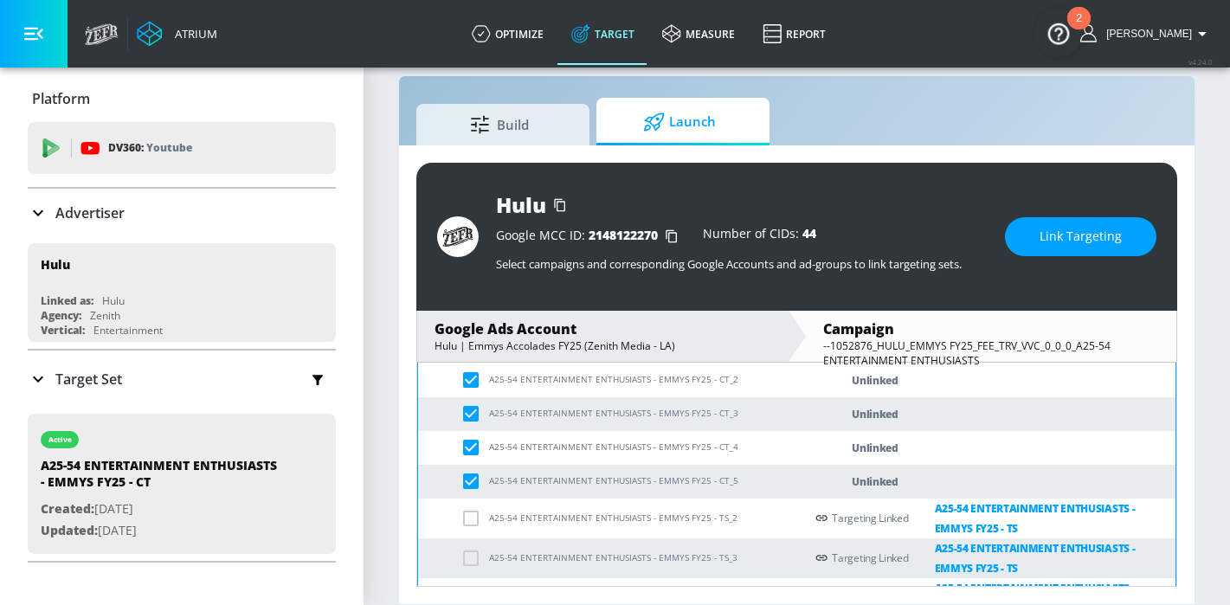
scroll to position [0, 0]
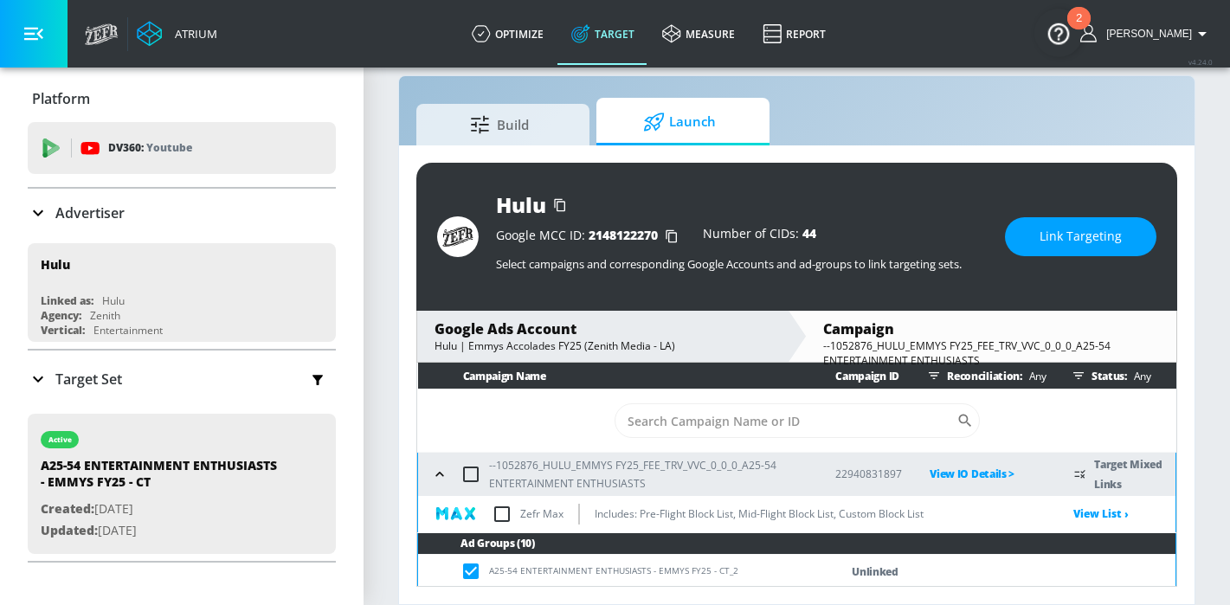
click at [471, 477] on input "checkbox" at bounding box center [471, 474] width 36 height 36
checkbox input "true"
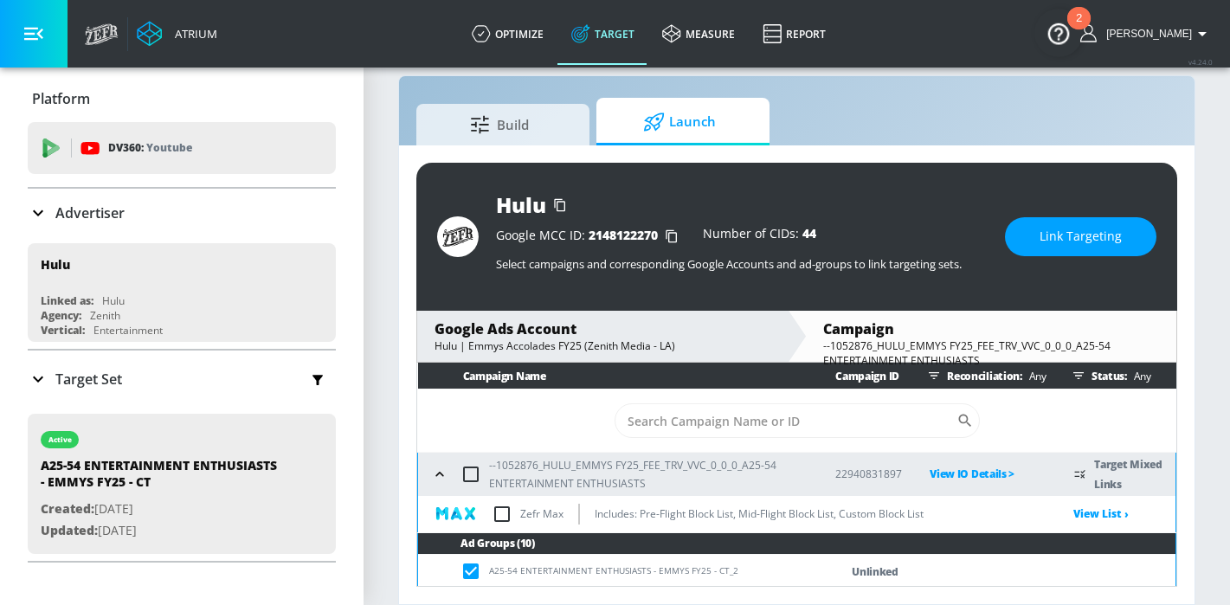
checkbox input "true"
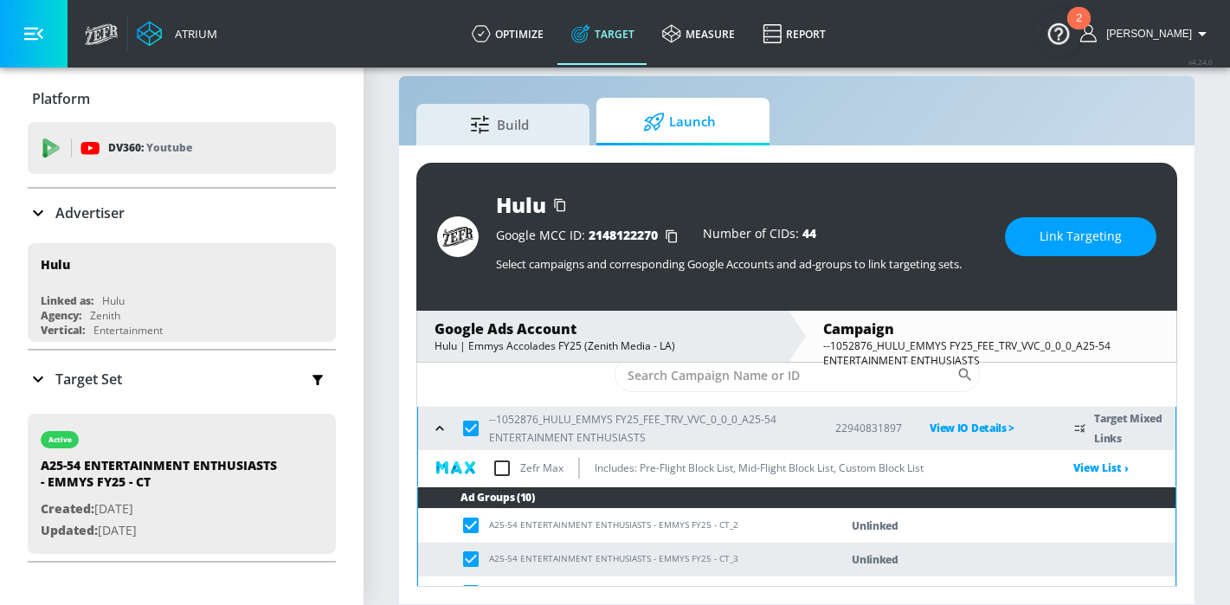
scroll to position [20, 0]
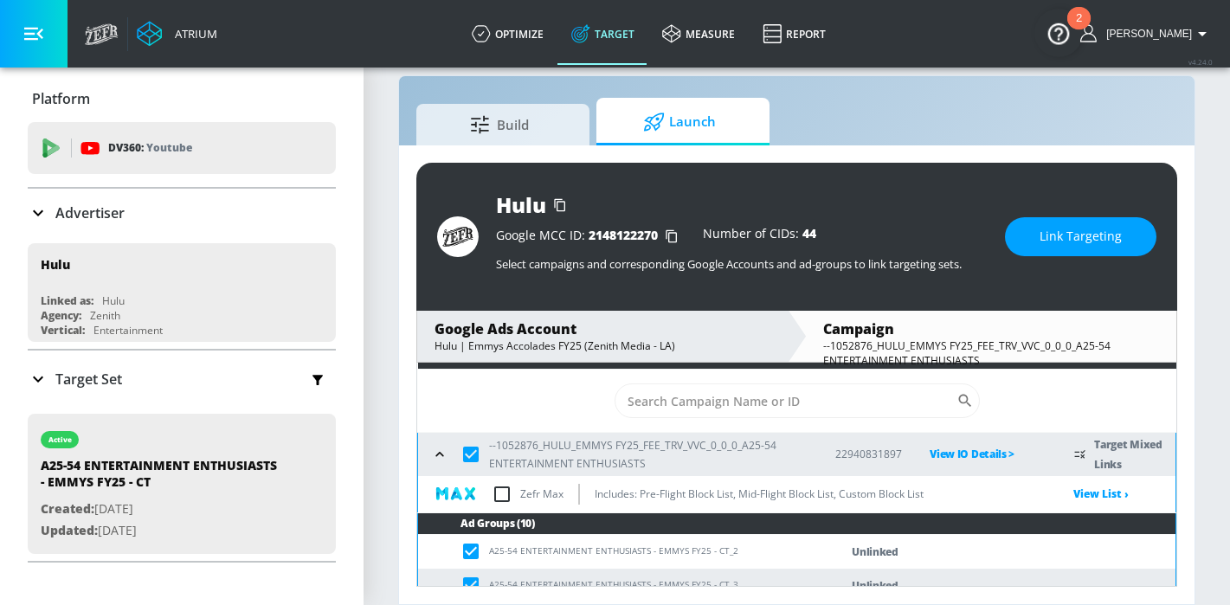
click at [470, 455] on input "checkbox" at bounding box center [471, 454] width 36 height 36
checkbox input "false"
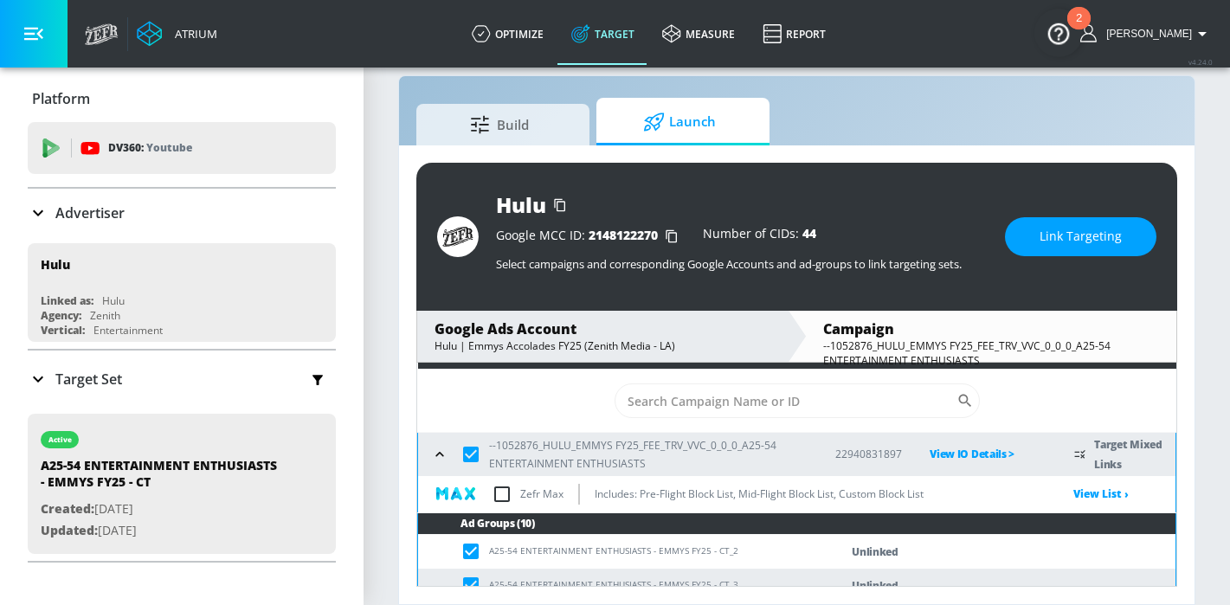
checkbox input "false"
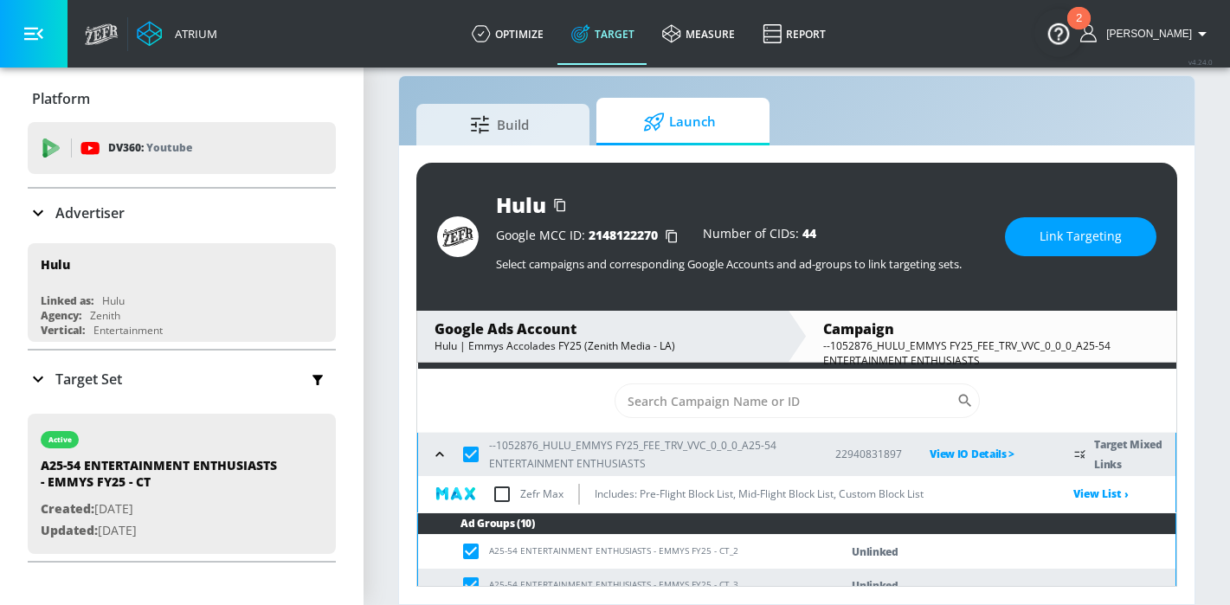
checkbox input "false"
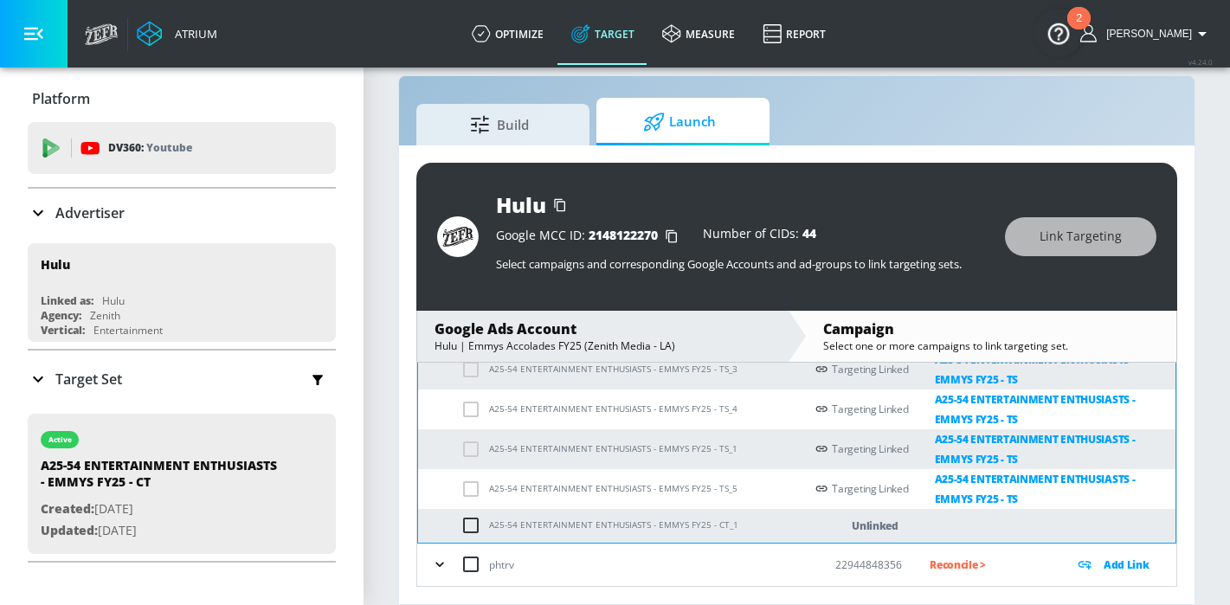
scroll to position [369, 0]
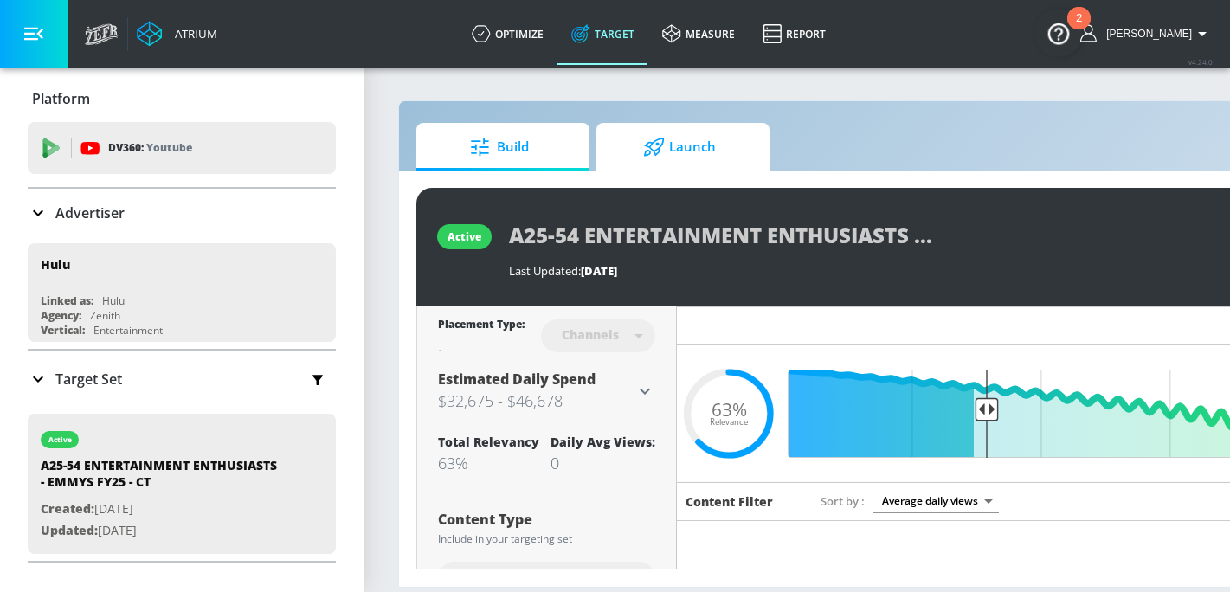
click at [666, 147] on div at bounding box center [656, 147] width 26 height 19
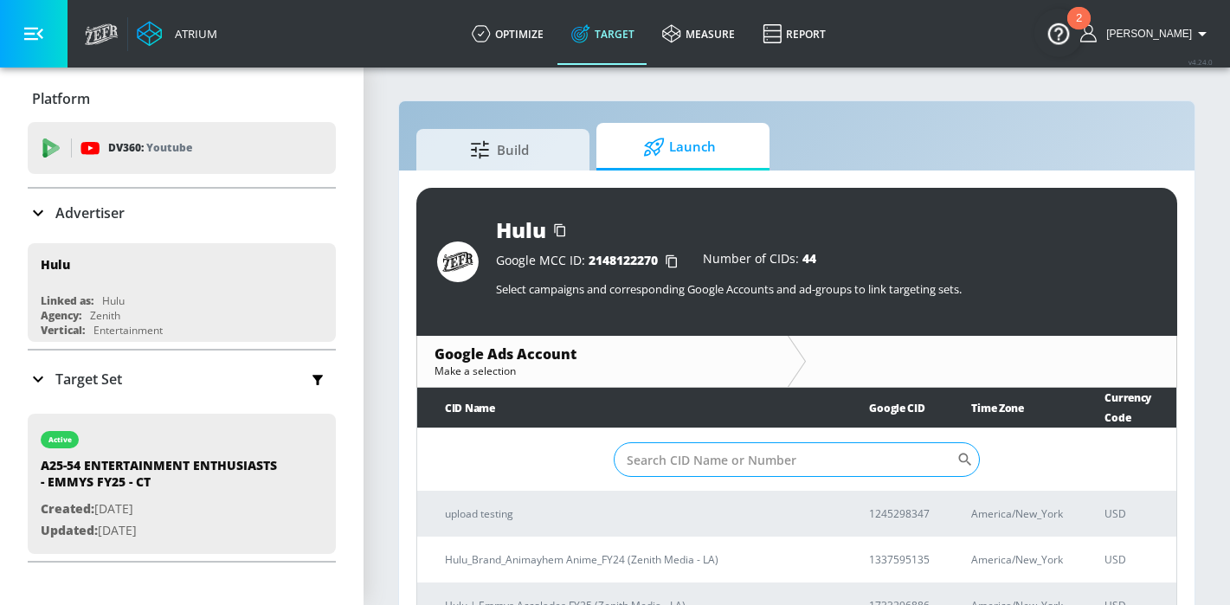
click at [688, 442] on input "Sort By" at bounding box center [785, 459] width 343 height 35
paste input "173-329-6886"
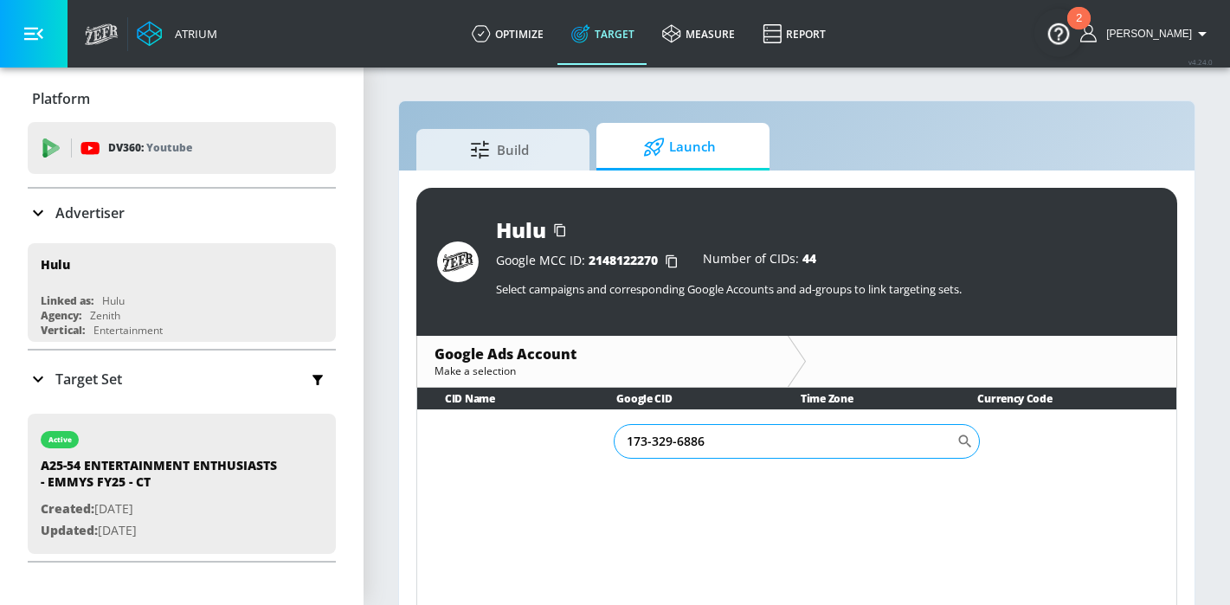
click at [680, 443] on input "173-329-6886" at bounding box center [785, 441] width 343 height 35
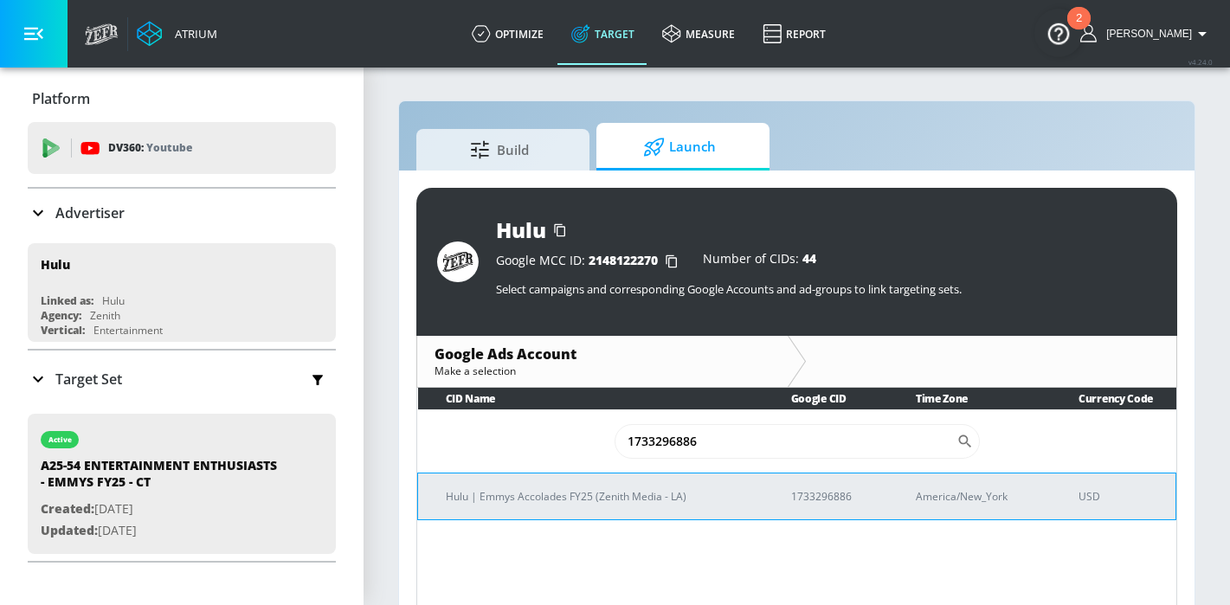
type input "1733296886"
click at [594, 497] on p "Hulu | Emmys Accolades FY25 (Zenith Media - LA)" at bounding box center [598, 496] width 304 height 18
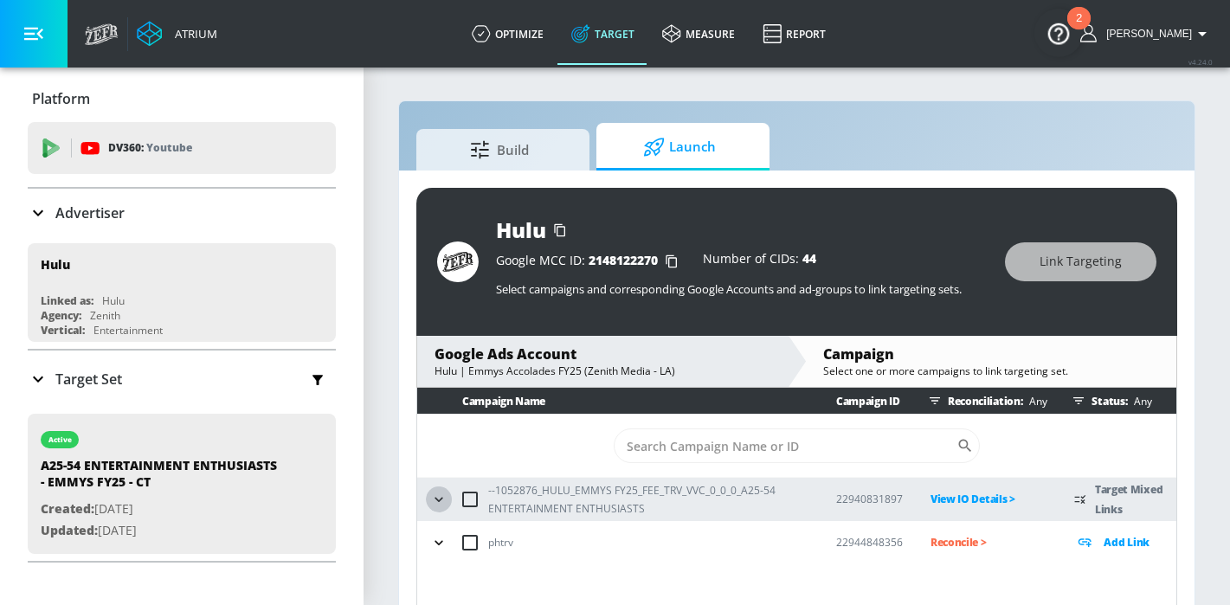
click at [443, 497] on icon "button" at bounding box center [438, 499] width 17 height 17
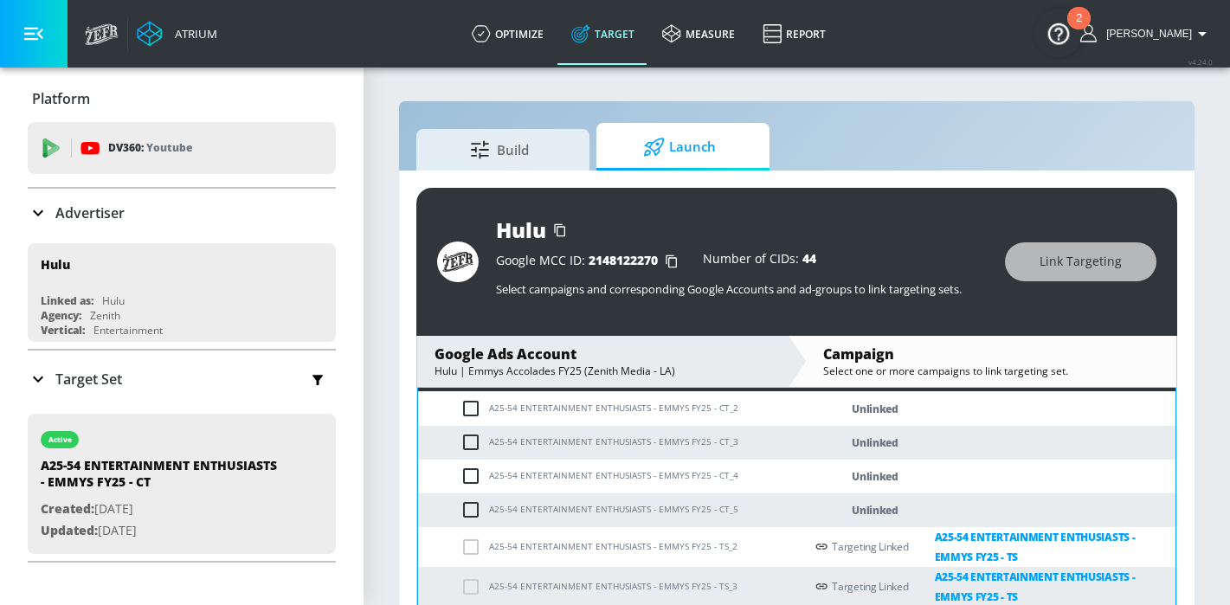
scroll to position [135, 0]
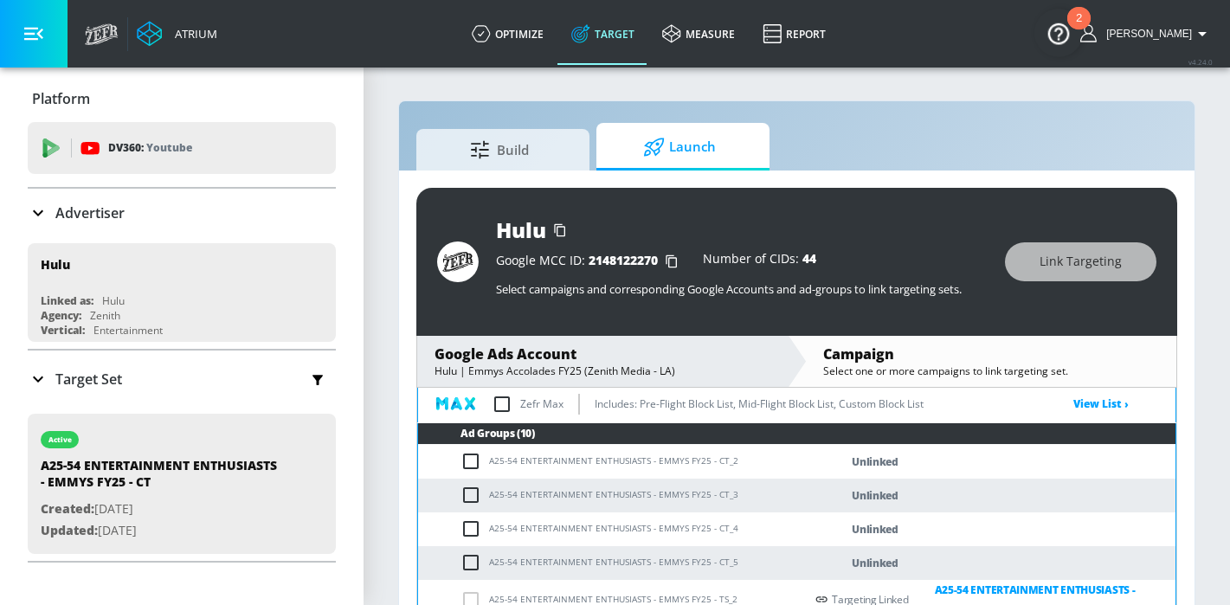
click at [480, 466] on input "checkbox" at bounding box center [474, 461] width 29 height 21
checkbox input "true"
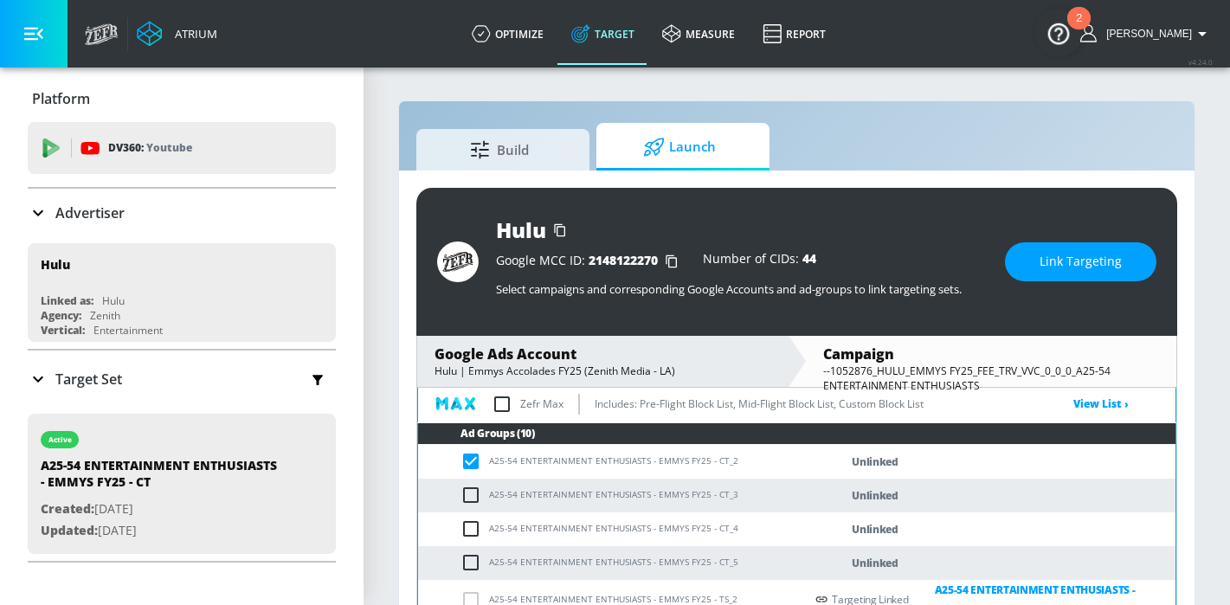
click at [480, 496] on input "checkbox" at bounding box center [474, 495] width 29 height 21
checkbox input "true"
click at [480, 527] on input "checkbox" at bounding box center [474, 528] width 29 height 21
checkbox input "true"
click at [480, 559] on input "checkbox" at bounding box center [474, 562] width 29 height 21
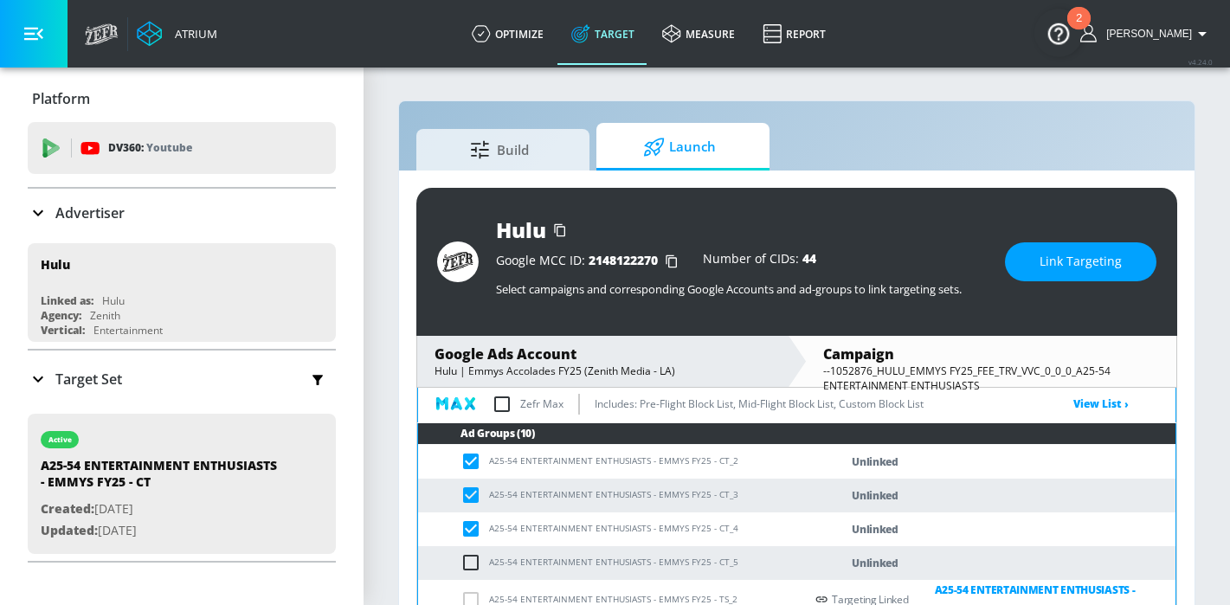
checkbox input "true"
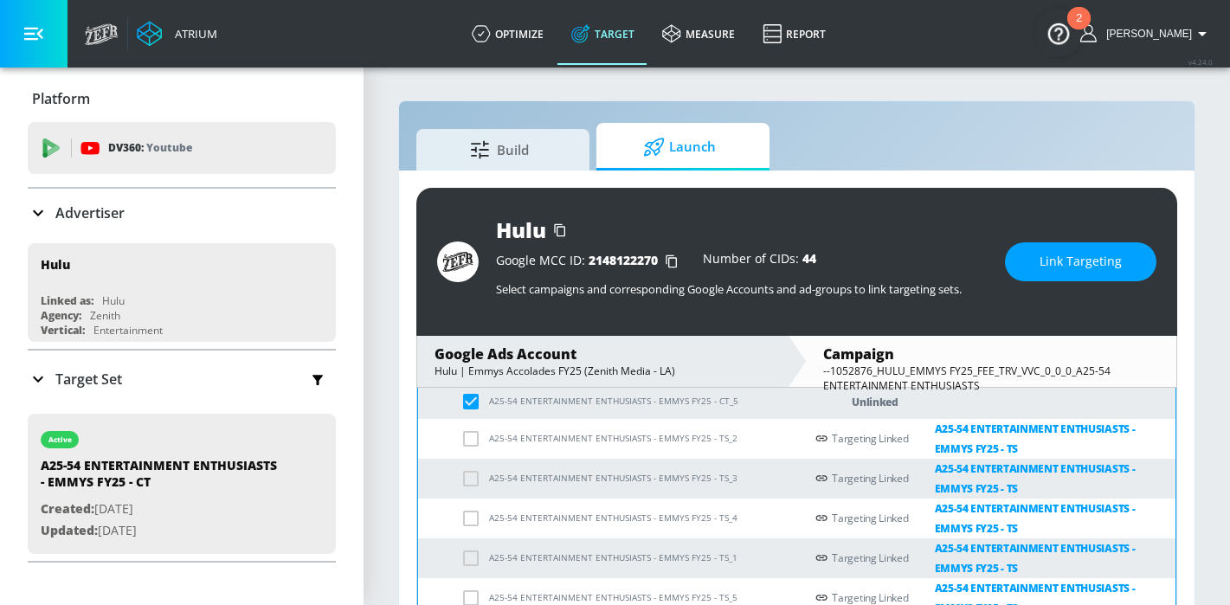
scroll to position [380, 0]
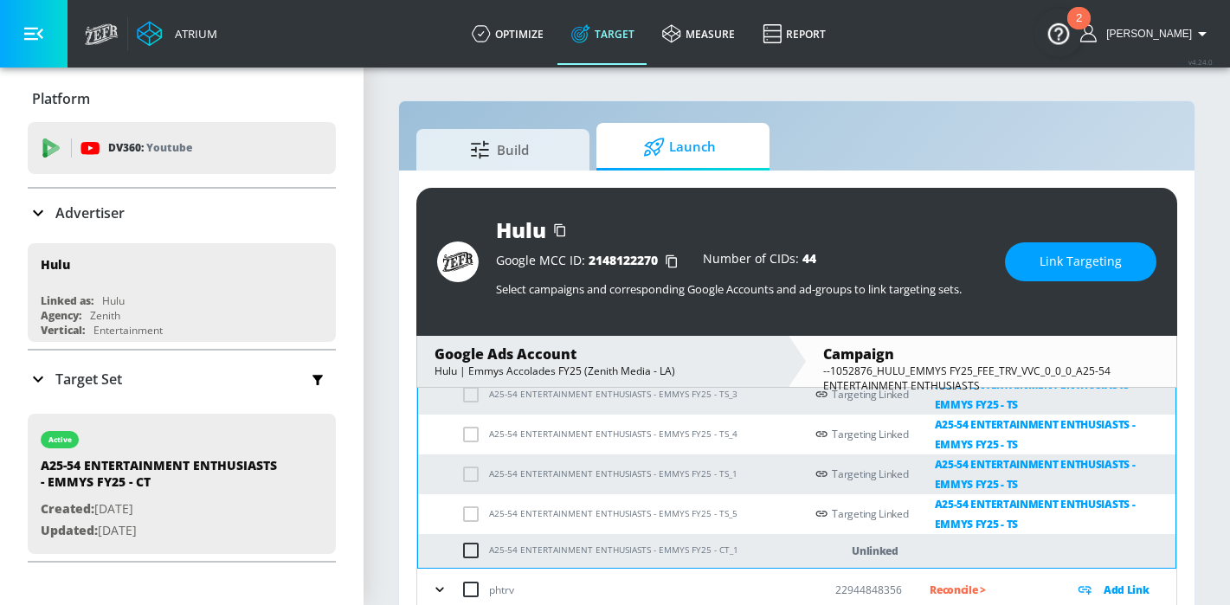
click at [475, 552] on input "checkbox" at bounding box center [474, 550] width 29 height 21
checkbox input "true"
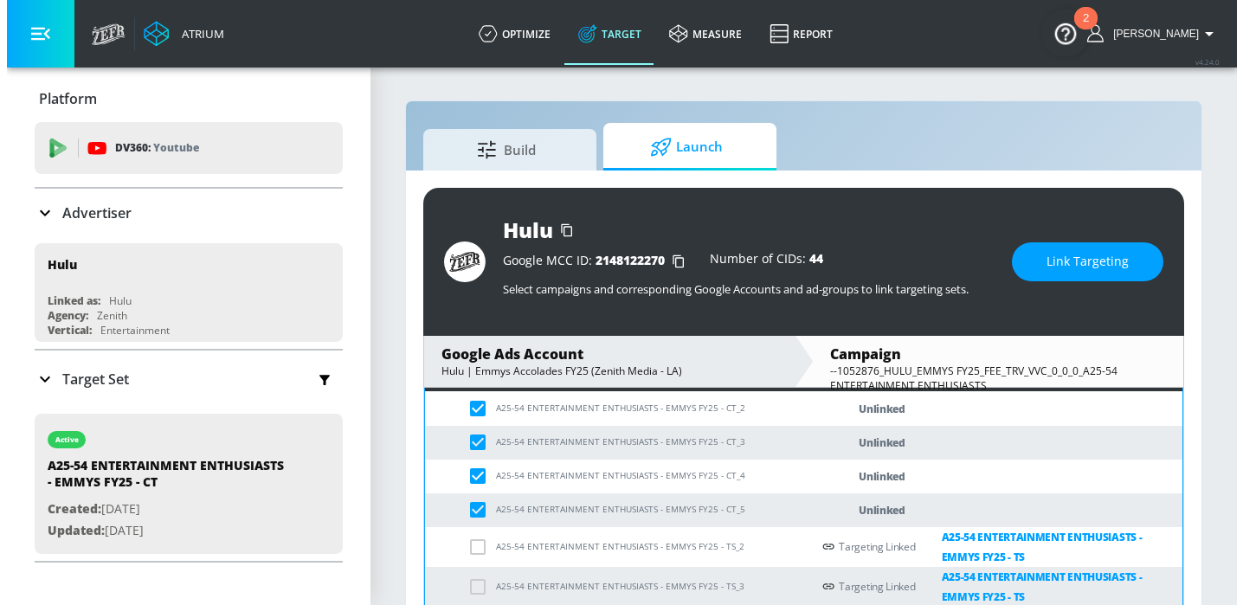
scroll to position [185, 0]
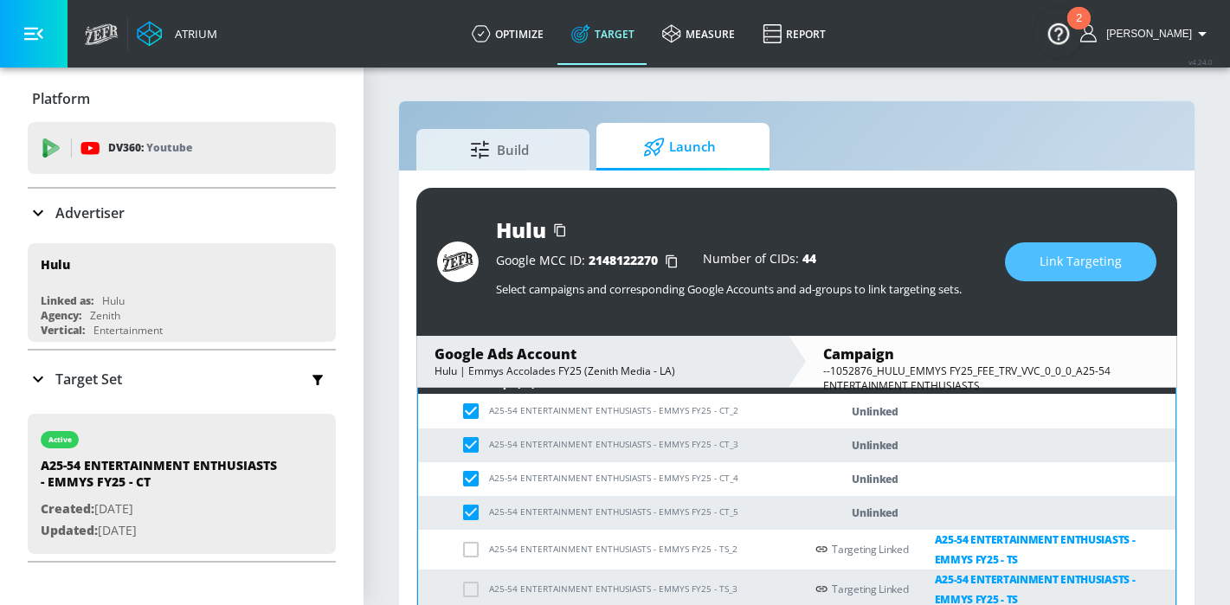
click at [1121, 259] on span "Link Targeting" at bounding box center [1081, 262] width 82 height 22
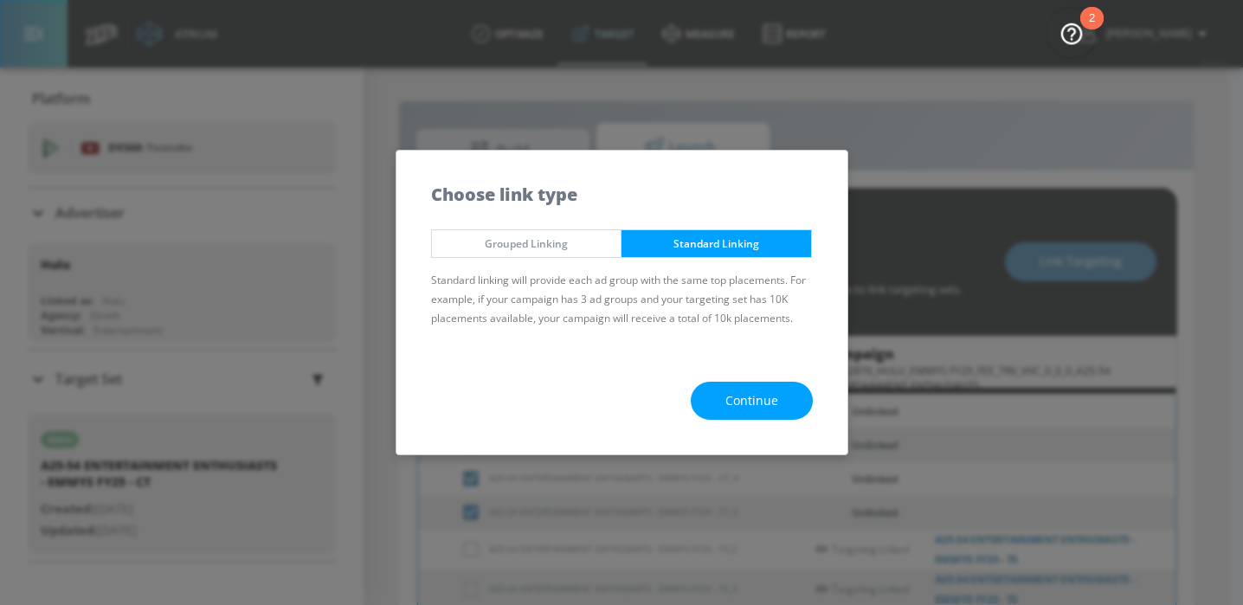
click at [775, 402] on span "Continue" at bounding box center [751, 401] width 53 height 22
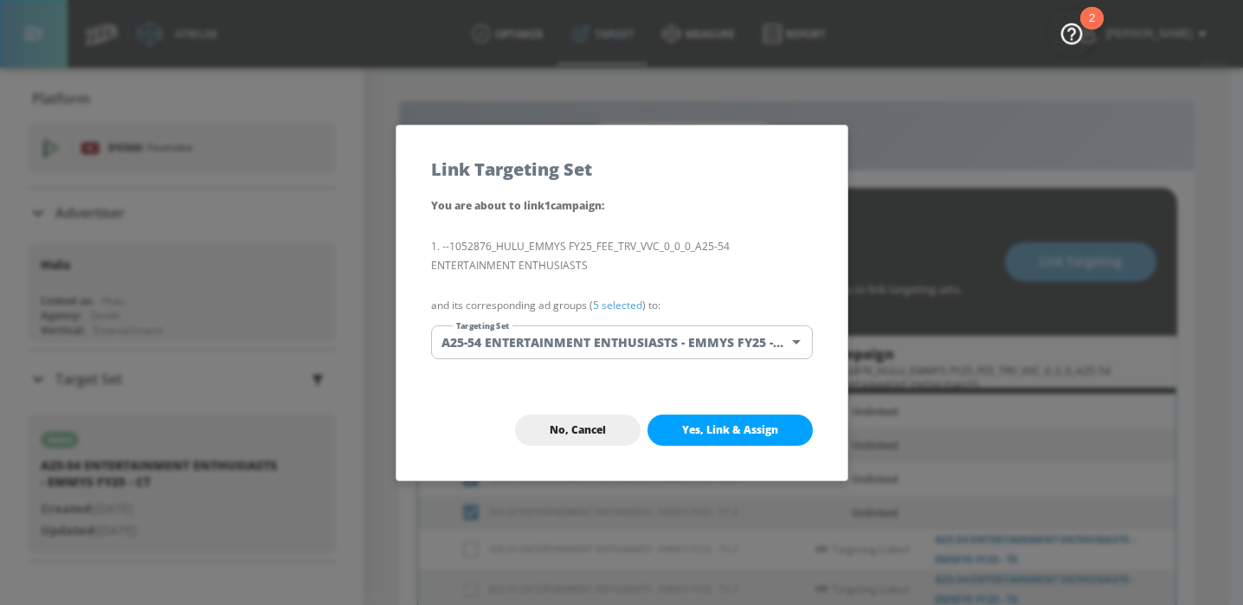
click at [775, 353] on body "Atrium optimize Target measure Report optimize Target measure Report v 4.24.0 H…" at bounding box center [621, 315] width 1243 height 630
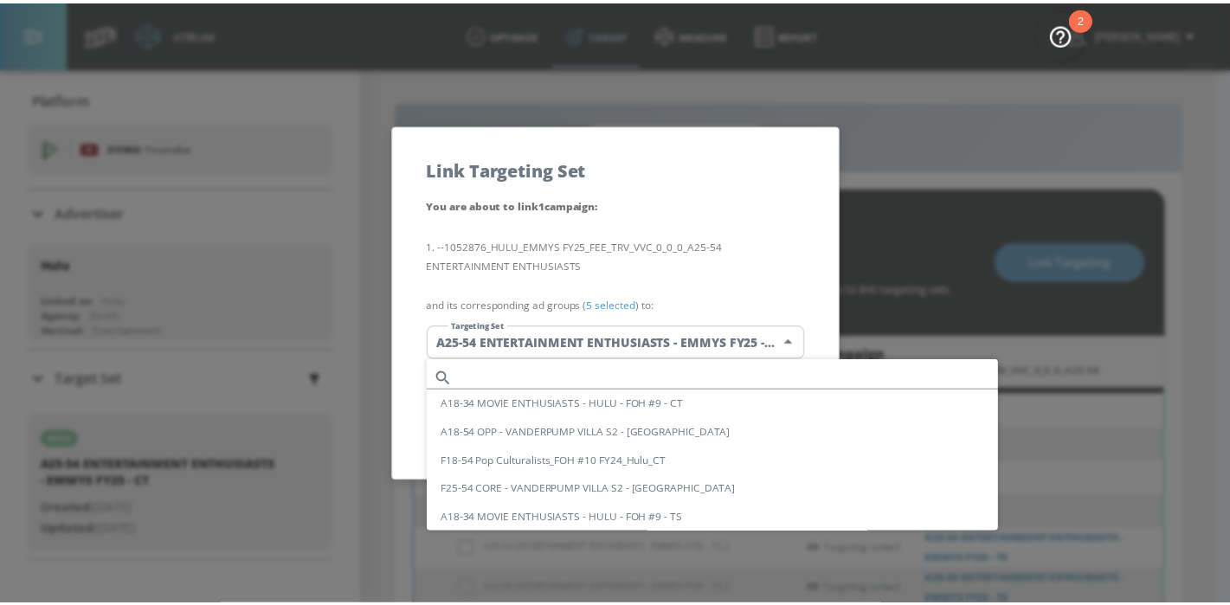
scroll to position [2901, 0]
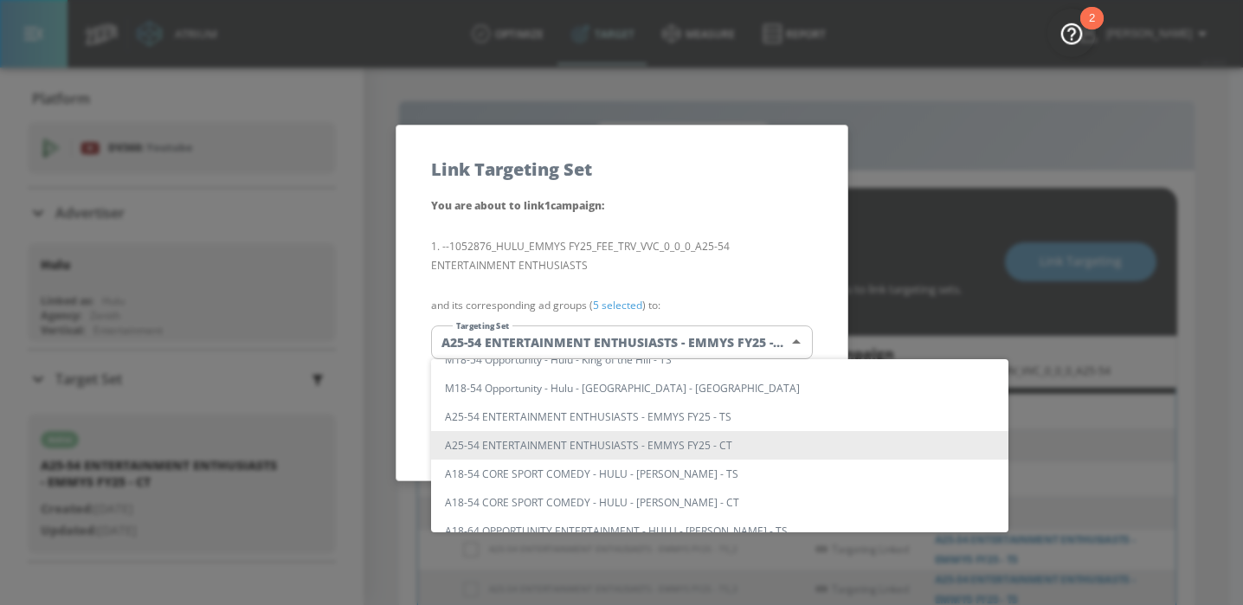
click at [764, 199] on div at bounding box center [621, 302] width 1243 height 605
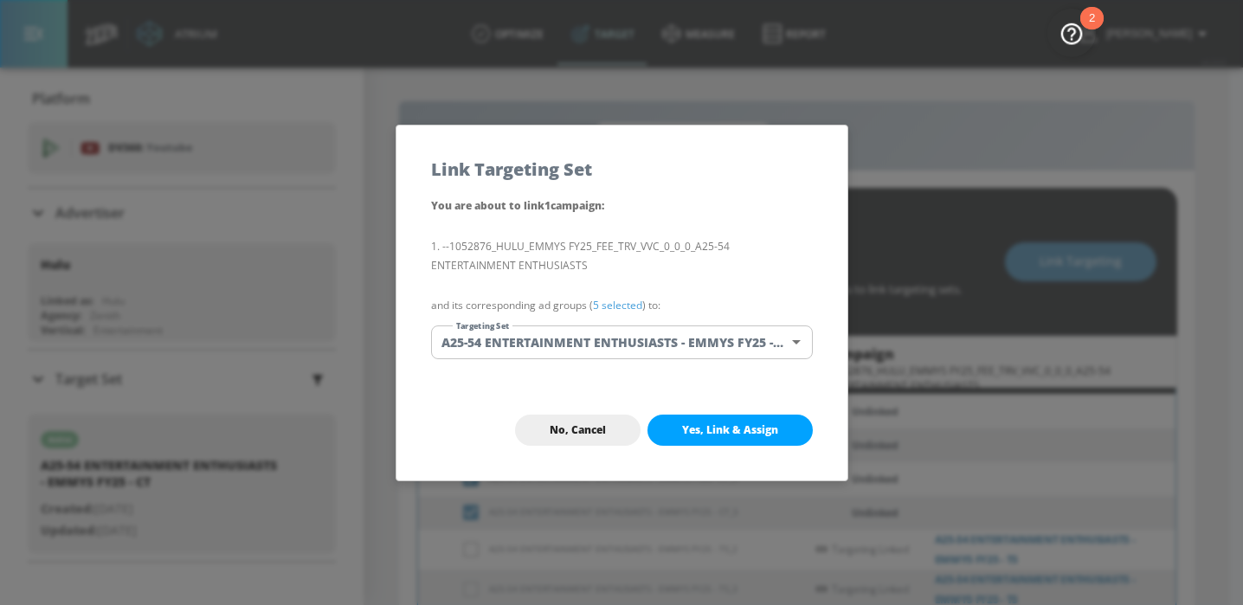
click at [737, 428] on span "Yes, Link & Assign" at bounding box center [730, 430] width 96 height 14
checkbox input "false"
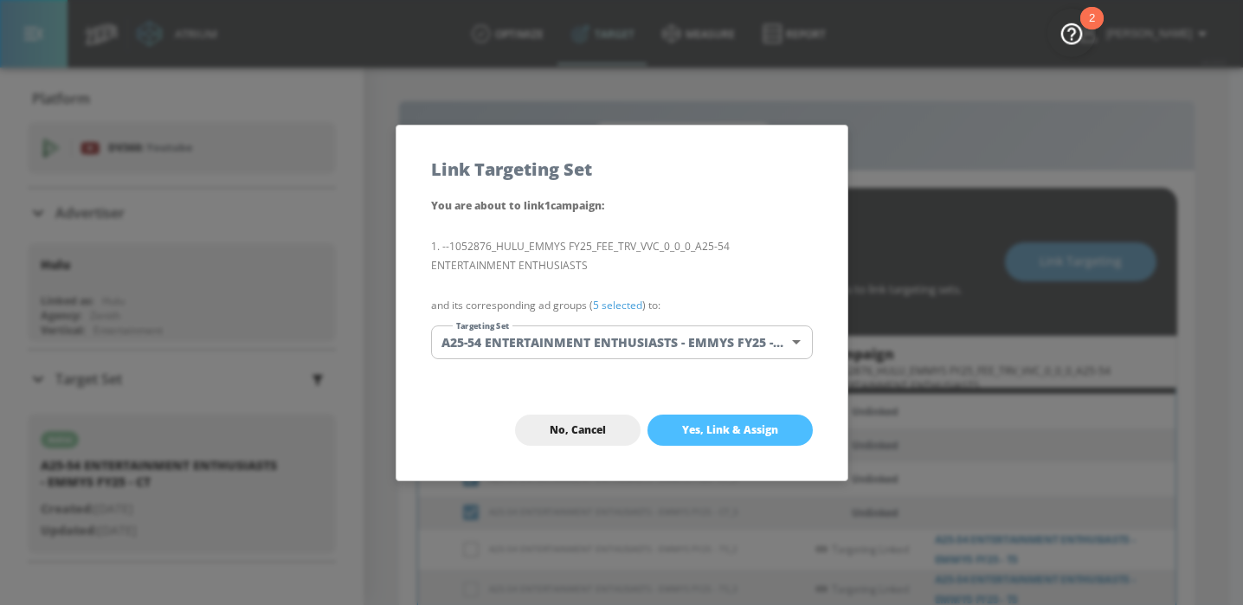
checkbox input "false"
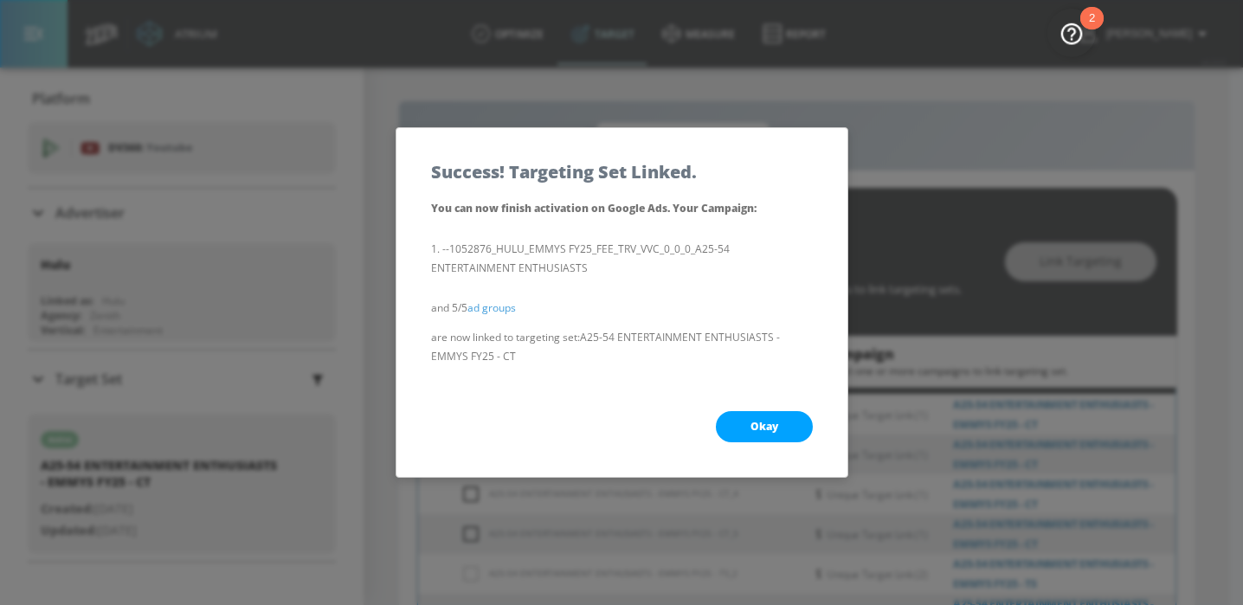
click at [773, 429] on span "Okay" at bounding box center [764, 427] width 28 height 14
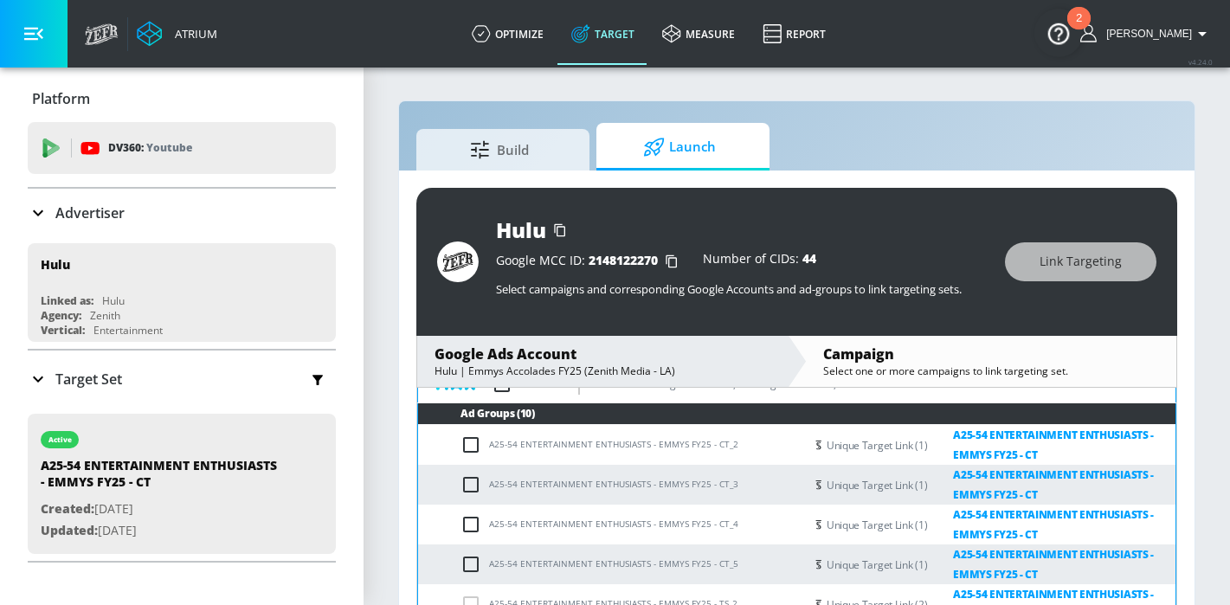
scroll to position [100, 0]
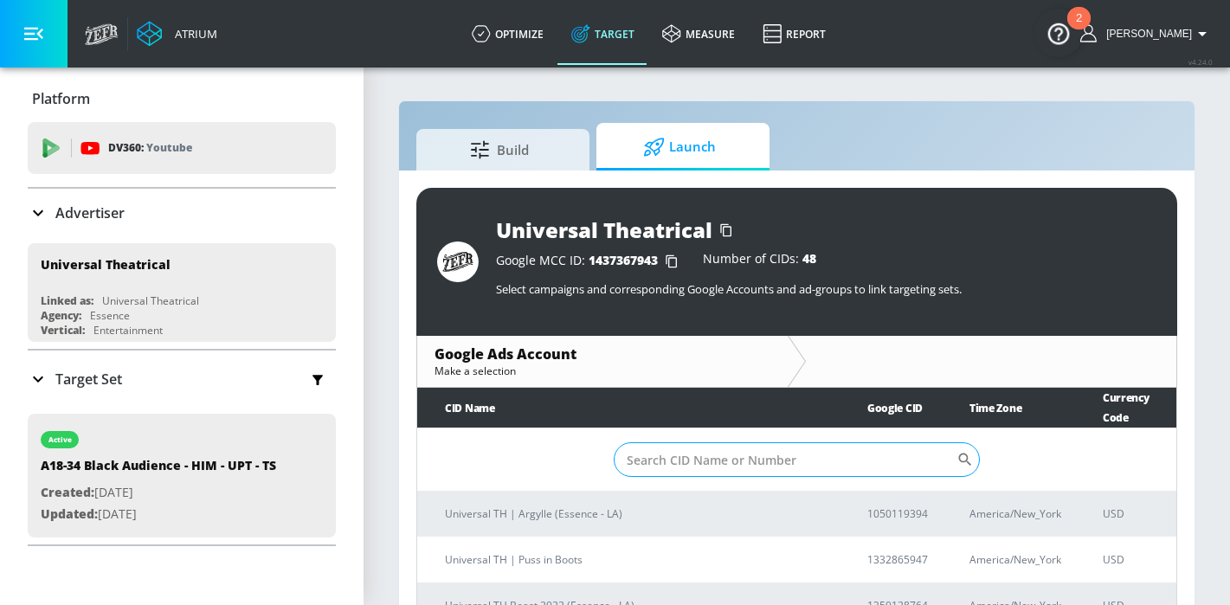
click at [716, 449] on input "Sort By" at bounding box center [785, 459] width 343 height 35
paste input "[PHONE_NUMBER]"
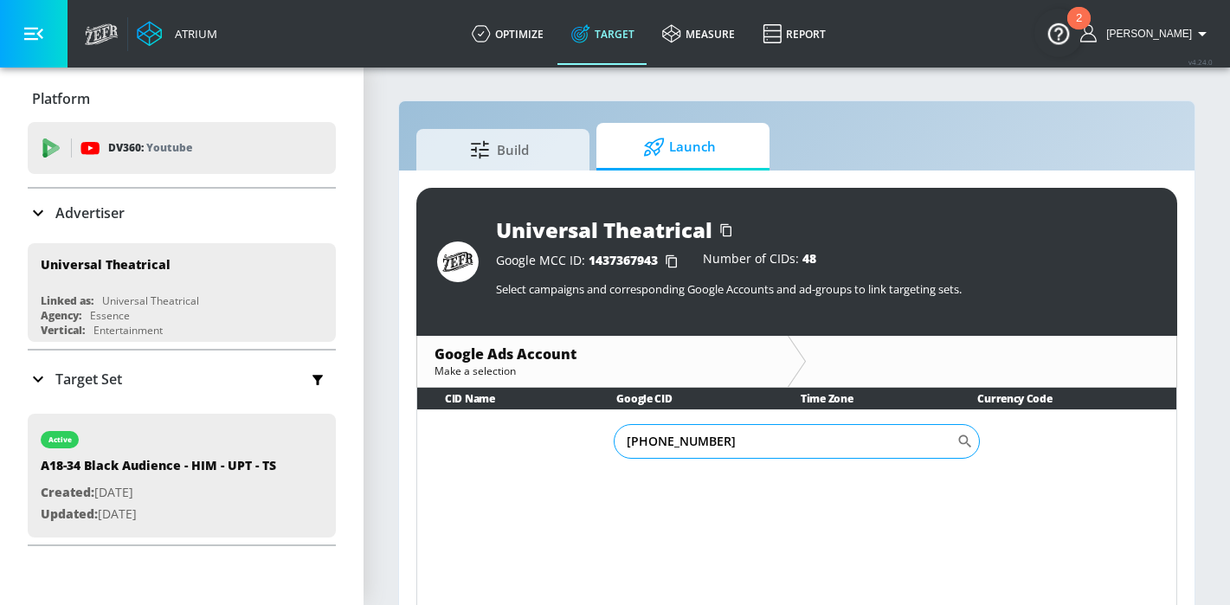
click at [675, 442] on input "[PHONE_NUMBER]" at bounding box center [785, 441] width 343 height 35
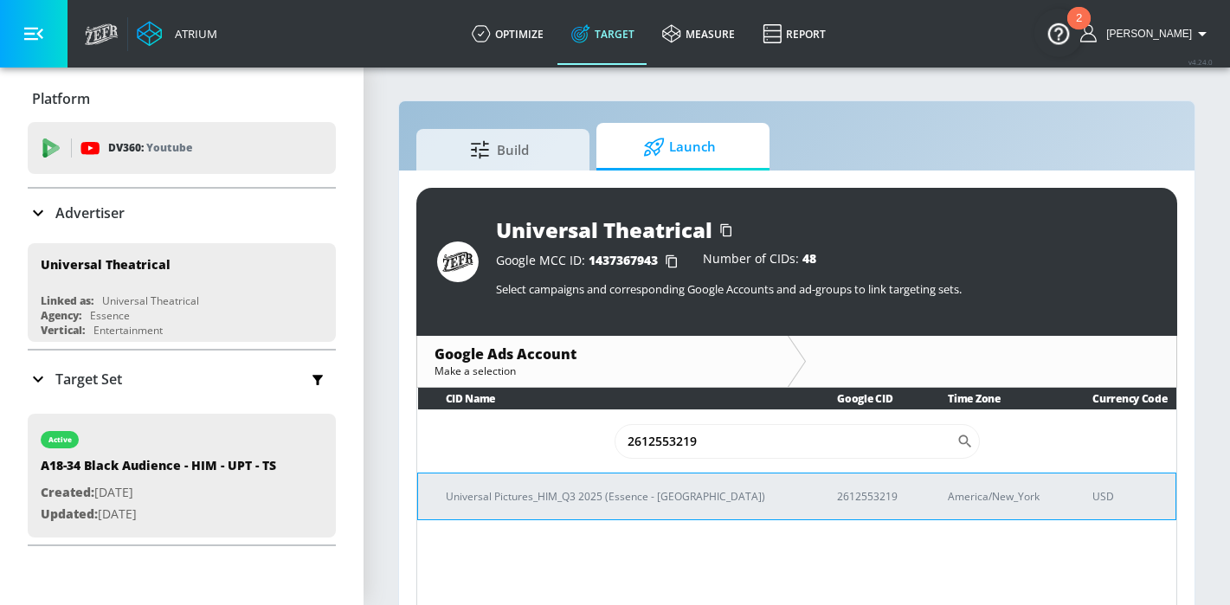
type input "2612553219"
click at [666, 505] on td "Universal Pictures_HIM_Q3 2025 (Essence - [GEOGRAPHIC_DATA])" at bounding box center [614, 496] width 392 height 47
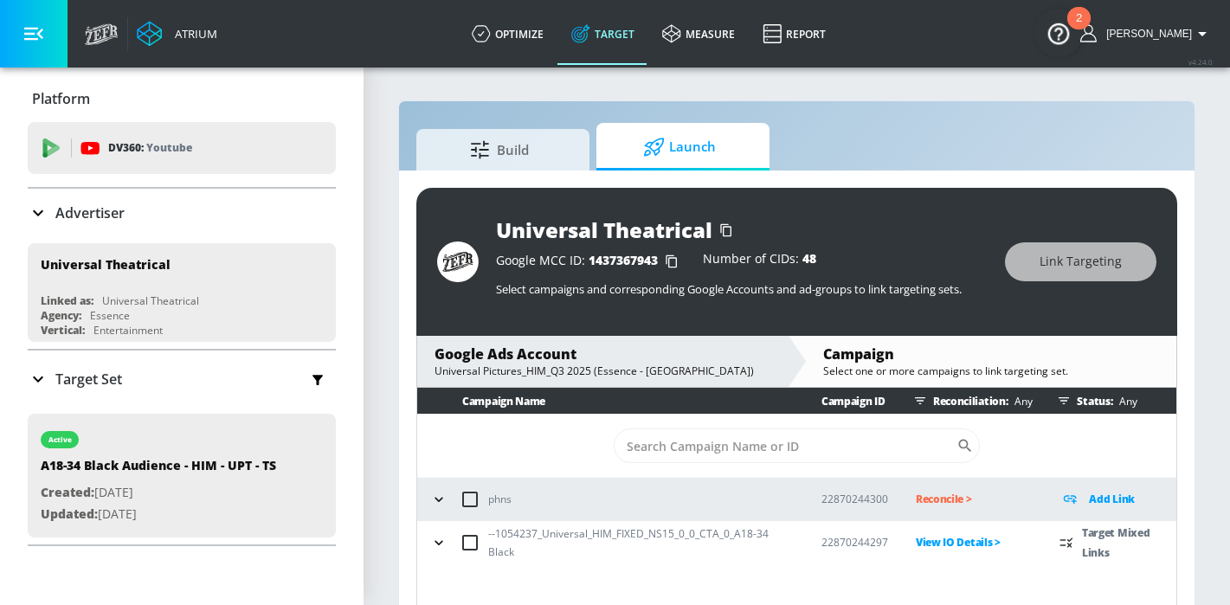
click at [434, 542] on icon "button" at bounding box center [438, 542] width 17 height 17
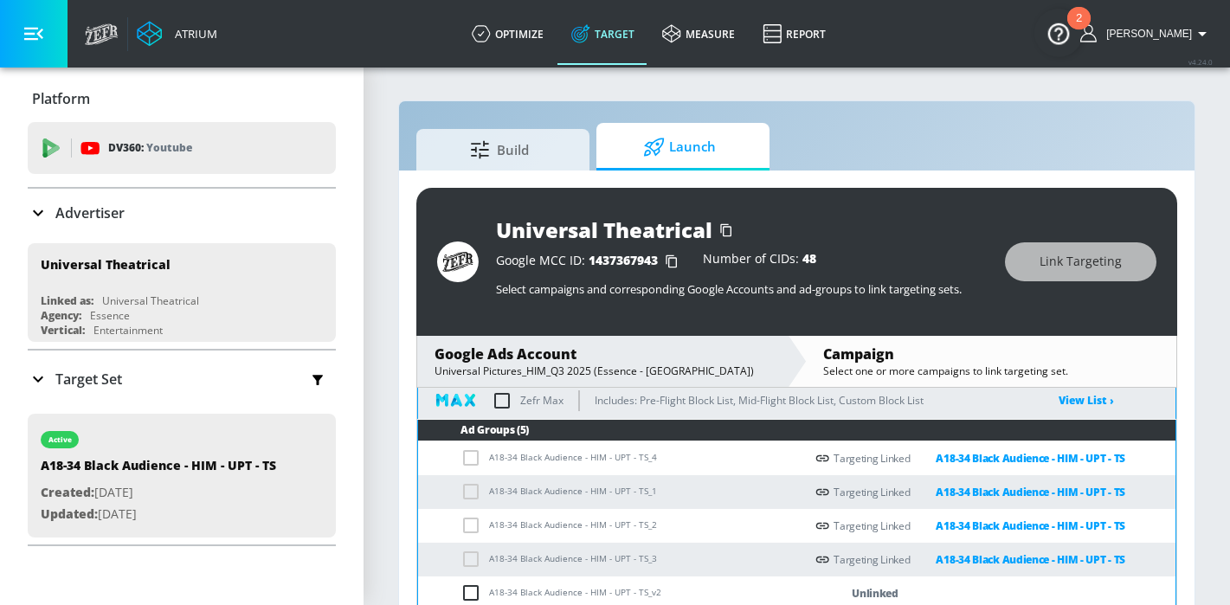
scroll to position [25, 0]
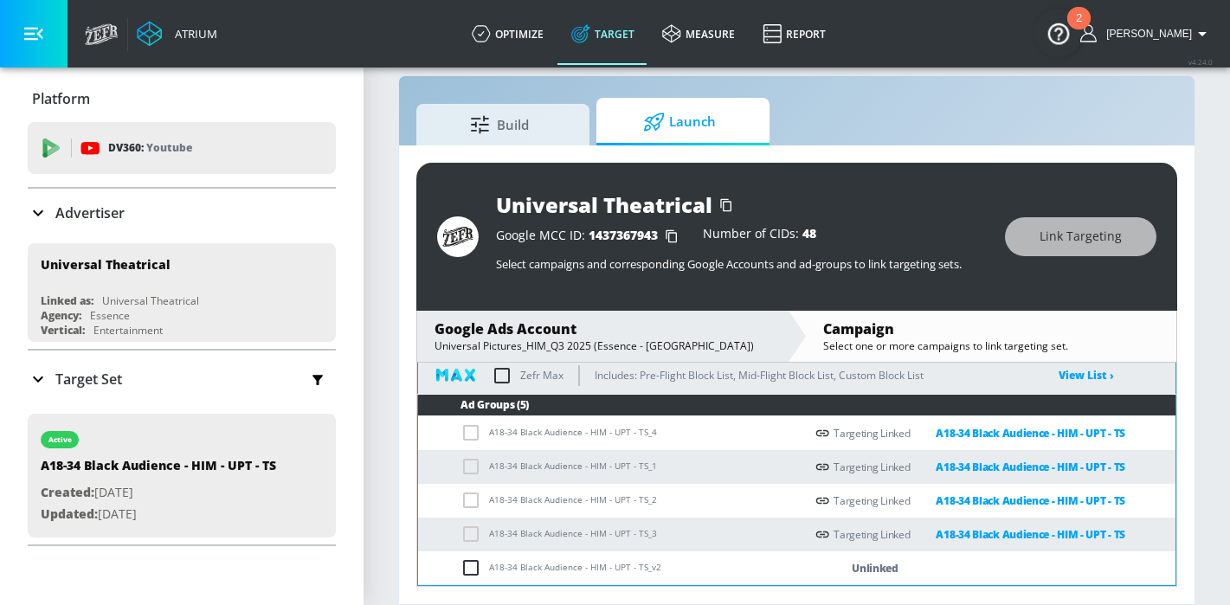
click at [482, 570] on input "checkbox" at bounding box center [474, 567] width 29 height 21
checkbox input "true"
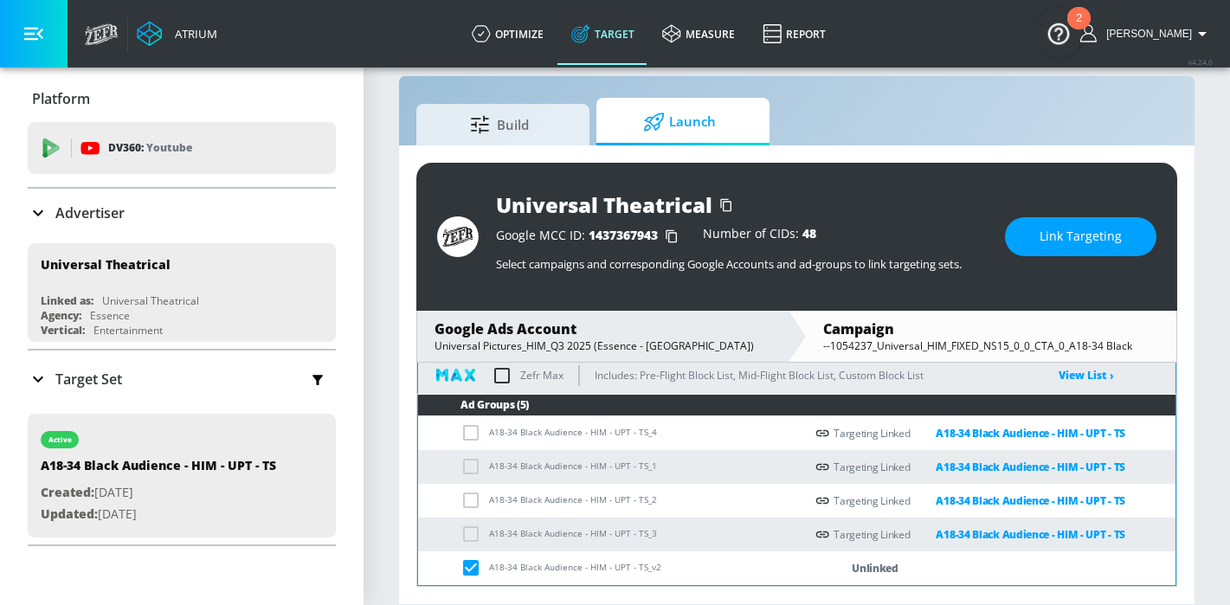
click at [1105, 251] on button "Link Targeting" at bounding box center [1080, 236] width 151 height 39
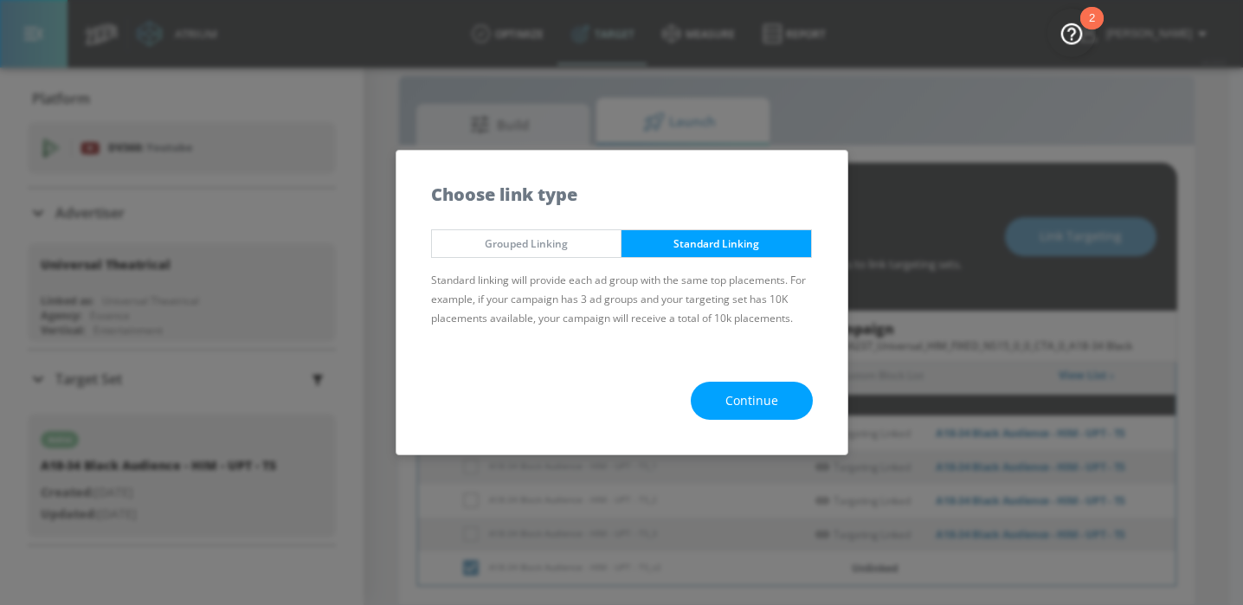
click at [733, 383] on button "Continue" at bounding box center [752, 401] width 122 height 39
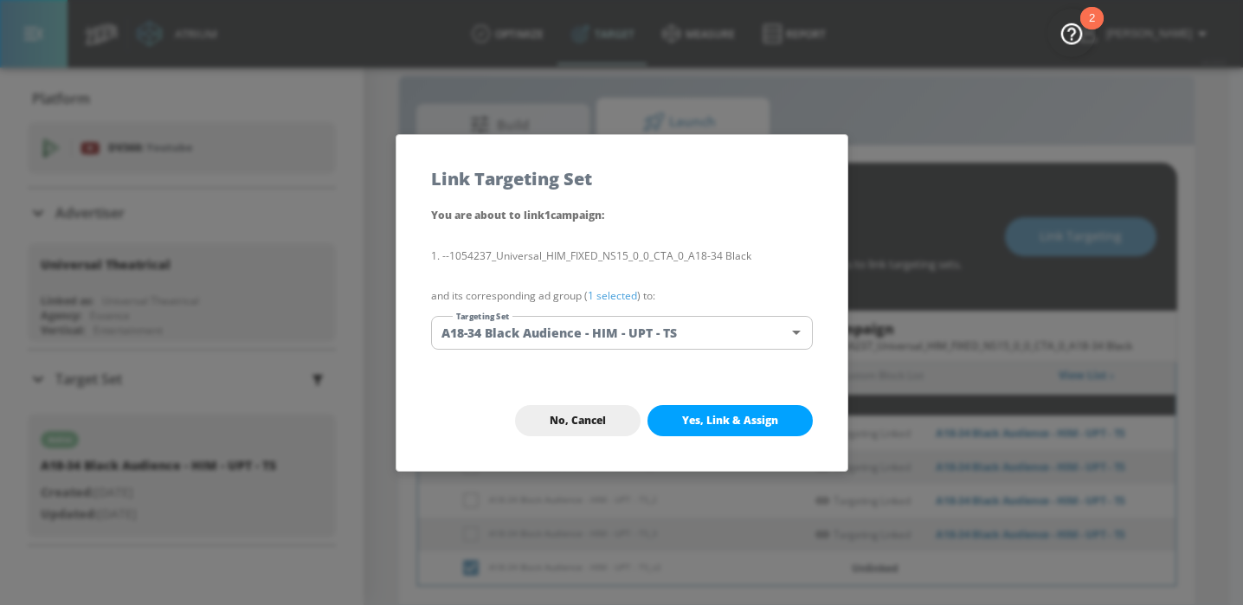
click at [758, 428] on button "Yes, Link & Assign" at bounding box center [729, 420] width 165 height 31
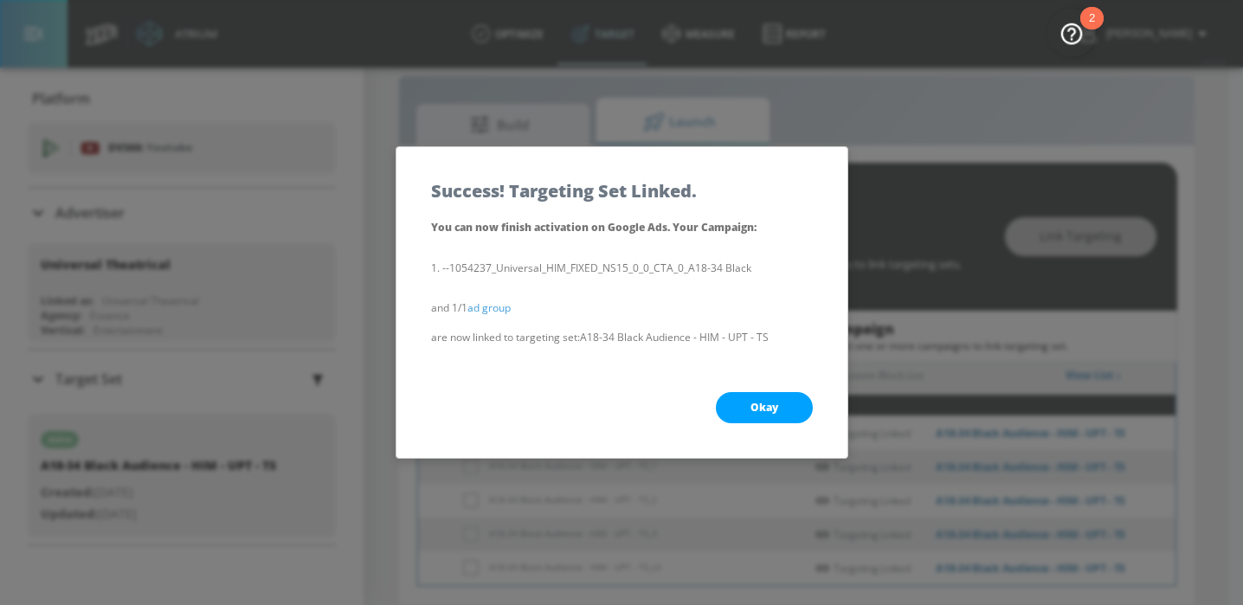
click at [776, 407] on span "Okay" at bounding box center [764, 408] width 28 height 14
